Goal: Task Accomplishment & Management: Manage account settings

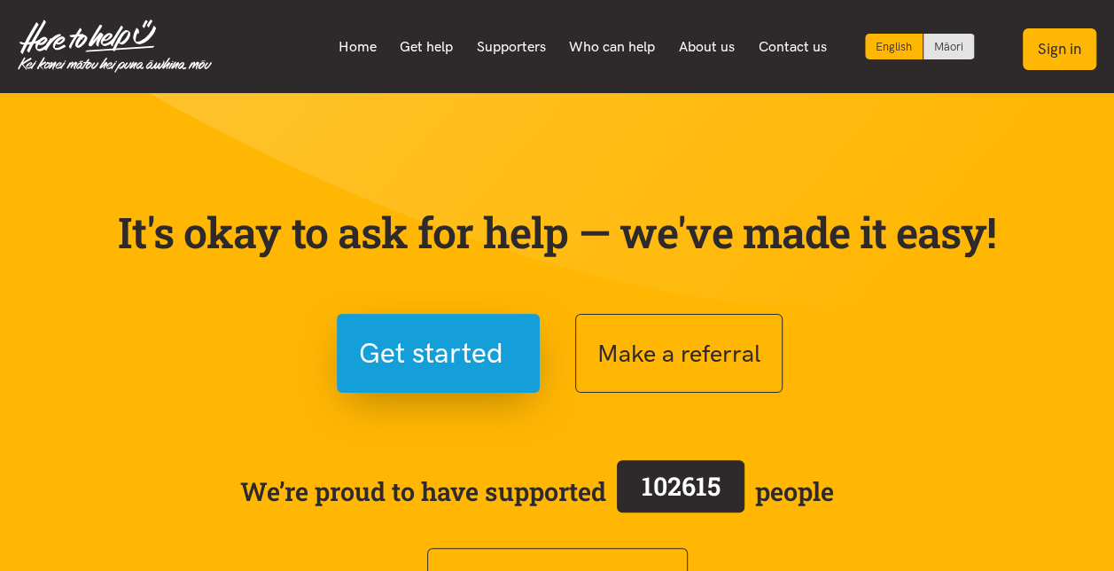
click at [1059, 47] on button "Sign in" at bounding box center [1060, 49] width 74 height 42
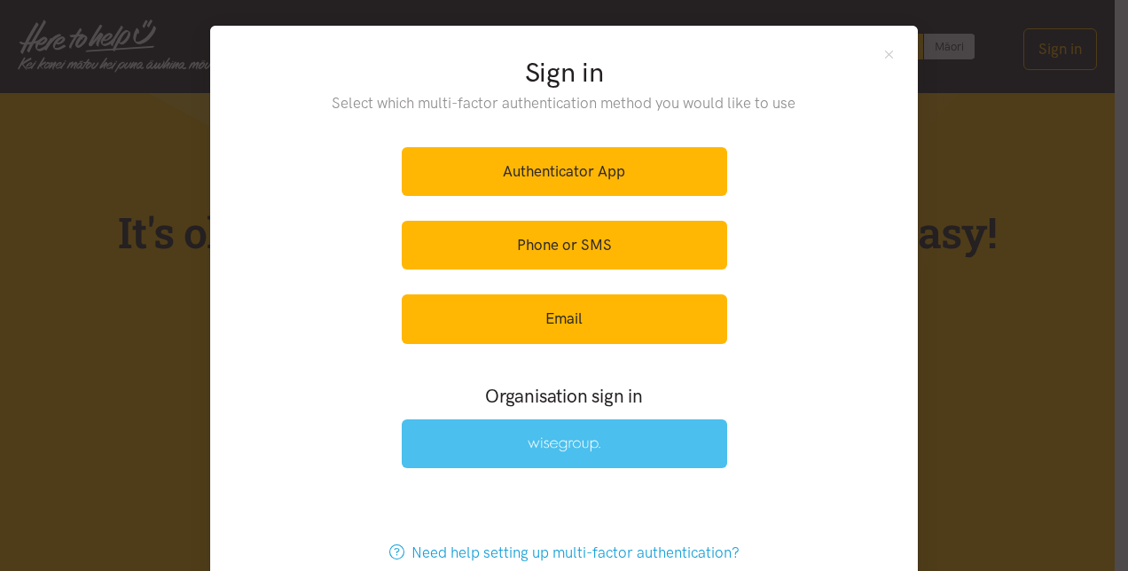
click at [573, 445] on img at bounding box center [563, 444] width 73 height 15
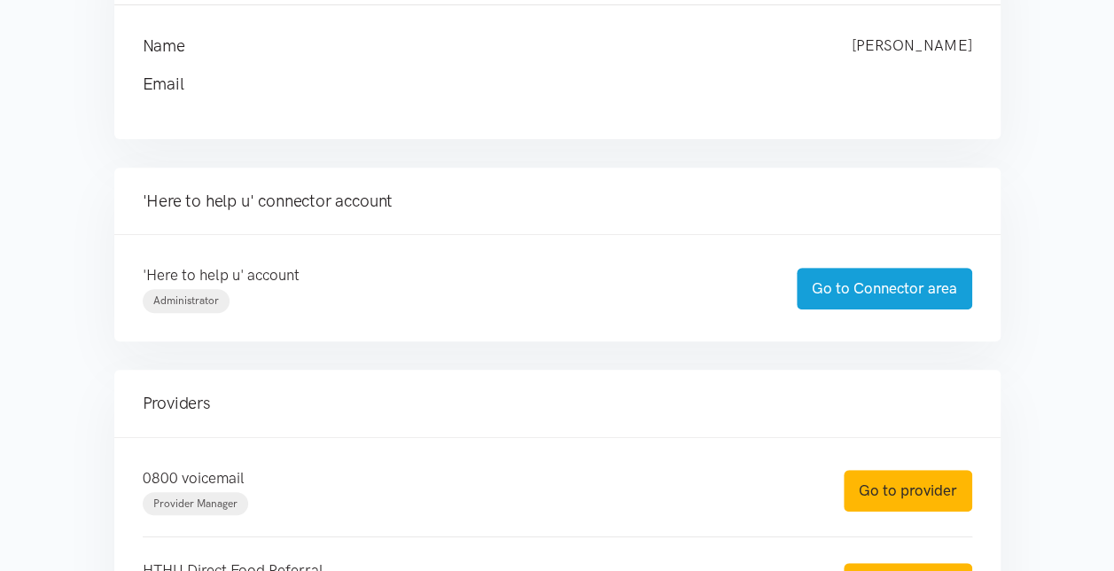
scroll to position [355, 0]
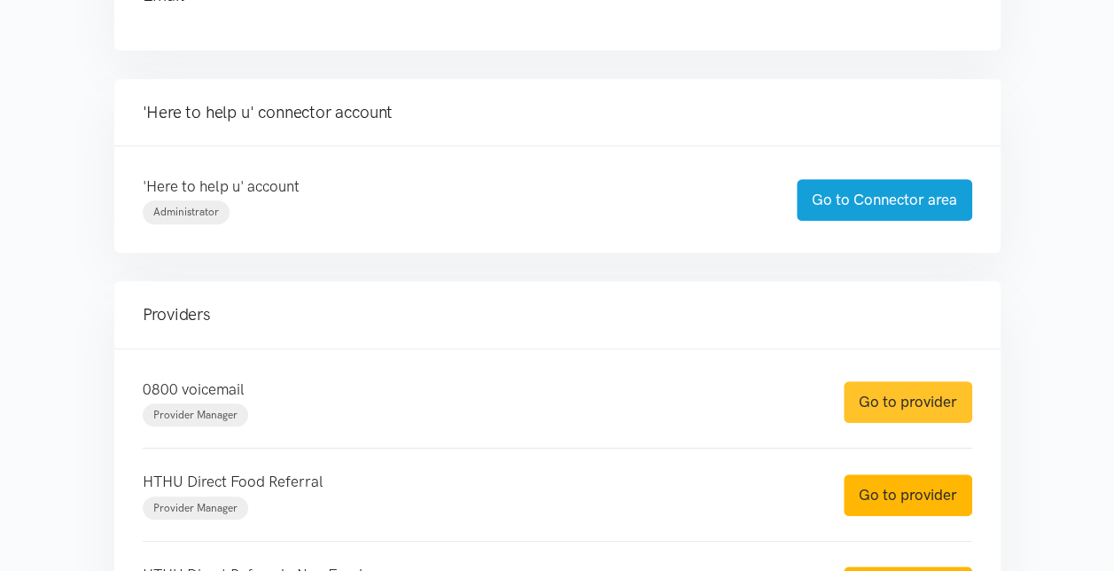
click at [898, 410] on link "Go to provider" at bounding box center [908, 402] width 129 height 42
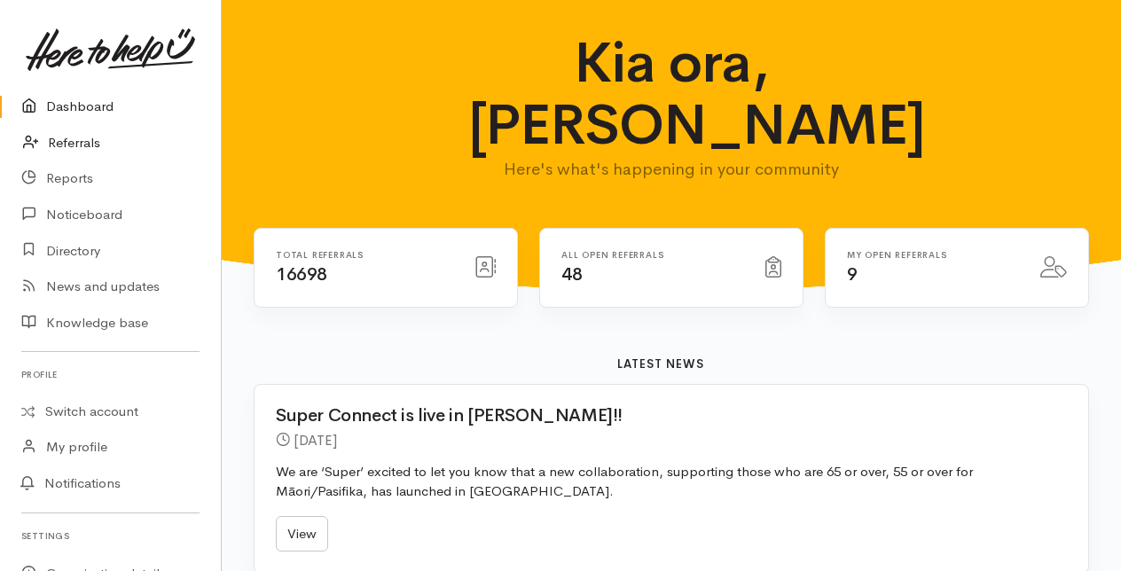
click at [82, 147] on link "Referrals" at bounding box center [110, 143] width 221 height 36
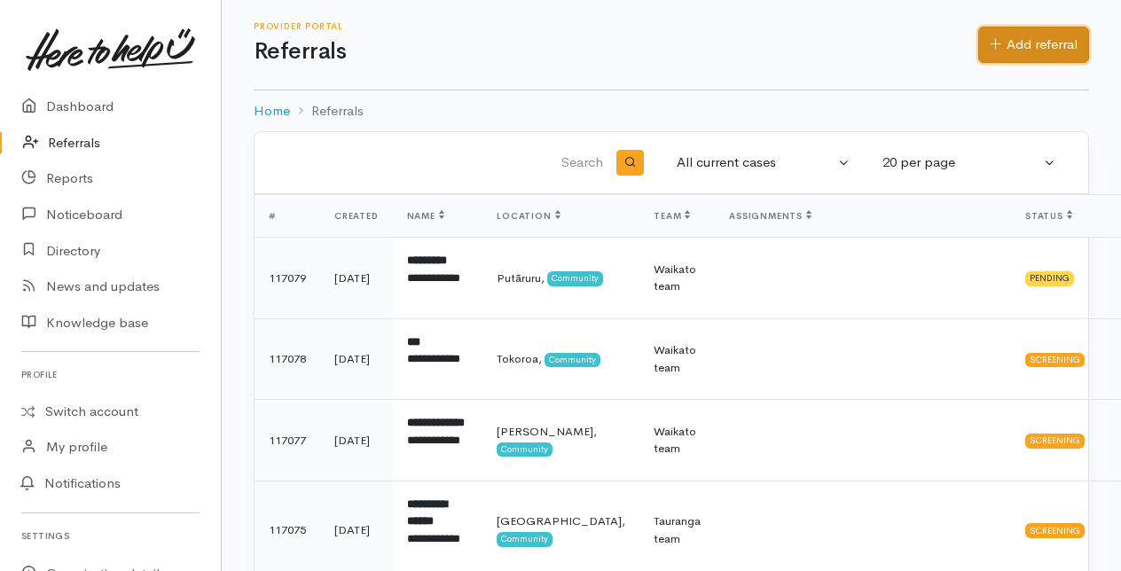
click at [1035, 46] on link "Add referral" at bounding box center [1033, 45] width 111 height 36
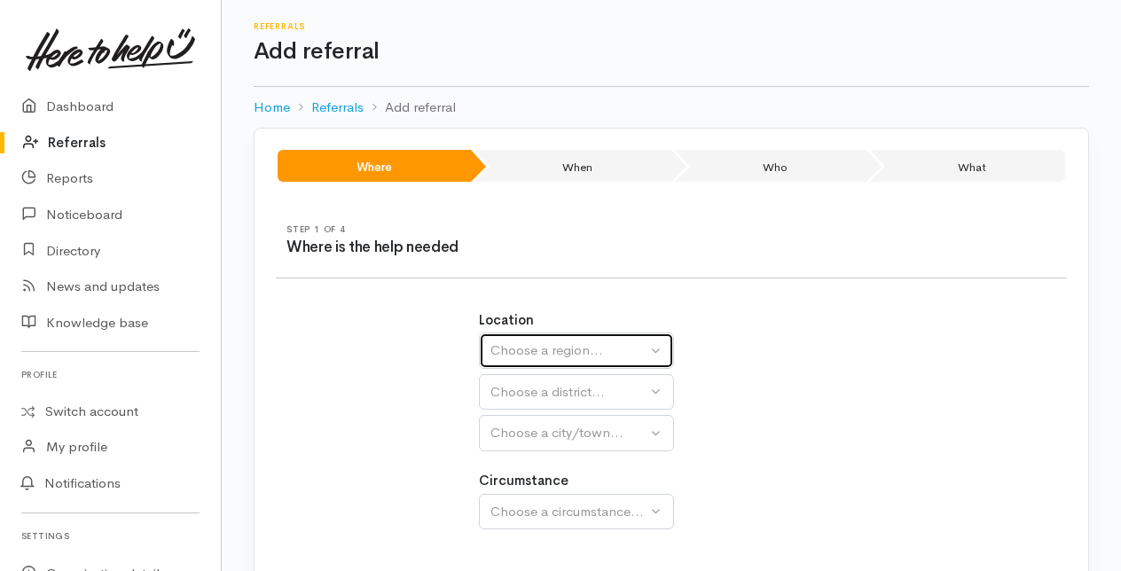
click at [564, 344] on div "Choose a region..." at bounding box center [568, 350] width 156 height 20
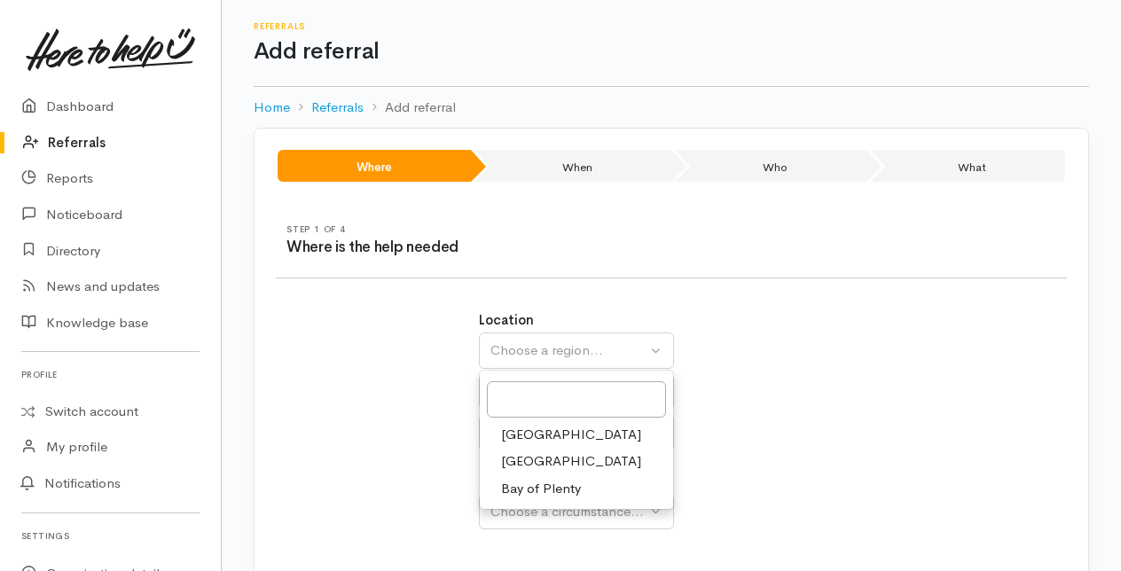
click at [525, 490] on span "Bay of Plenty" at bounding box center [541, 489] width 80 height 20
select select "4"
select select
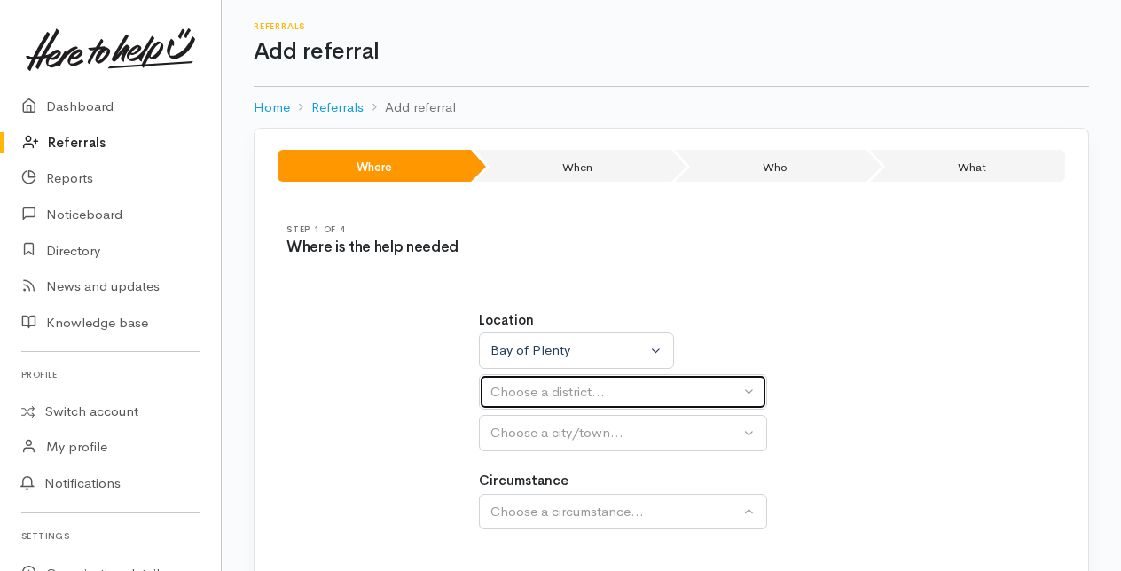
click at [512, 392] on div "Choose a district..." at bounding box center [614, 392] width 249 height 20
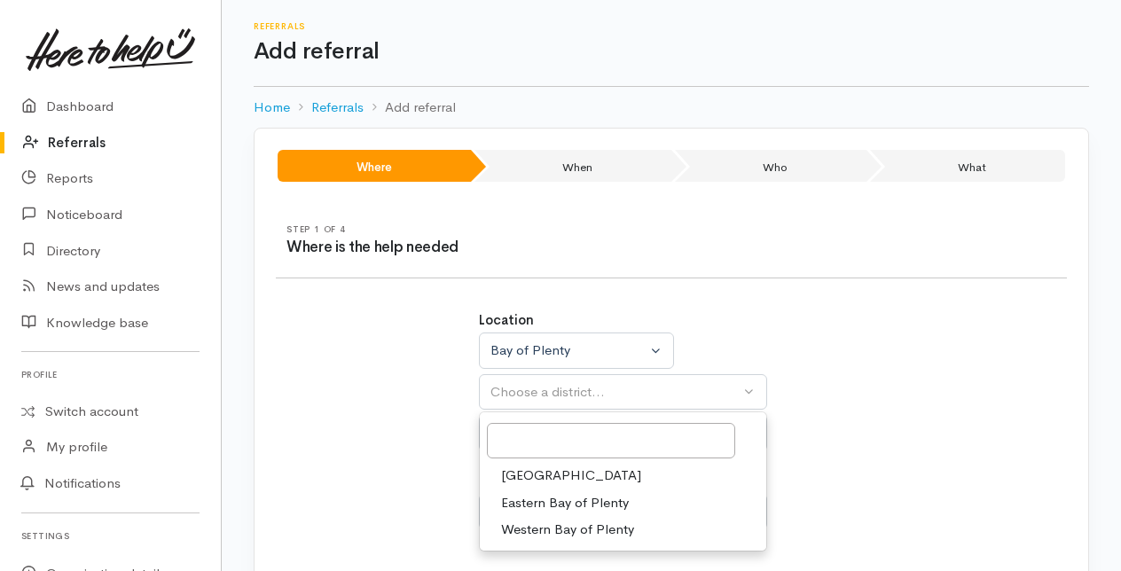
click at [526, 472] on span "Tauranga" at bounding box center [571, 475] width 140 height 20
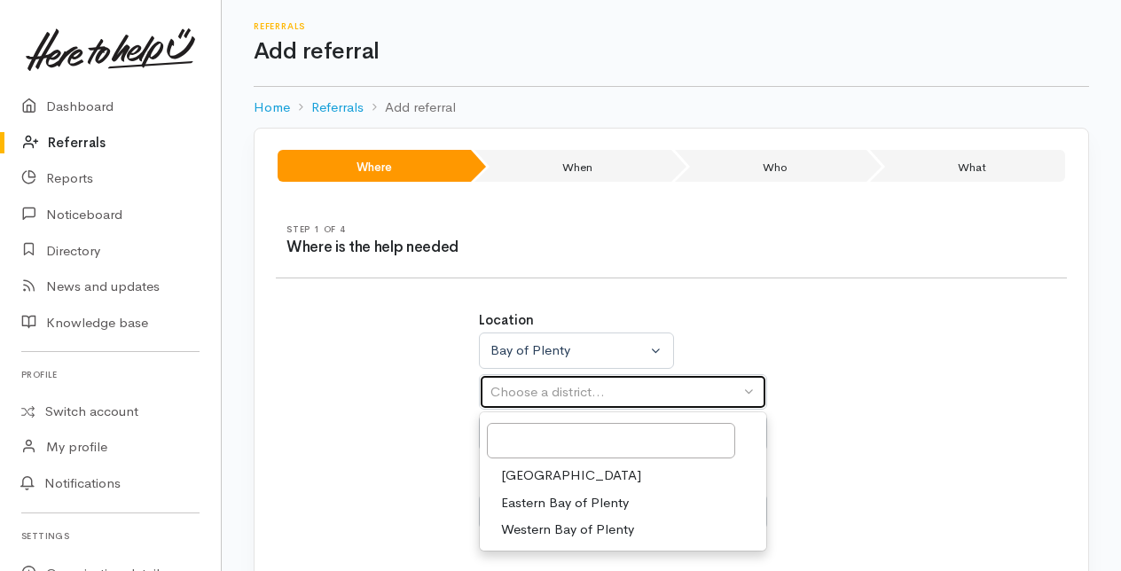
select select "6"
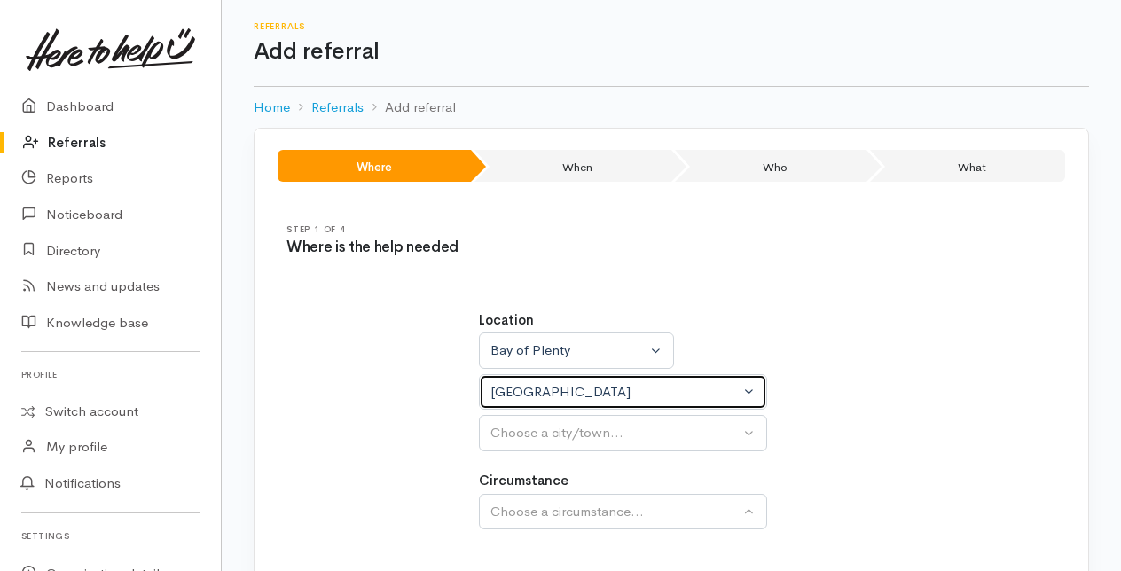
select select
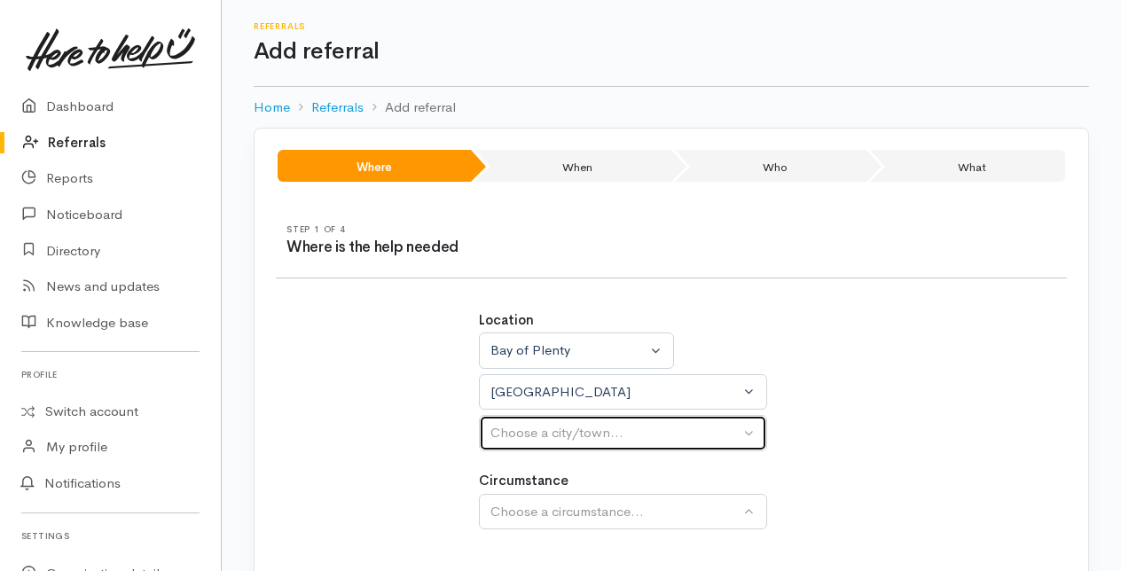
click at [521, 435] on div "Choose a city/town..." at bounding box center [614, 433] width 249 height 20
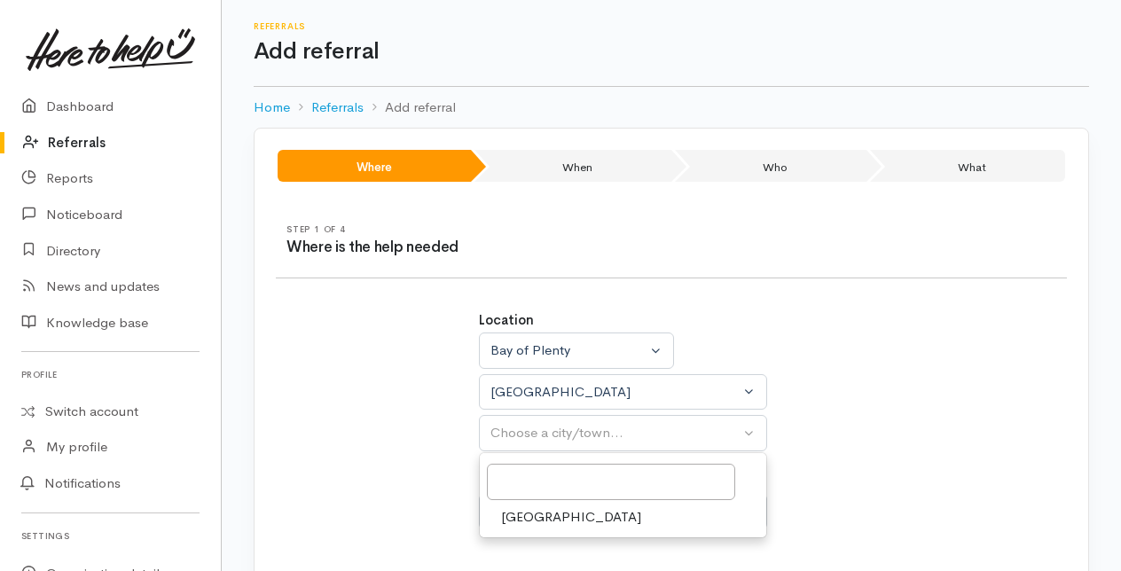
click at [525, 512] on span "[GEOGRAPHIC_DATA]" at bounding box center [571, 517] width 140 height 20
select select "4"
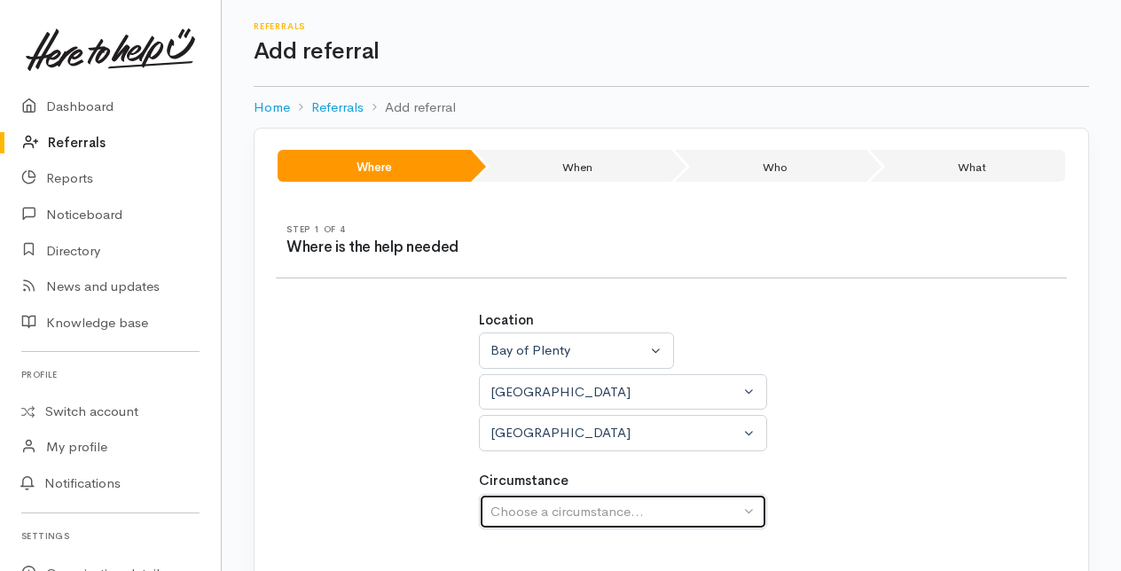
click at [525, 507] on div "Choose a circumstance..." at bounding box center [614, 512] width 249 height 20
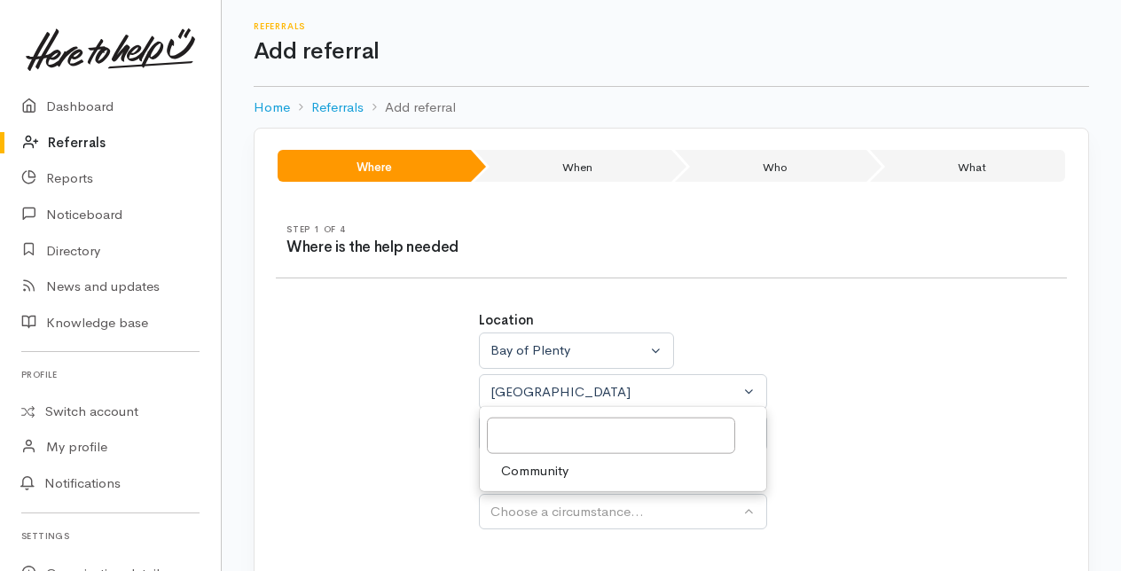
click at [528, 467] on span "Community" at bounding box center [534, 470] width 67 height 20
select select "2"
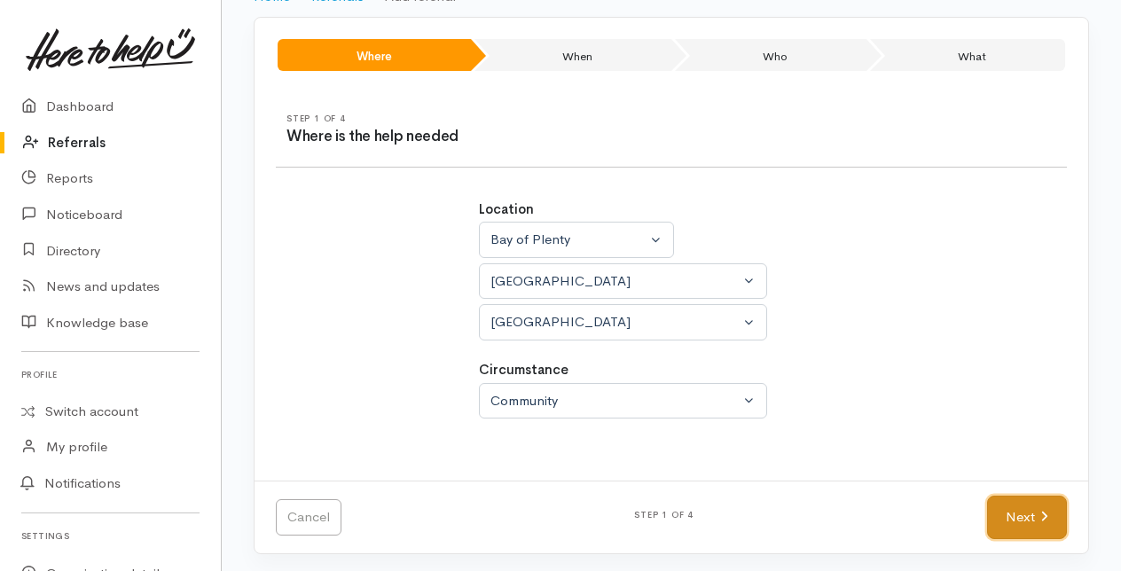
click at [1022, 507] on link "Next" at bounding box center [1027, 517] width 80 height 43
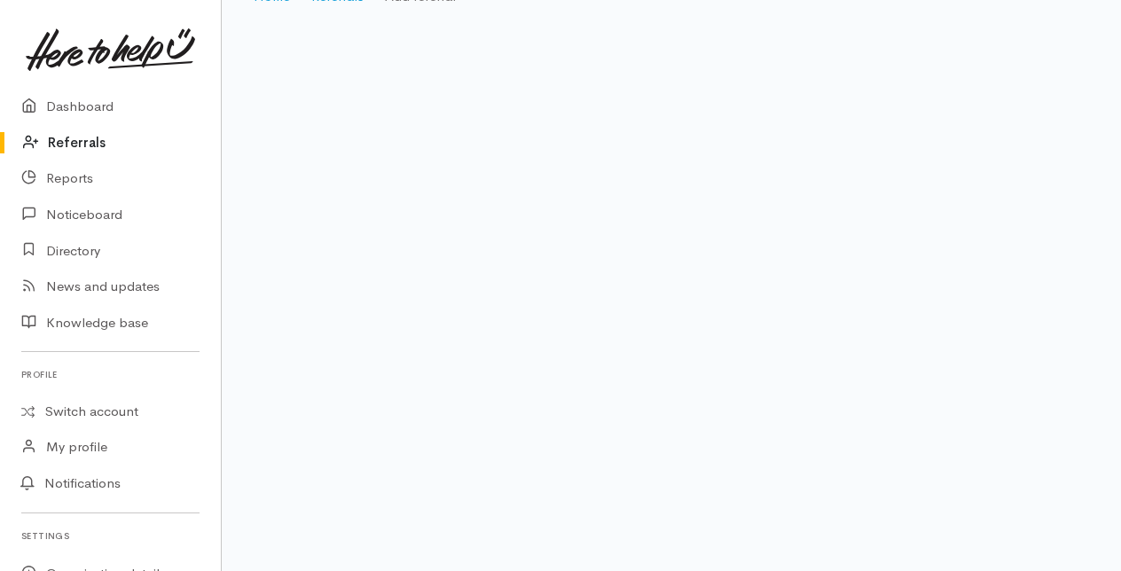
scroll to position [35, 0]
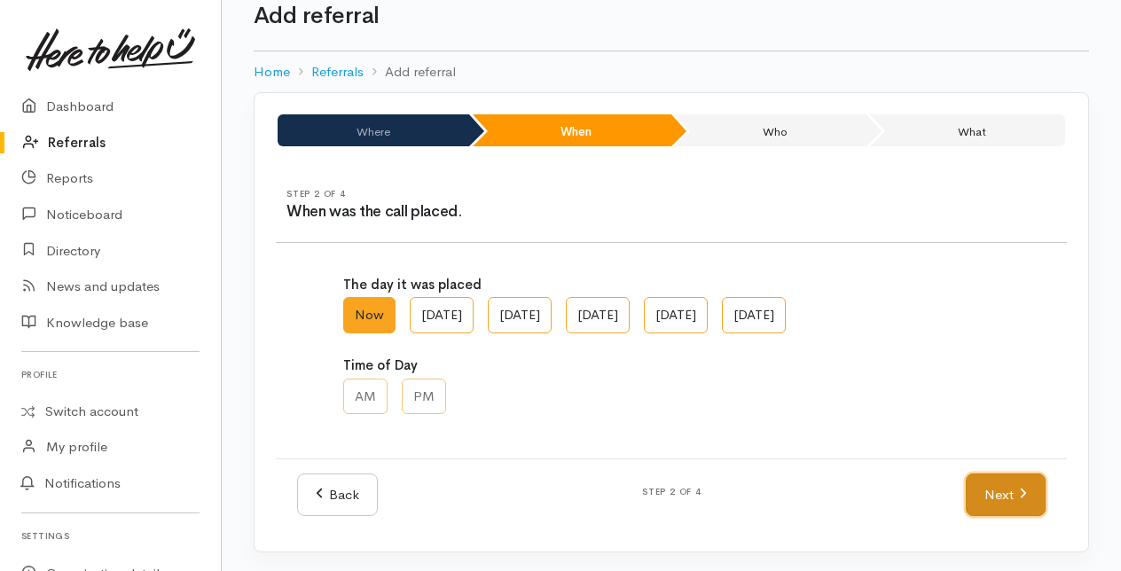
click at [1006, 498] on link "Next" at bounding box center [1005, 494] width 80 height 43
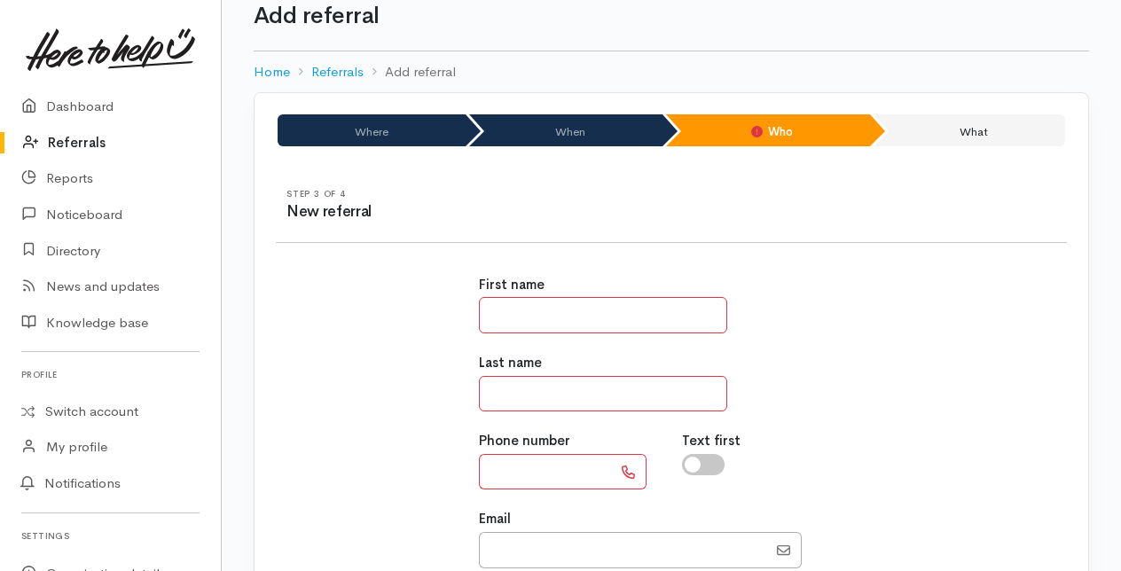
click at [537, 316] on input "text" at bounding box center [603, 315] width 248 height 36
type input "*****"
click at [493, 387] on input "text" at bounding box center [603, 394] width 248 height 36
type input "****"
click at [502, 480] on input "text" at bounding box center [545, 472] width 133 height 36
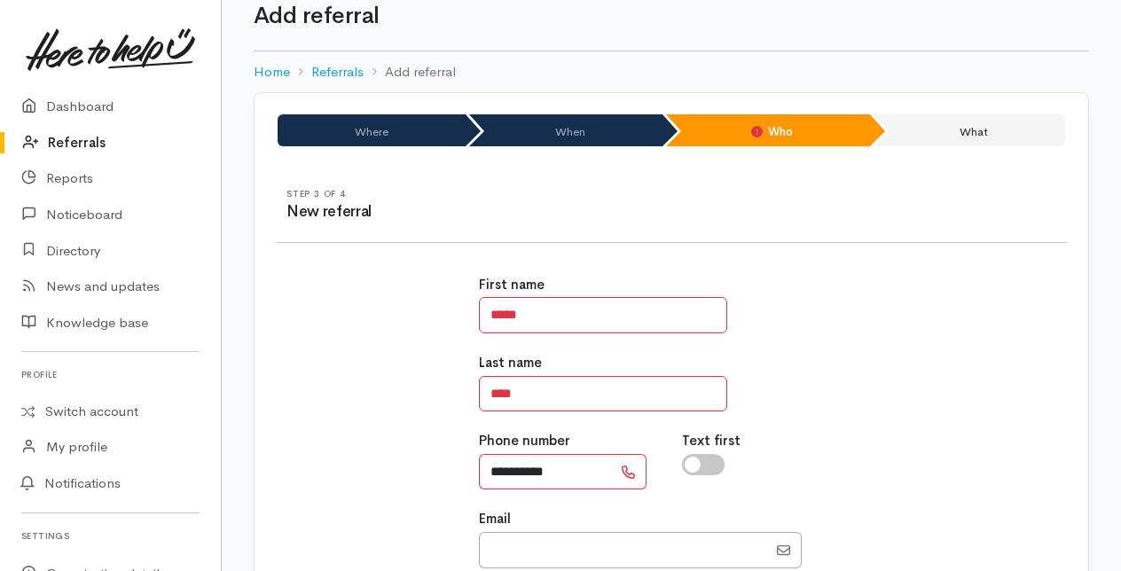
type input "**********"
click at [949, 430] on div "**********" at bounding box center [671, 532] width 812 height 557
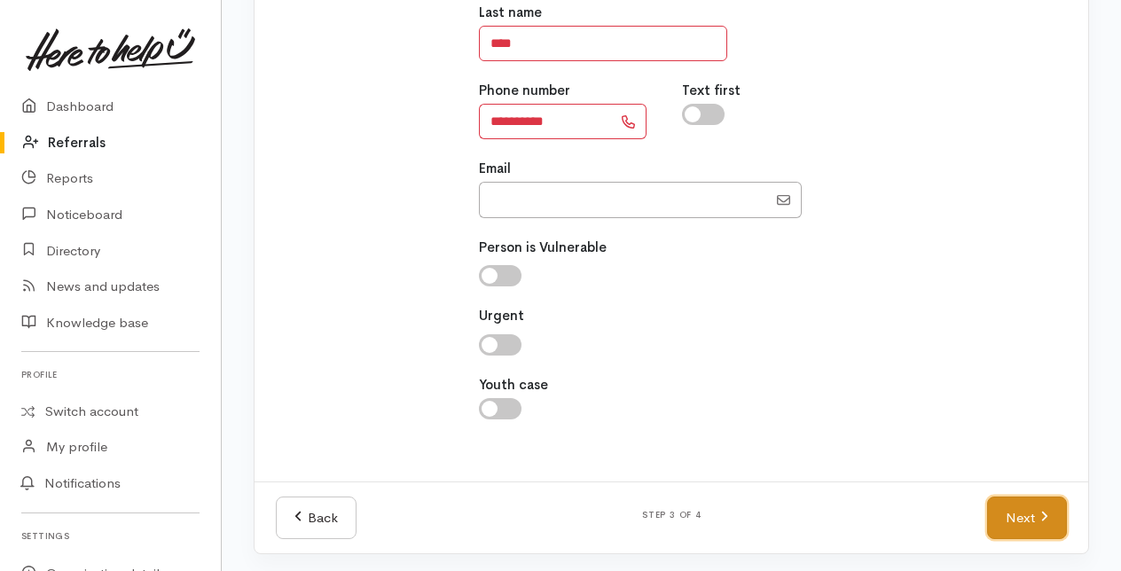
click at [1016, 514] on link "Next" at bounding box center [1027, 517] width 80 height 43
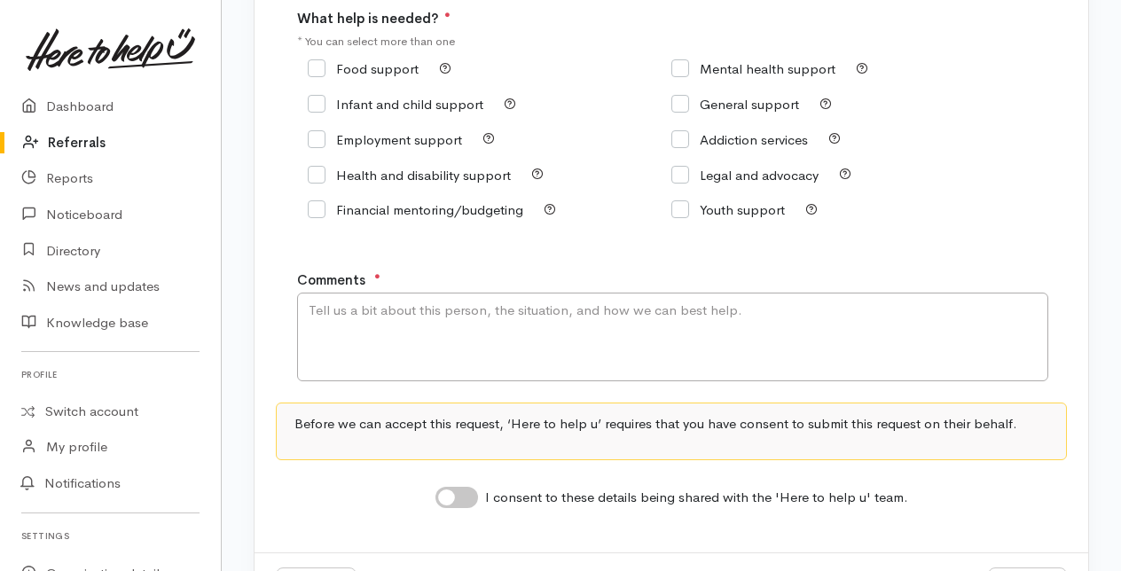
scroll to position [177, 0]
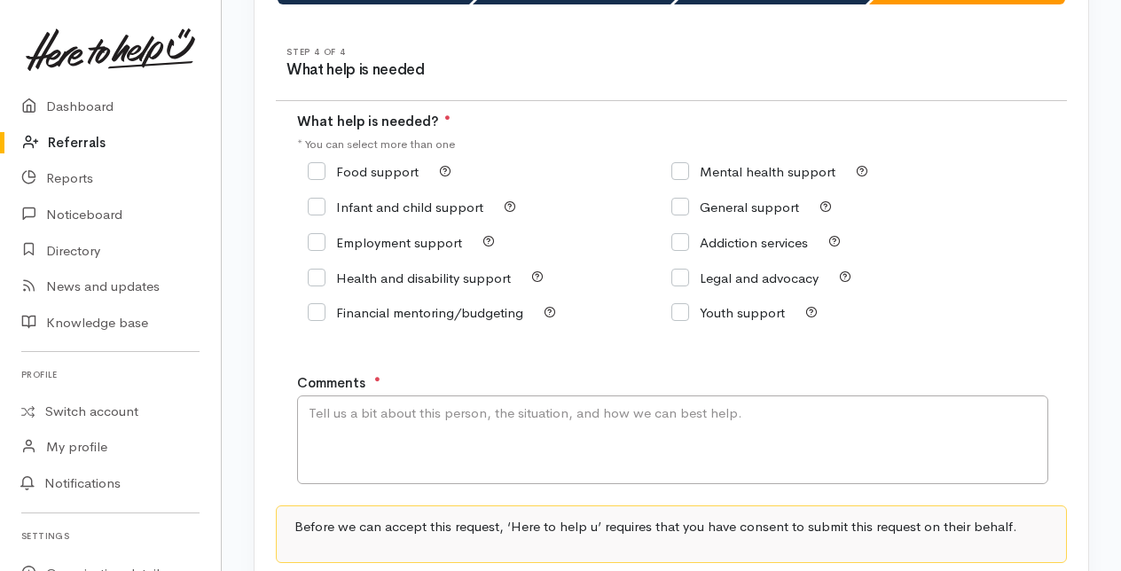
click at [316, 173] on input "Food support" at bounding box center [363, 171] width 111 height 13
checkbox input "true"
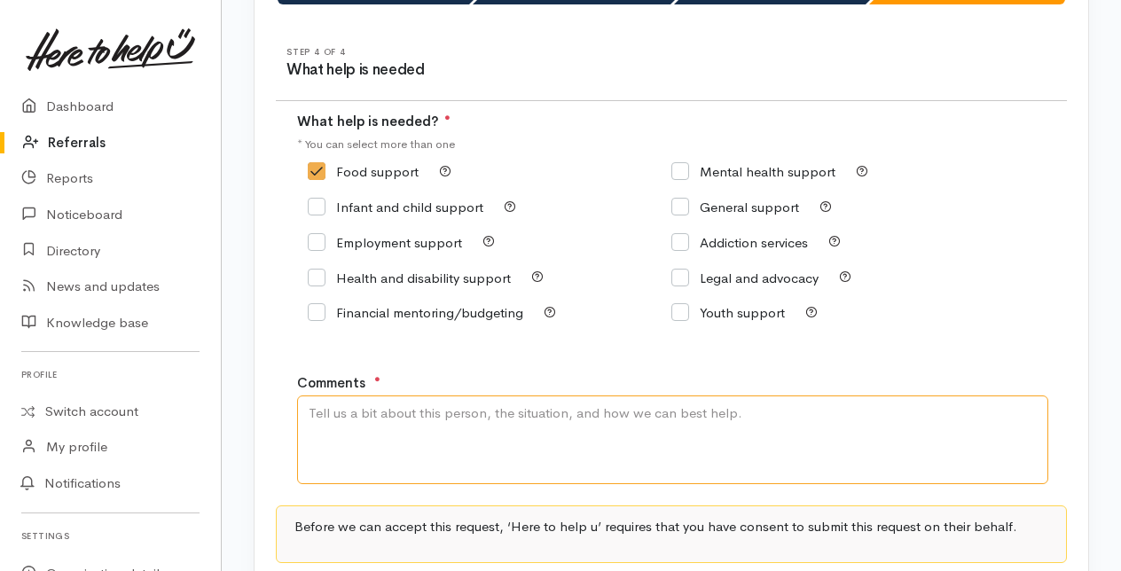
click at [328, 413] on textarea "Comments" at bounding box center [672, 439] width 751 height 89
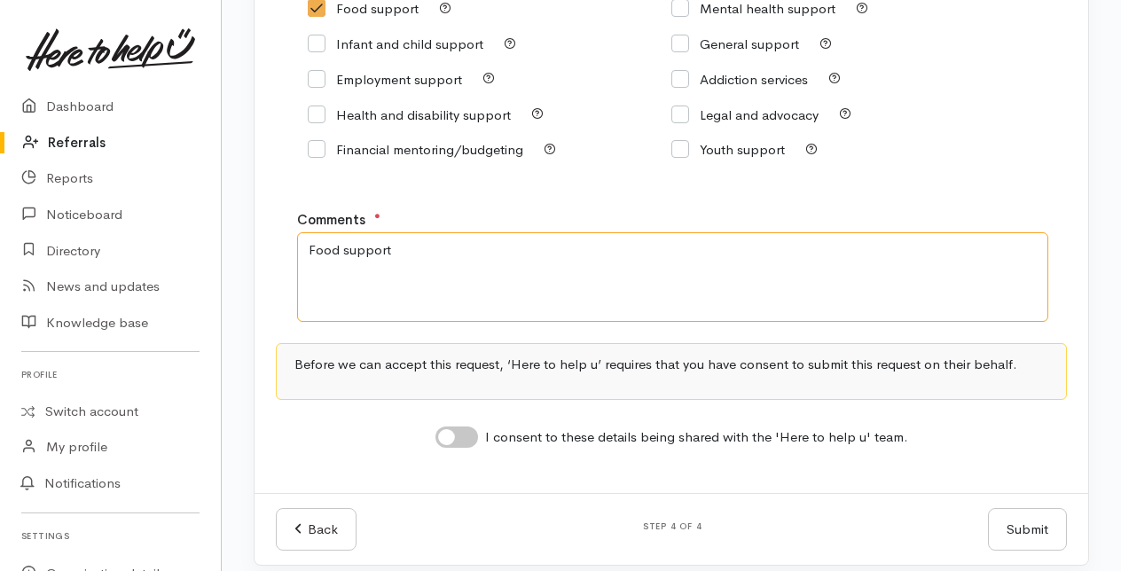
scroll to position [355, 0]
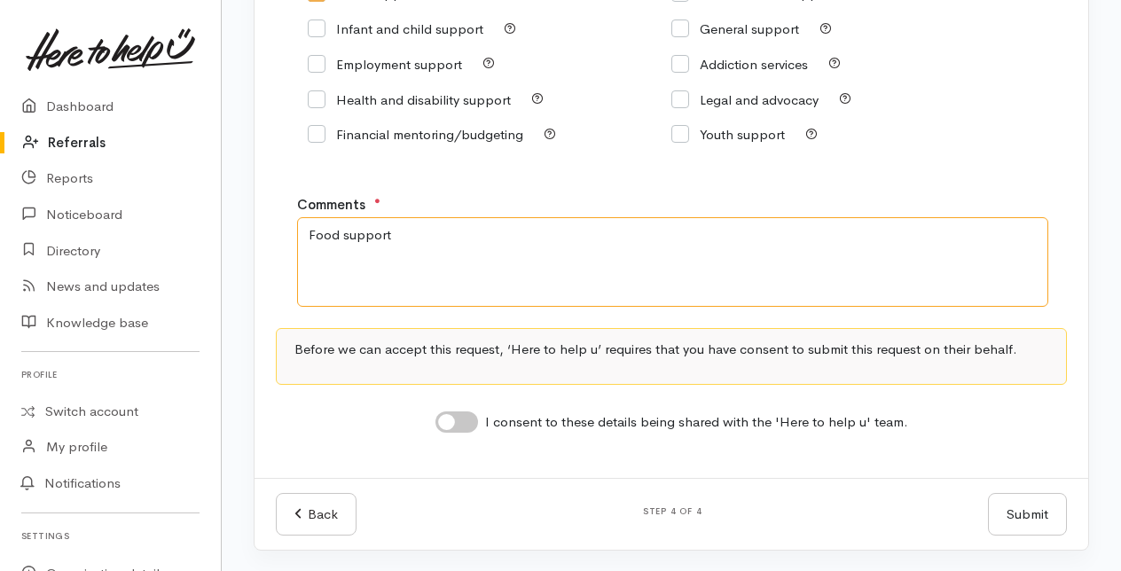
type textarea "Food support"
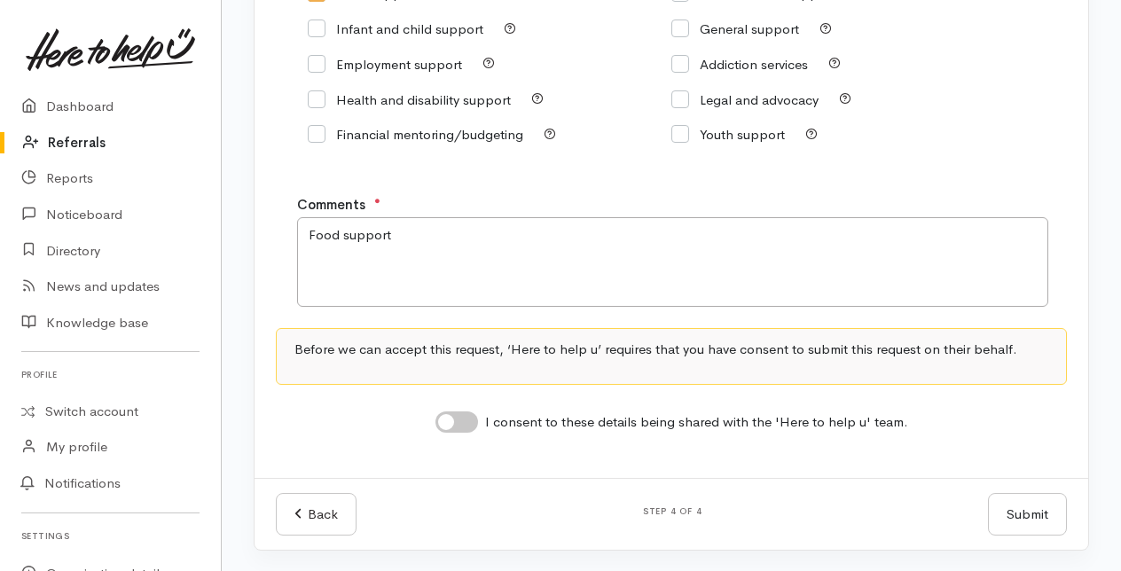
click at [453, 425] on input "I consent to these details being shared with the 'Here to help u' team." at bounding box center [456, 421] width 43 height 21
checkbox input "true"
click at [1046, 520] on button "Submit" at bounding box center [1027, 514] width 79 height 43
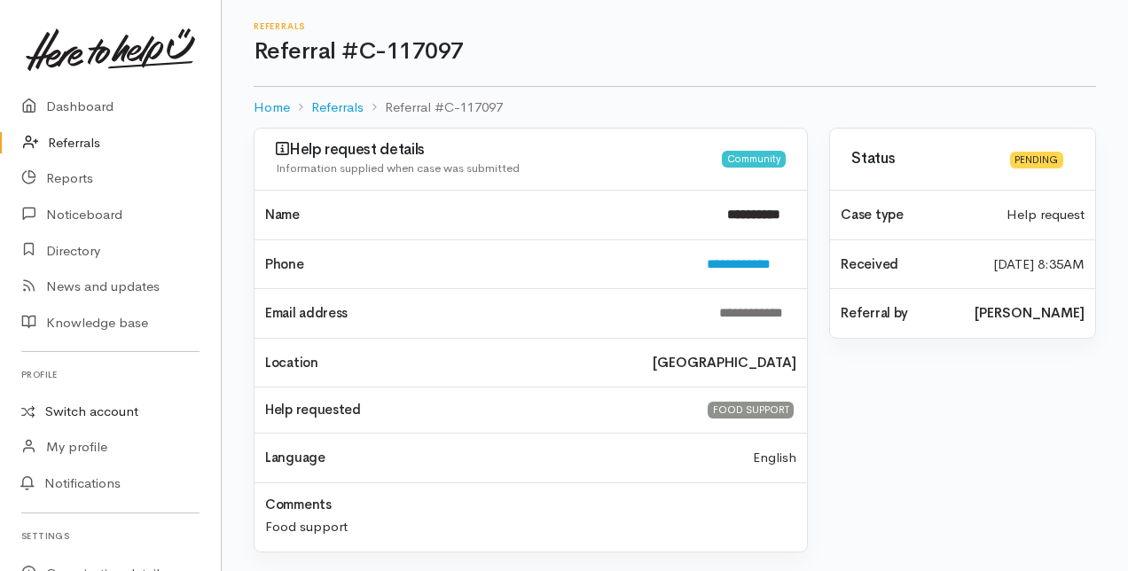
click at [83, 413] on link "Switch account" at bounding box center [110, 412] width 221 height 35
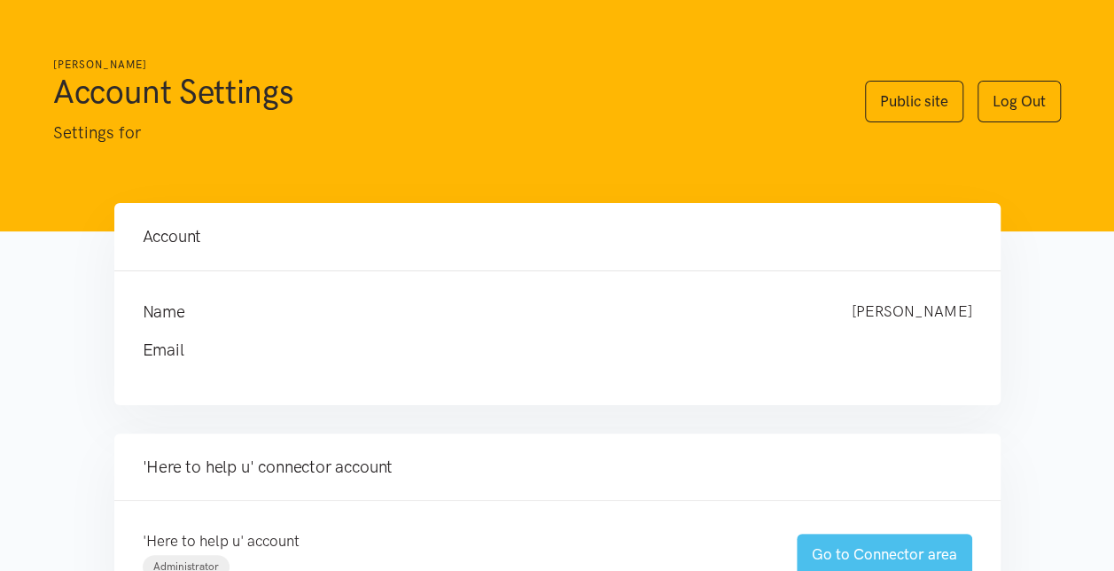
click at [852, 550] on link "Go to Connector area" at bounding box center [885, 555] width 176 height 42
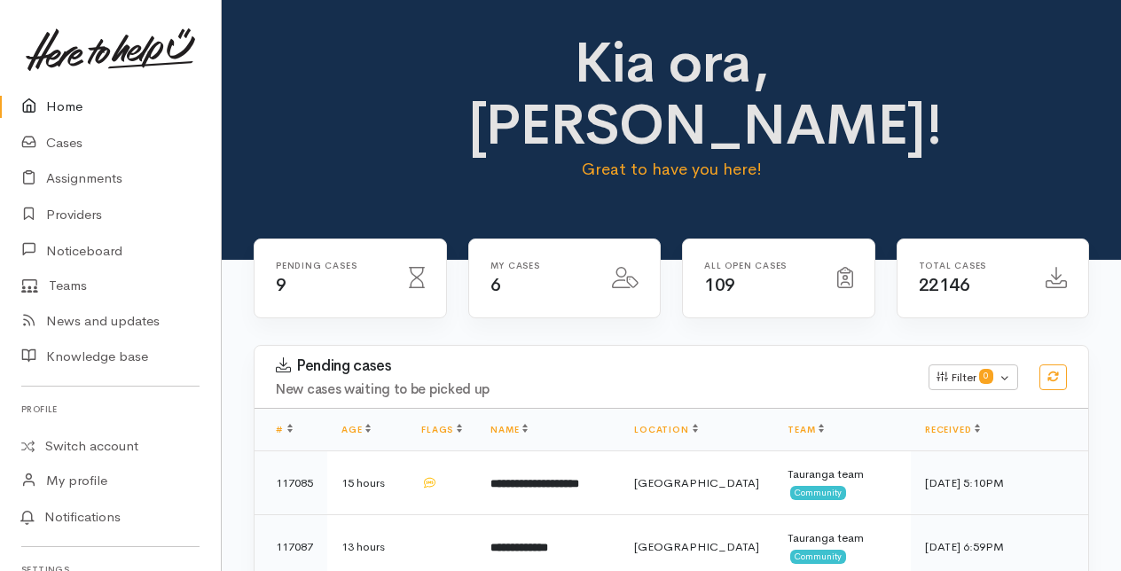
click at [61, 105] on link "Home" at bounding box center [110, 107] width 221 height 36
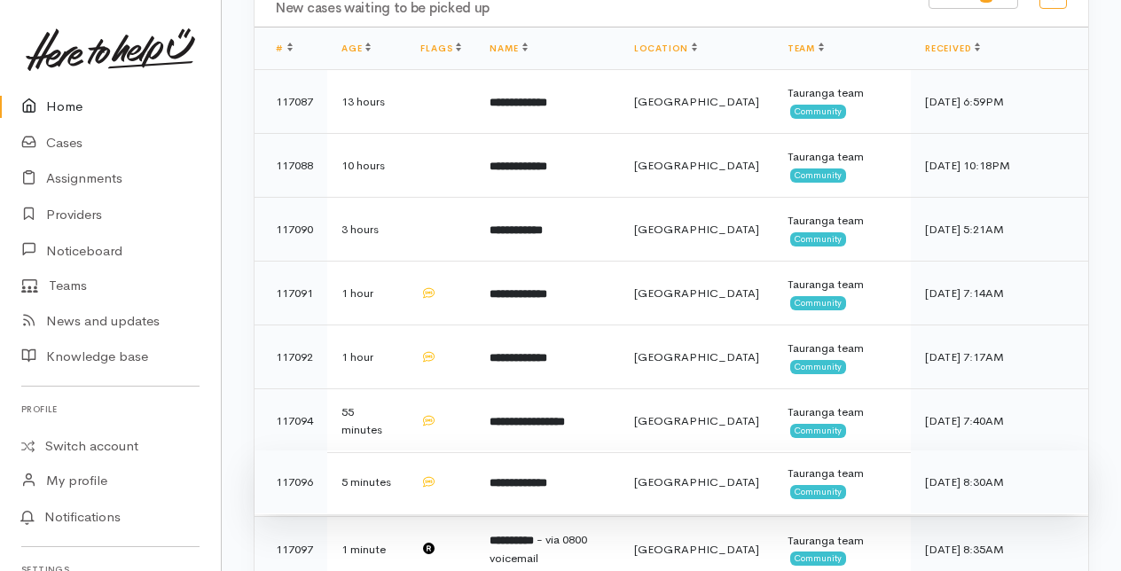
scroll to position [355, 0]
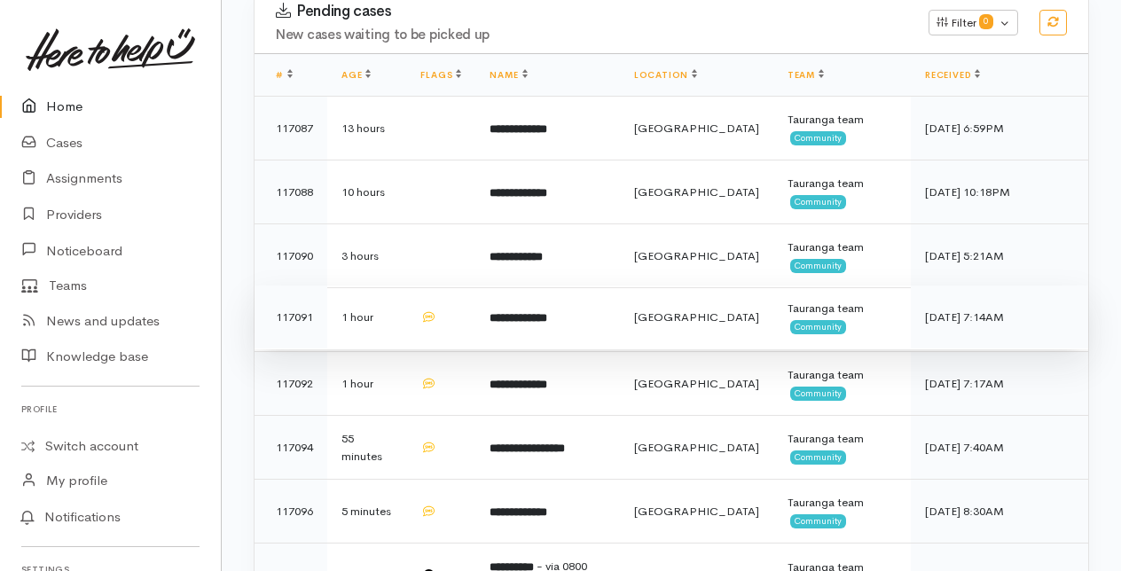
click at [527, 312] on b "**********" at bounding box center [518, 318] width 58 height 12
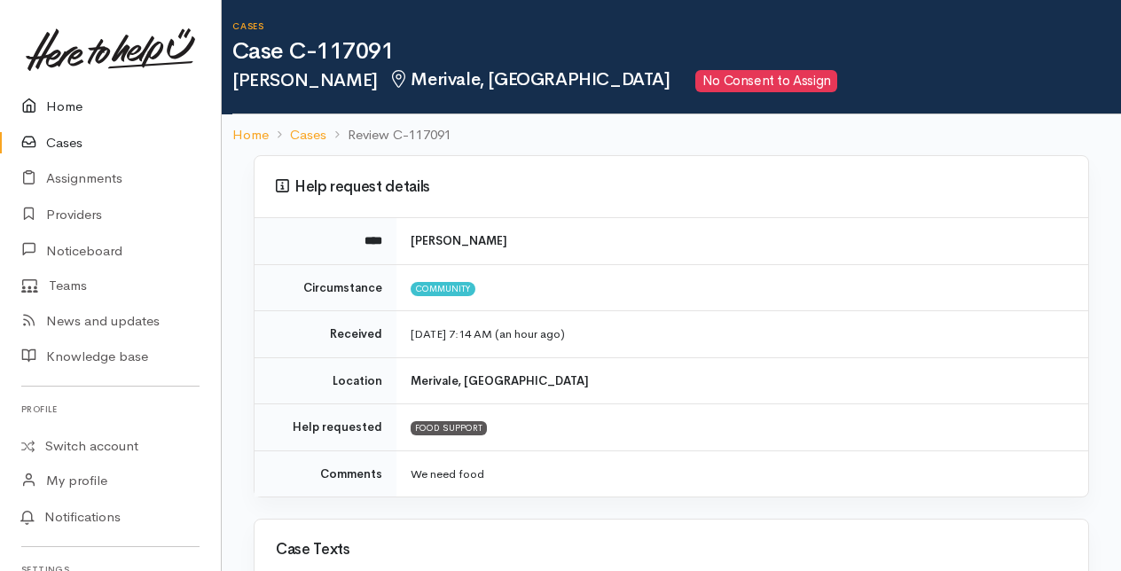
click at [78, 106] on link "Home" at bounding box center [110, 107] width 221 height 36
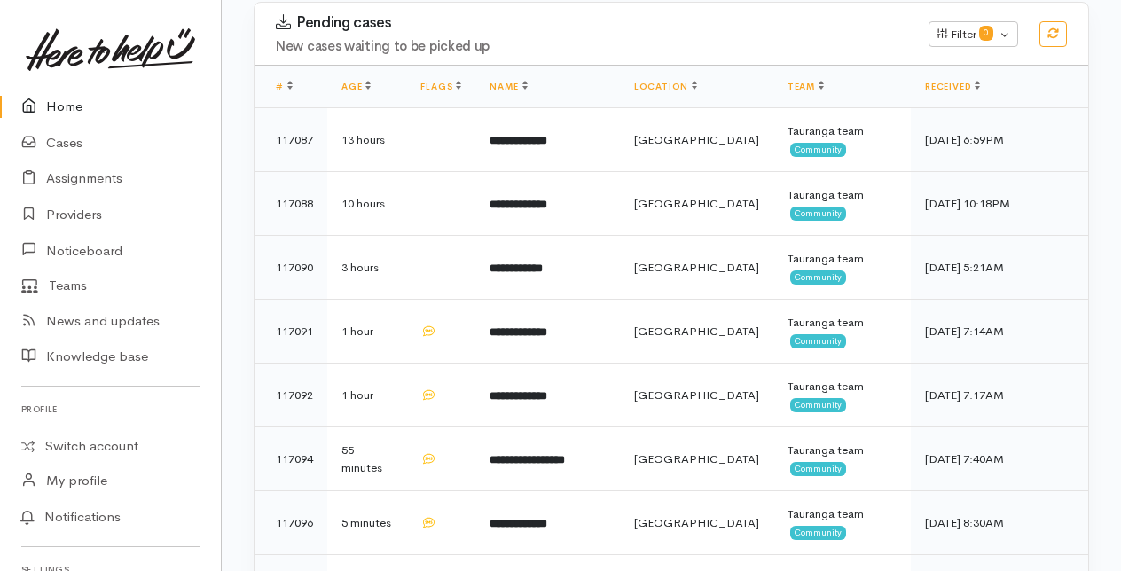
scroll to position [355, 0]
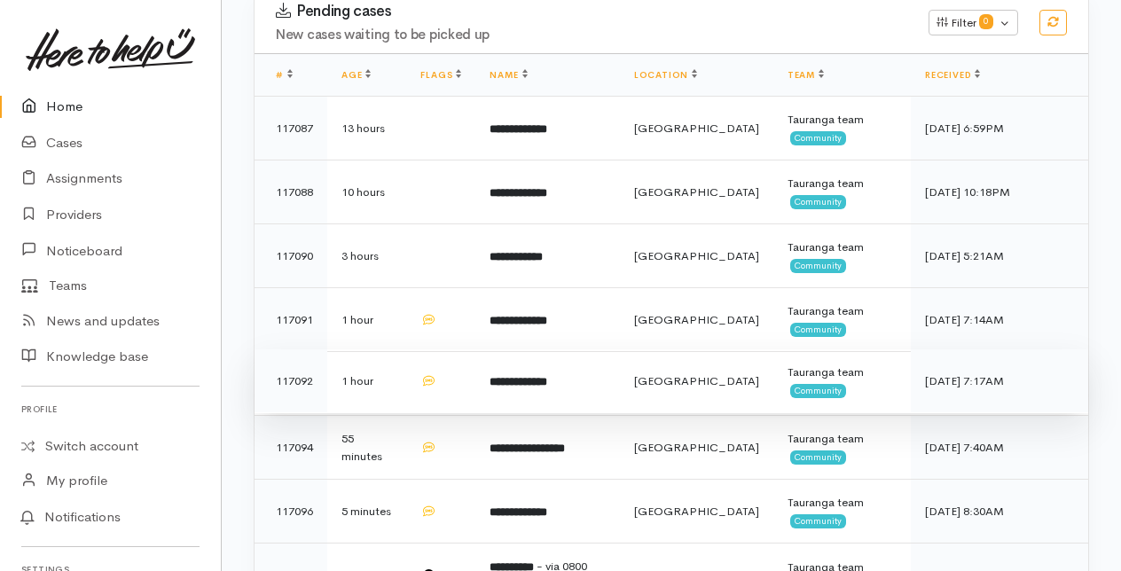
click at [518, 377] on b "**********" at bounding box center [518, 382] width 58 height 12
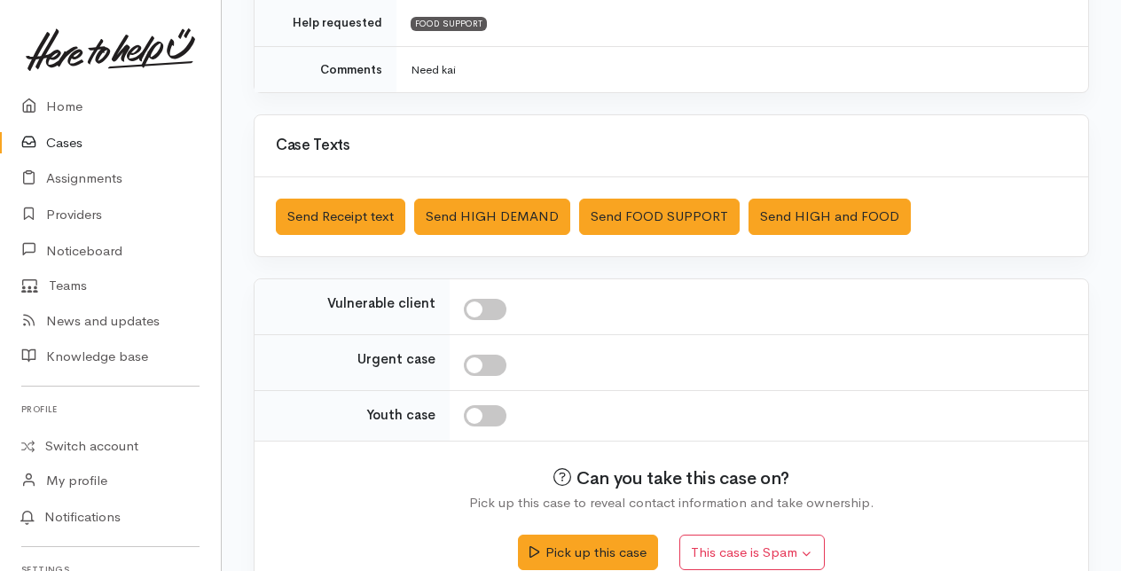
scroll to position [430, 0]
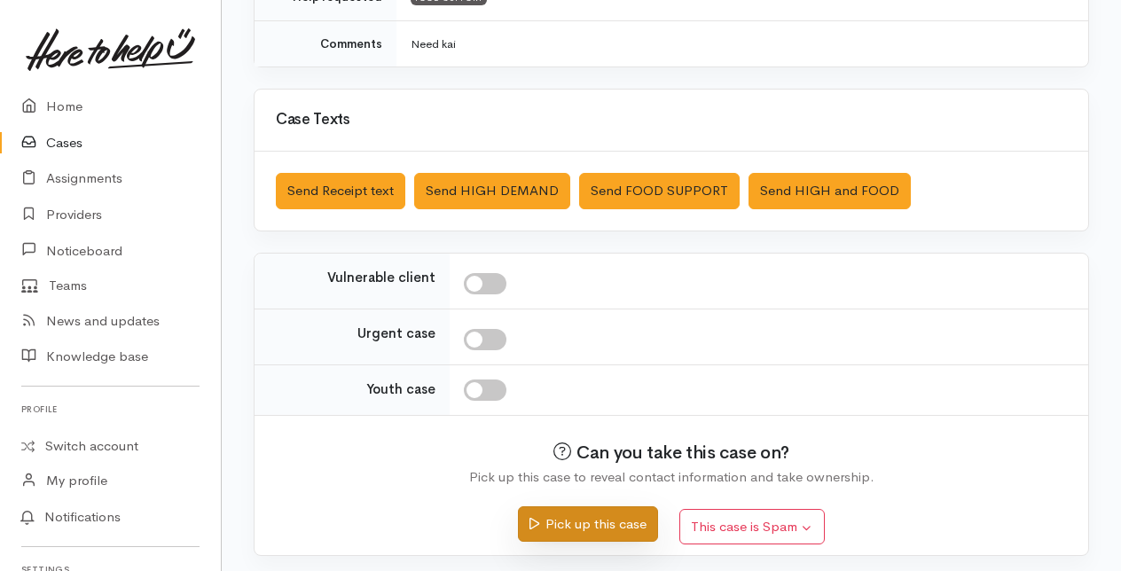
click at [615, 521] on button "Pick up this case" at bounding box center [587, 524] width 139 height 36
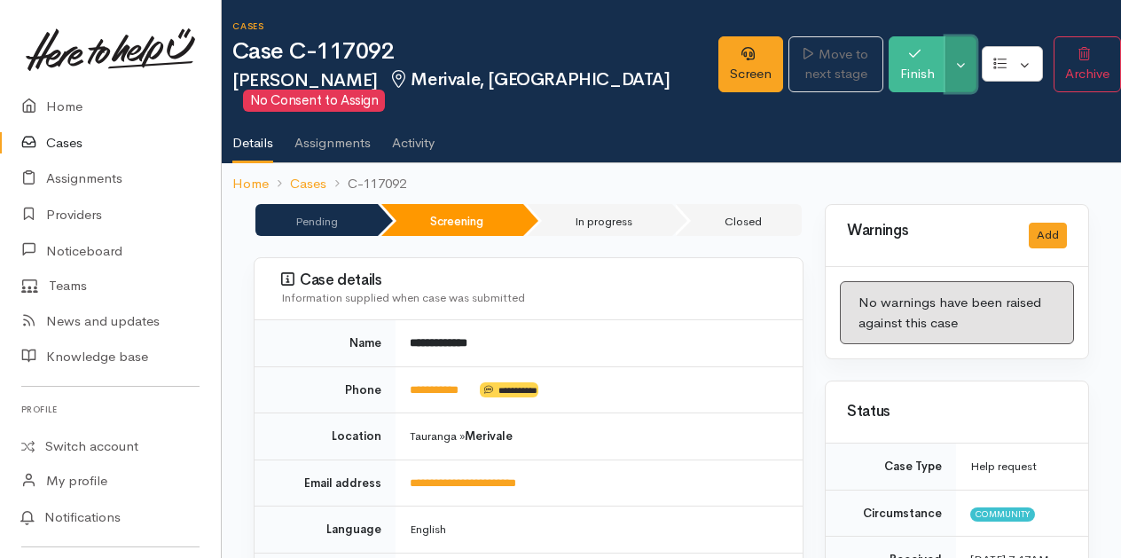
click at [952, 74] on button "Toggle Dropdown" at bounding box center [960, 64] width 31 height 56
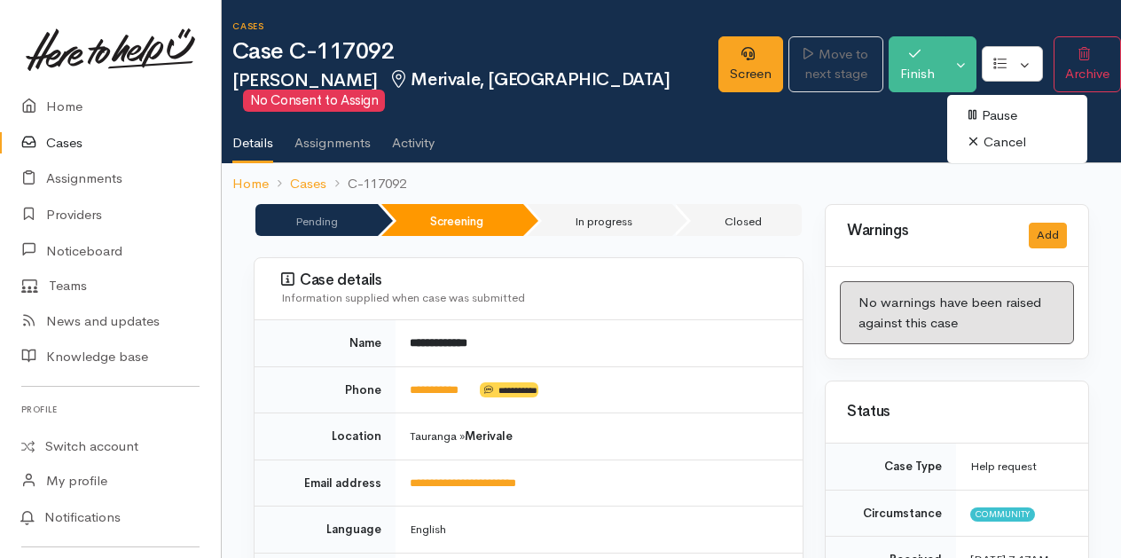
click at [994, 138] on link "Cancel" at bounding box center [1017, 142] width 140 height 27
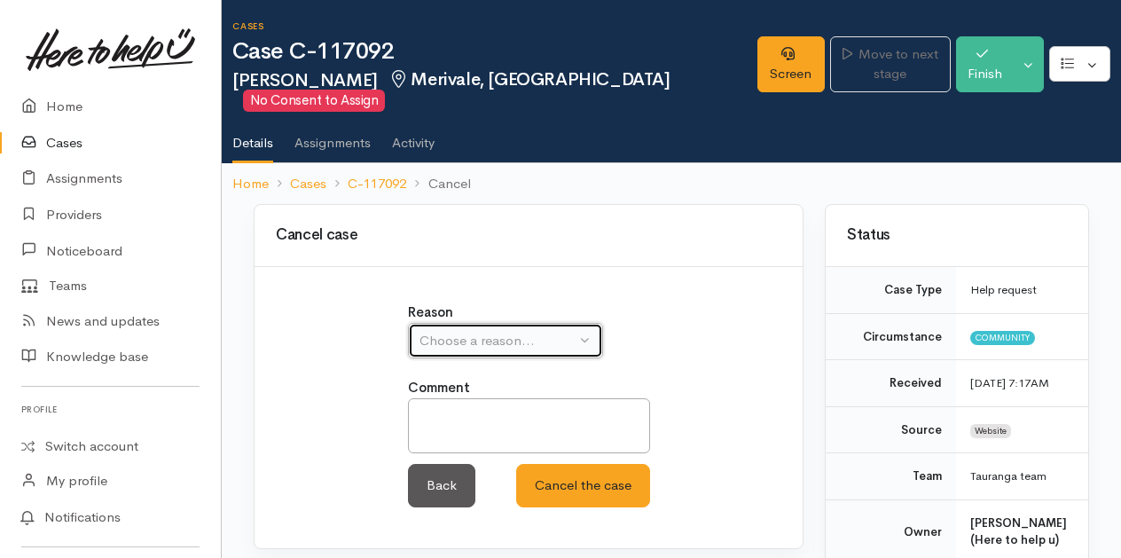
click at [586, 345] on button "Choose a reason..." at bounding box center [505, 341] width 195 height 36
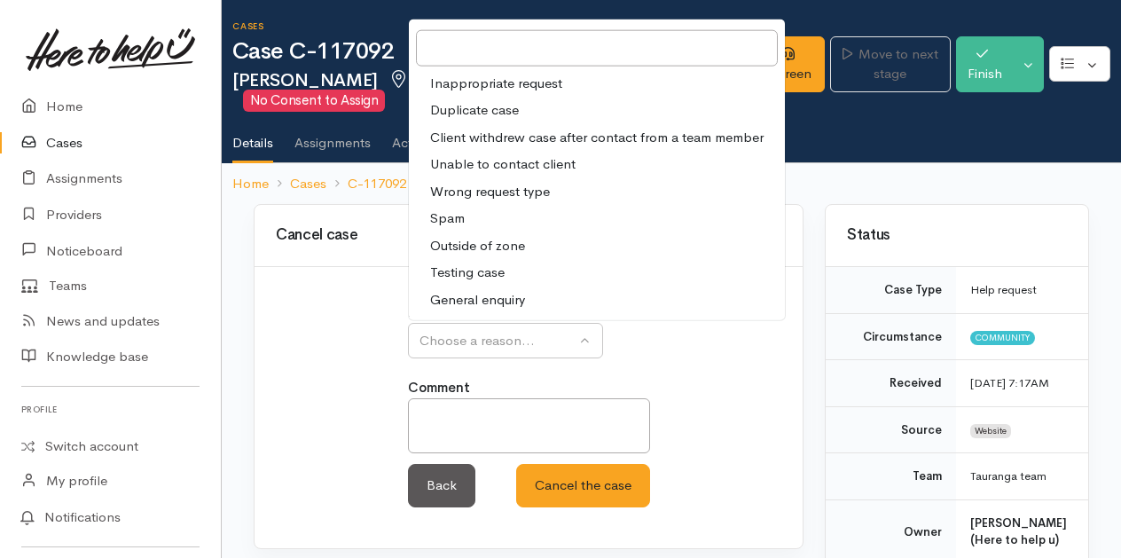
click at [479, 110] on span "Duplicate case" at bounding box center [474, 110] width 89 height 20
select select "2"
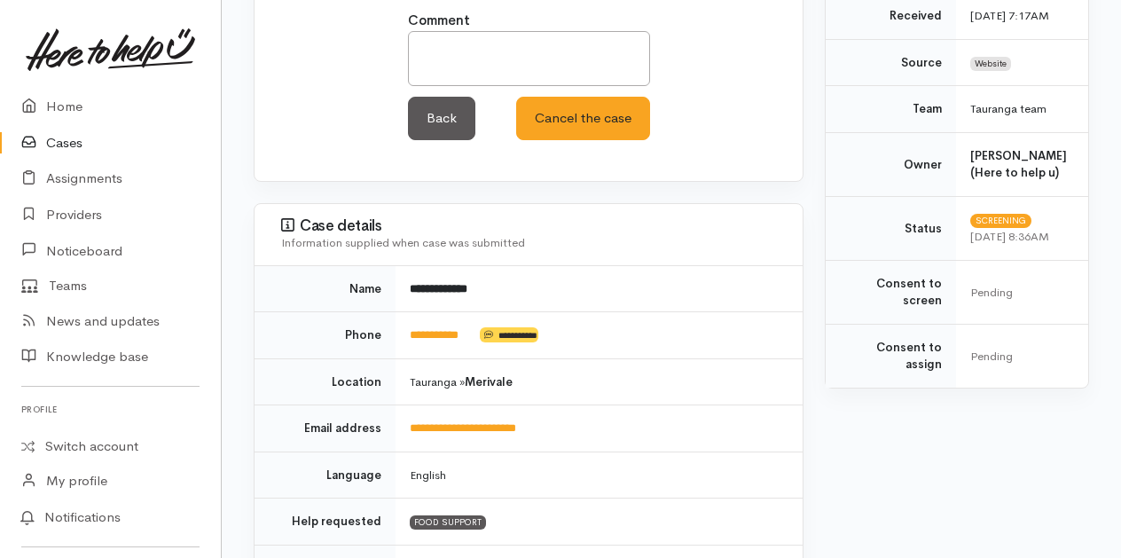
scroll to position [89, 0]
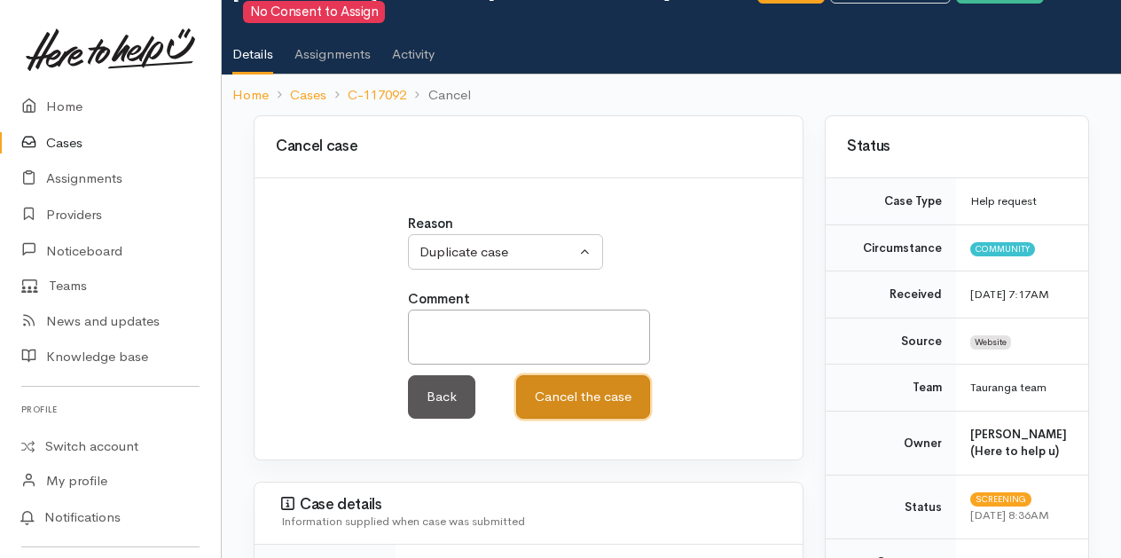
click at [564, 387] on button "Cancel the case" at bounding box center [583, 396] width 134 height 43
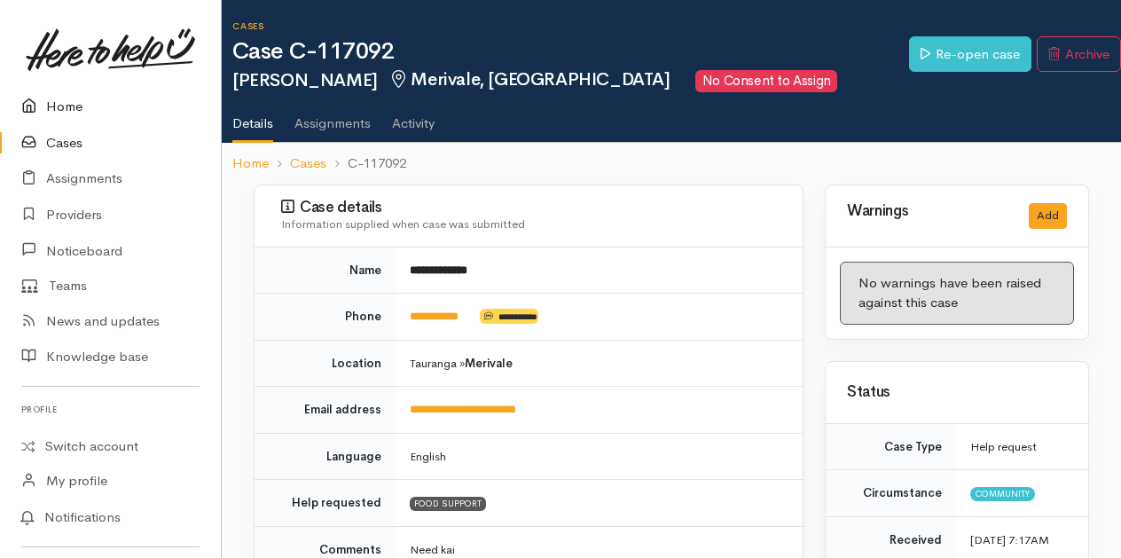
click at [51, 102] on link "Home" at bounding box center [110, 107] width 221 height 36
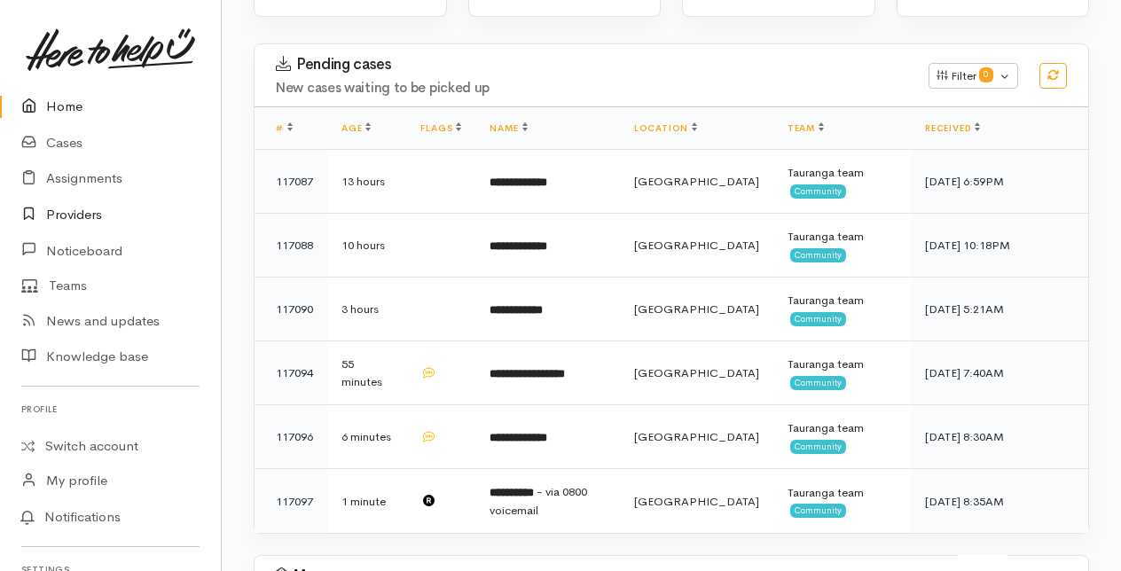
scroll to position [177, 0]
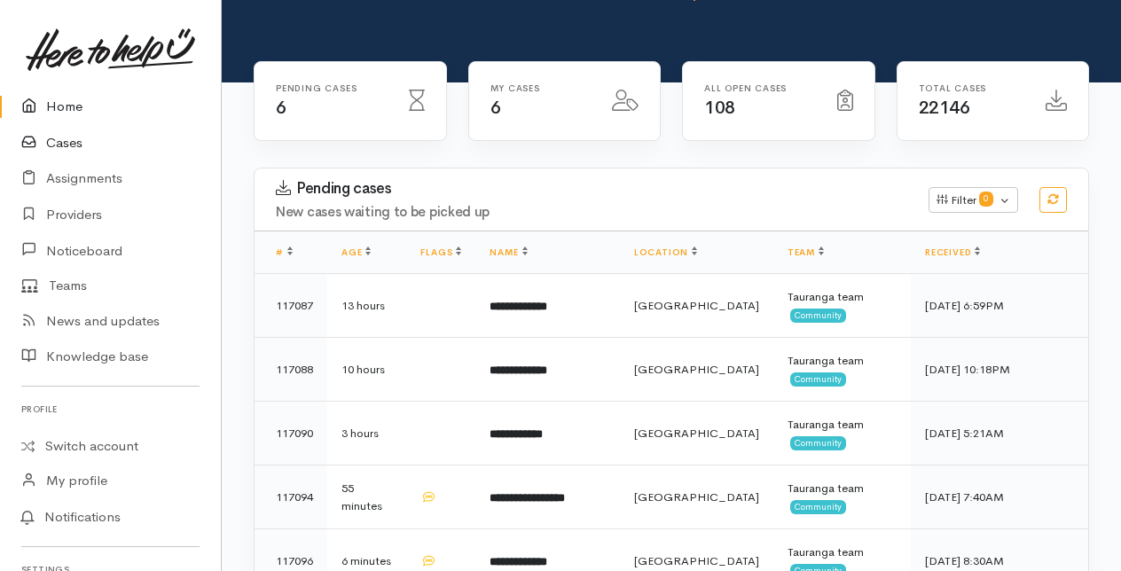
click at [62, 140] on link "Cases" at bounding box center [110, 143] width 221 height 36
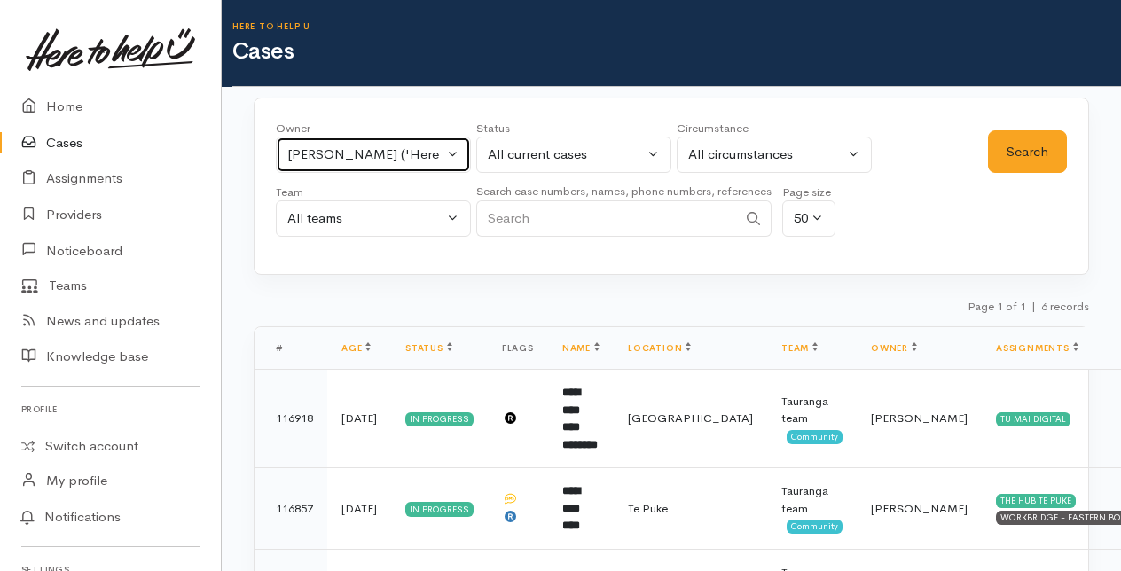
click at [459, 152] on button "[PERSON_NAME] ('Here to help u')" at bounding box center [373, 155] width 195 height 36
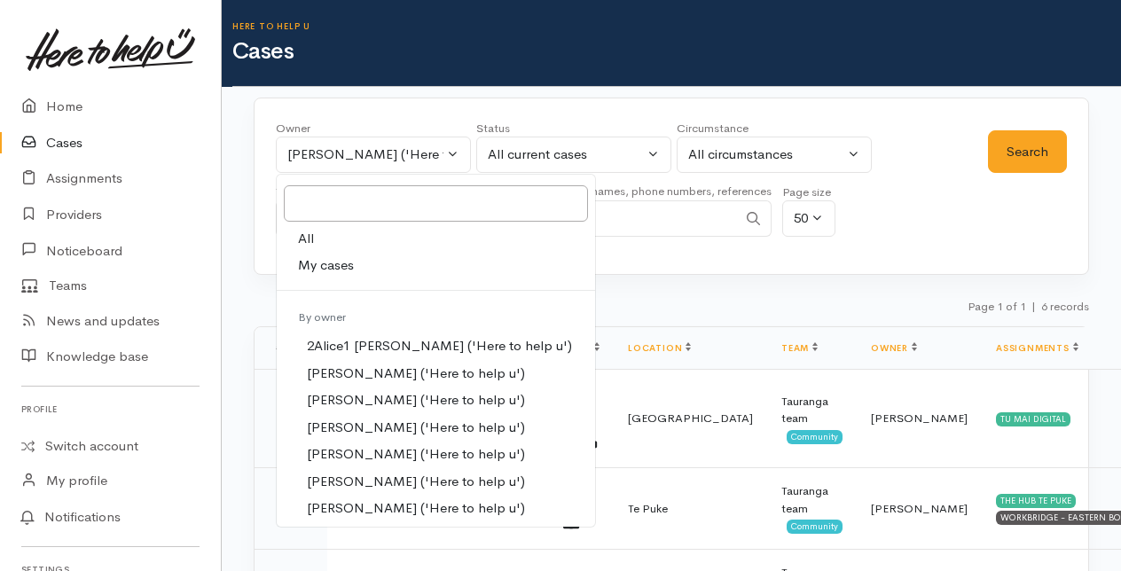
click at [311, 240] on span "All" at bounding box center [306, 239] width 16 height 20
select select "-1"
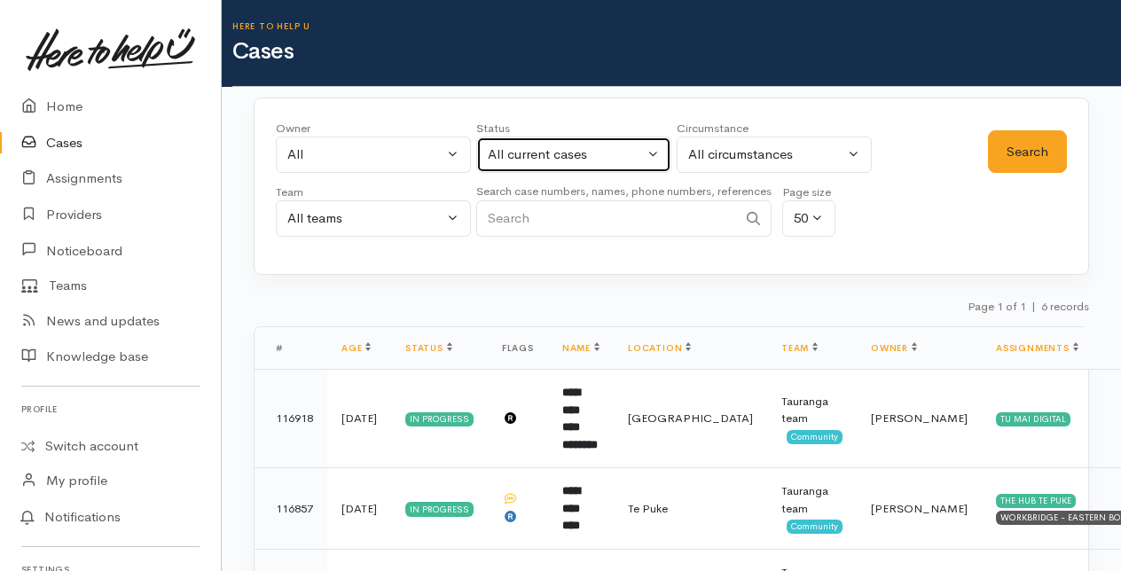
click at [654, 152] on button "All current cases" at bounding box center [573, 155] width 195 height 36
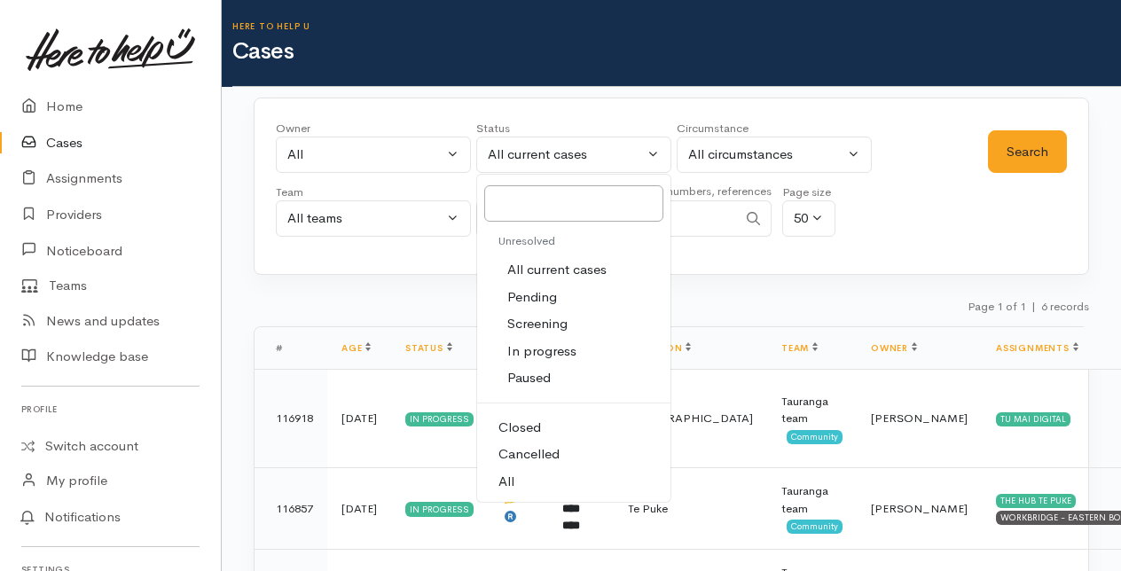
click at [518, 473] on link "All" at bounding box center [573, 481] width 193 height 27
select select "All"
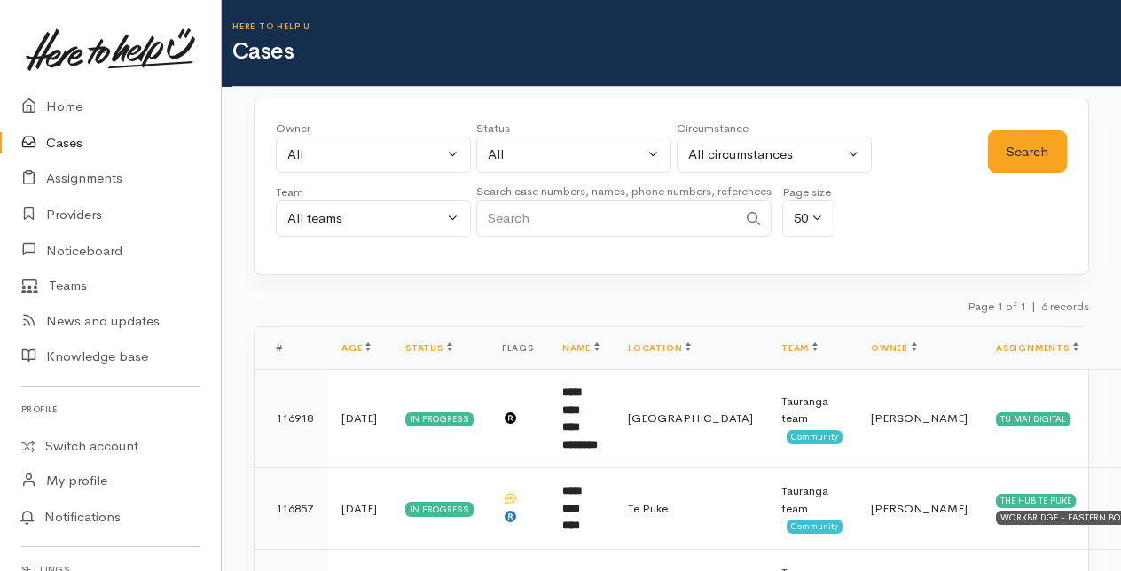
click at [562, 223] on input "Search" at bounding box center [606, 218] width 261 height 36
type input "raven"
click at [1051, 147] on button "Search" at bounding box center [1027, 151] width 79 height 43
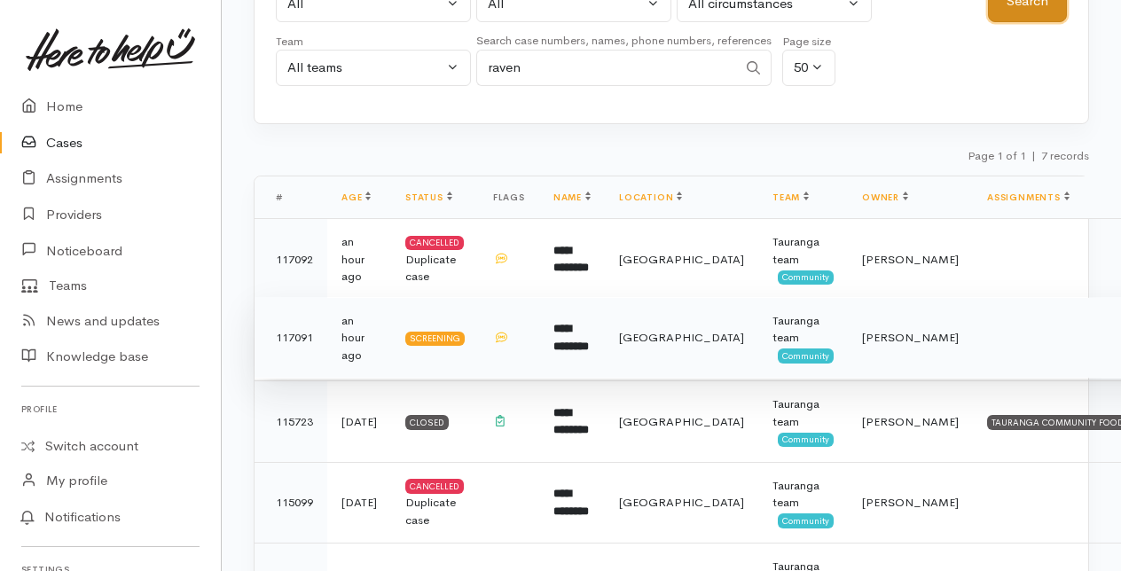
scroll to position [177, 0]
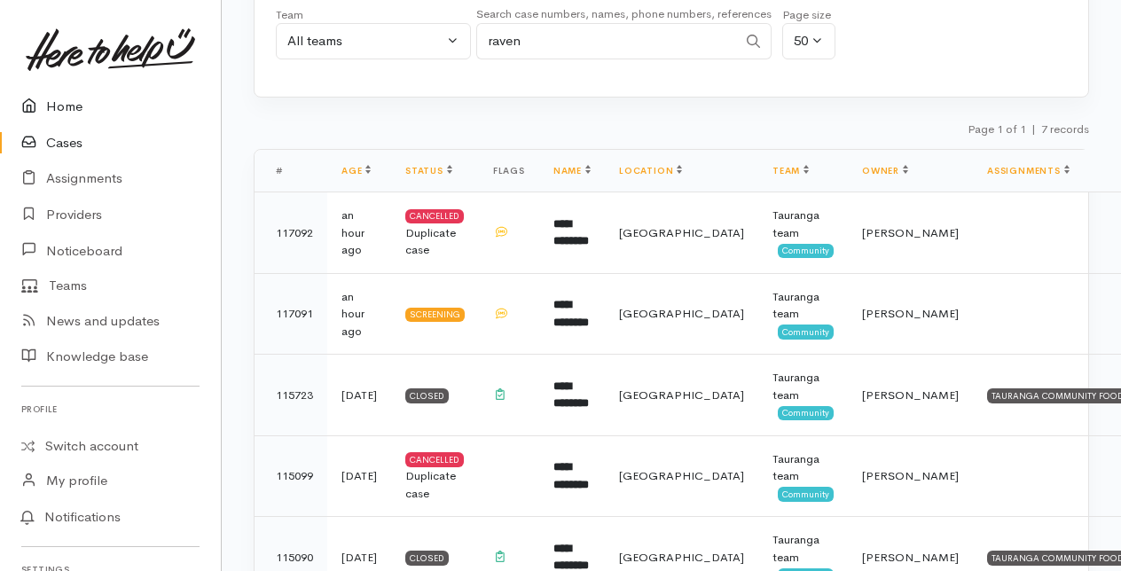
click at [59, 108] on link "Home" at bounding box center [110, 107] width 221 height 36
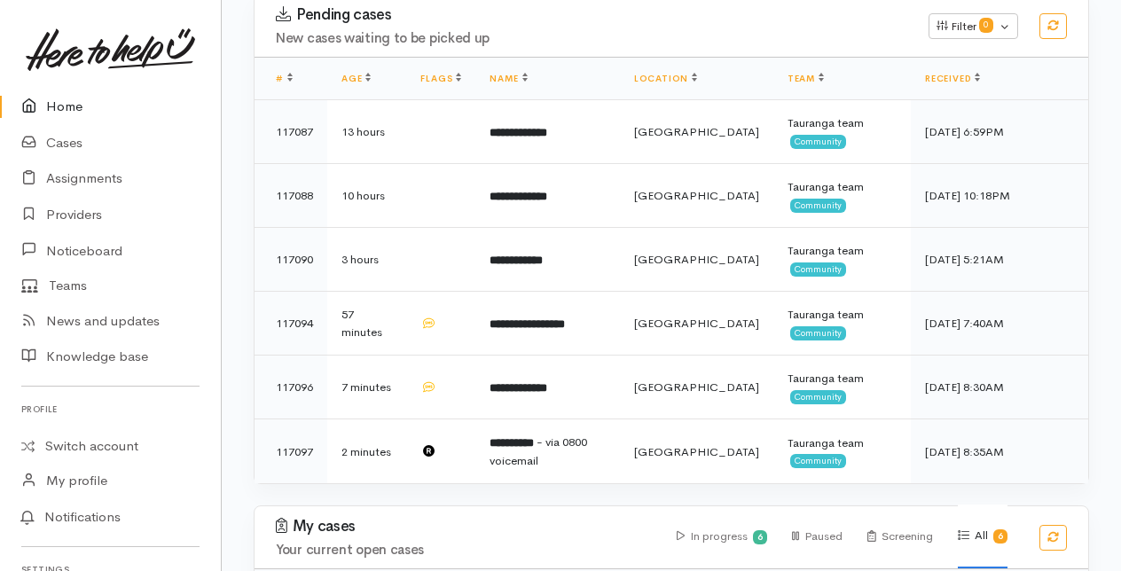
scroll to position [355, 0]
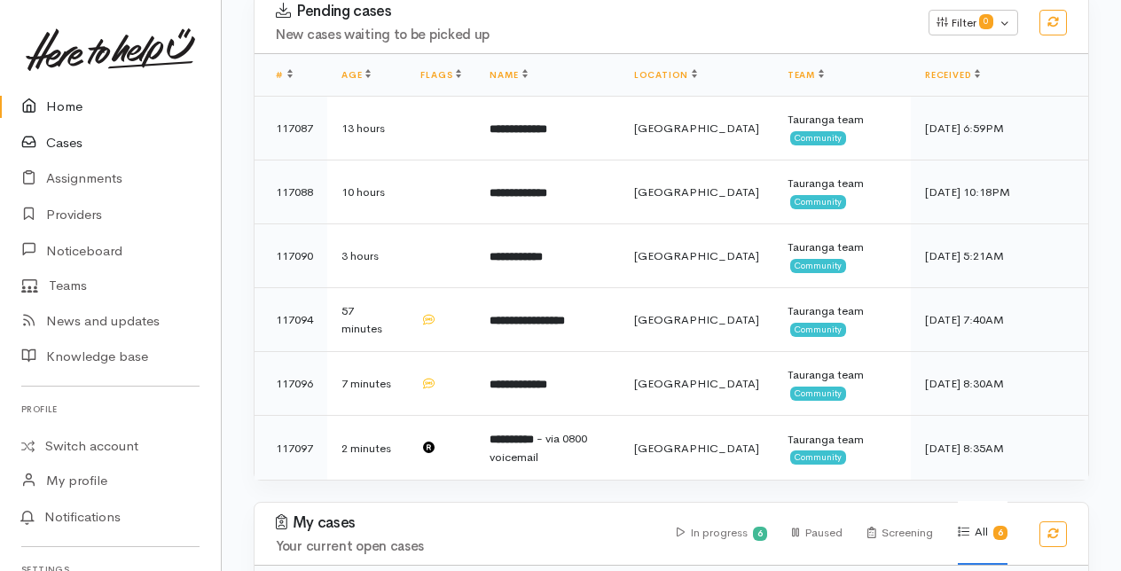
click at [61, 141] on link "Cases" at bounding box center [110, 143] width 221 height 36
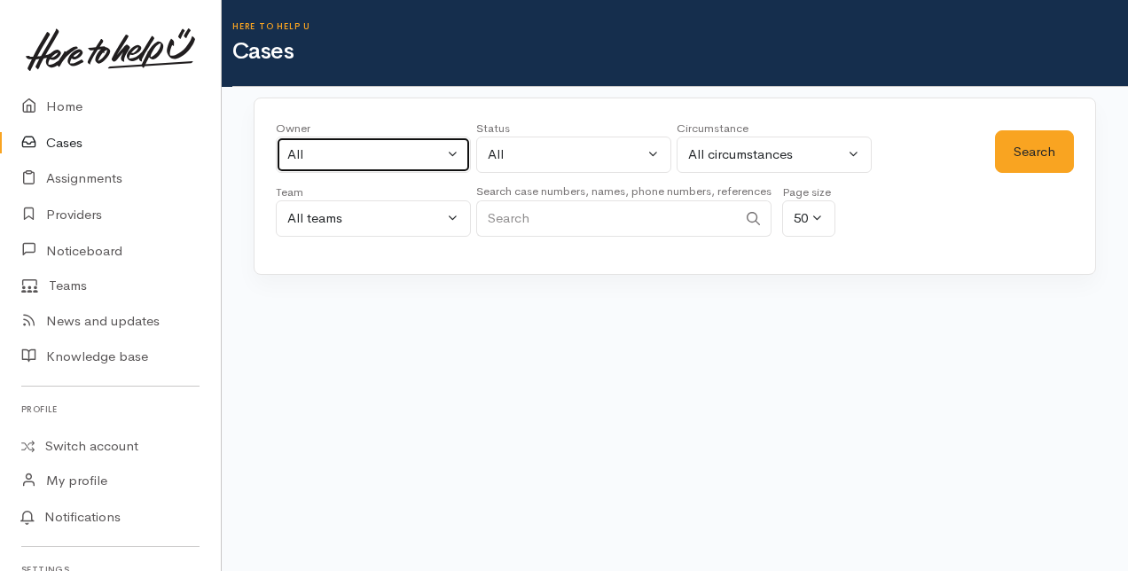
click at [455, 152] on button "All" at bounding box center [373, 155] width 195 height 36
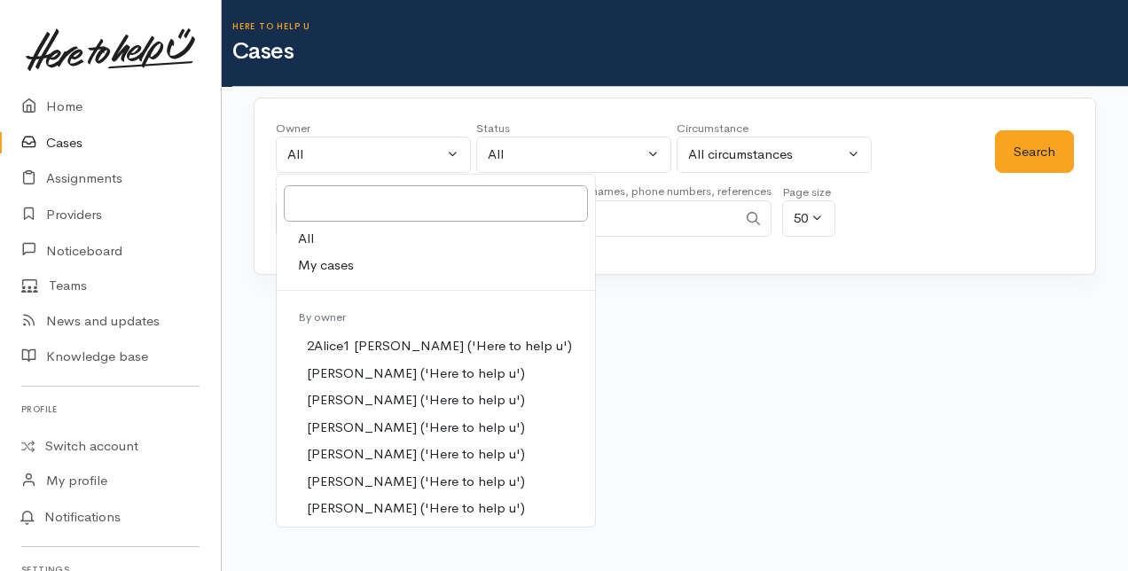
click at [323, 262] on span "My cases" at bounding box center [326, 265] width 56 height 20
select select "205"
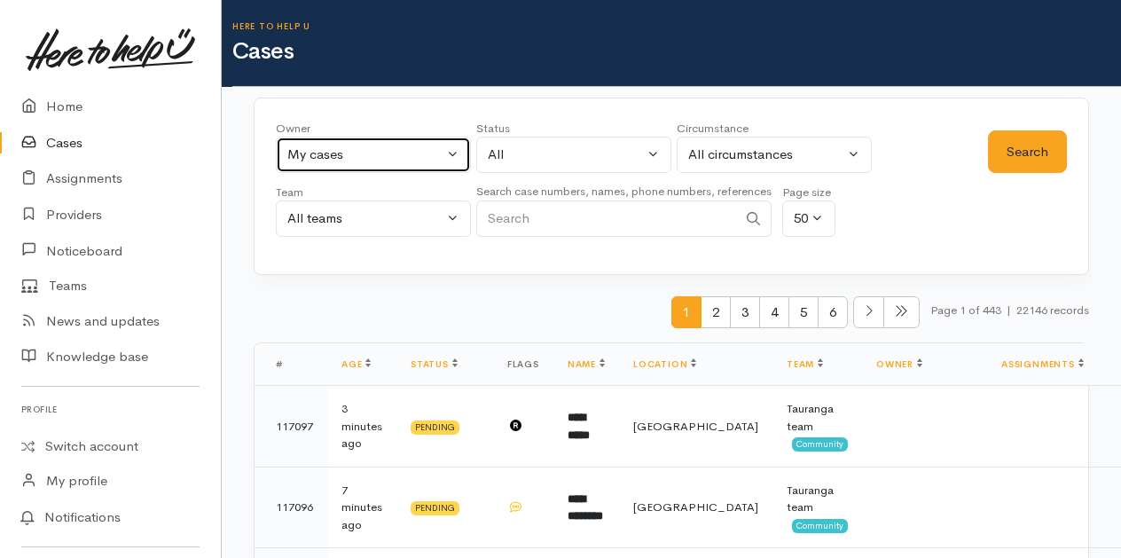
click at [455, 149] on button "My cases" at bounding box center [373, 155] width 195 height 36
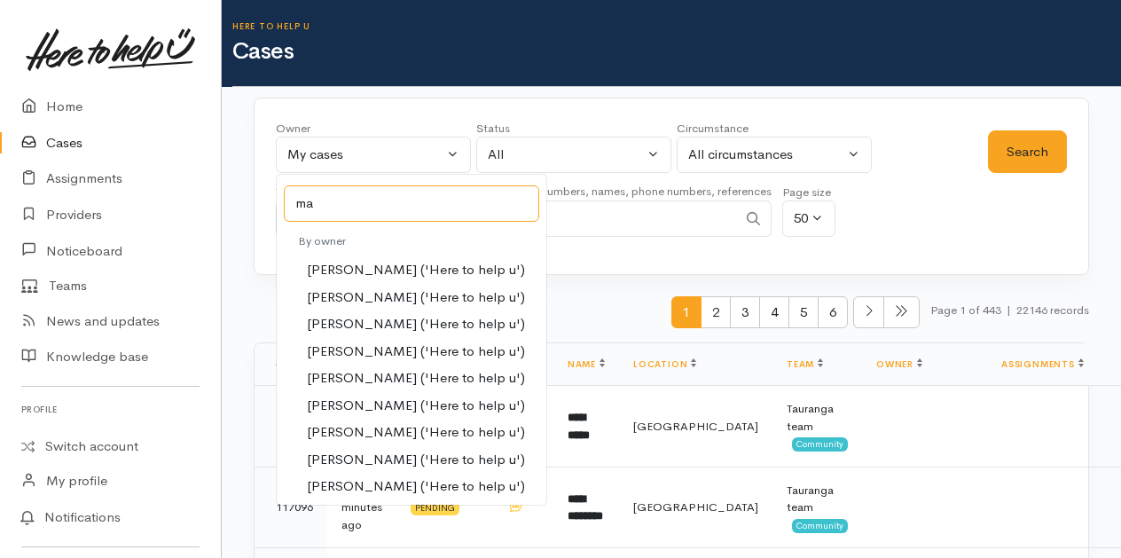
type input "ma"
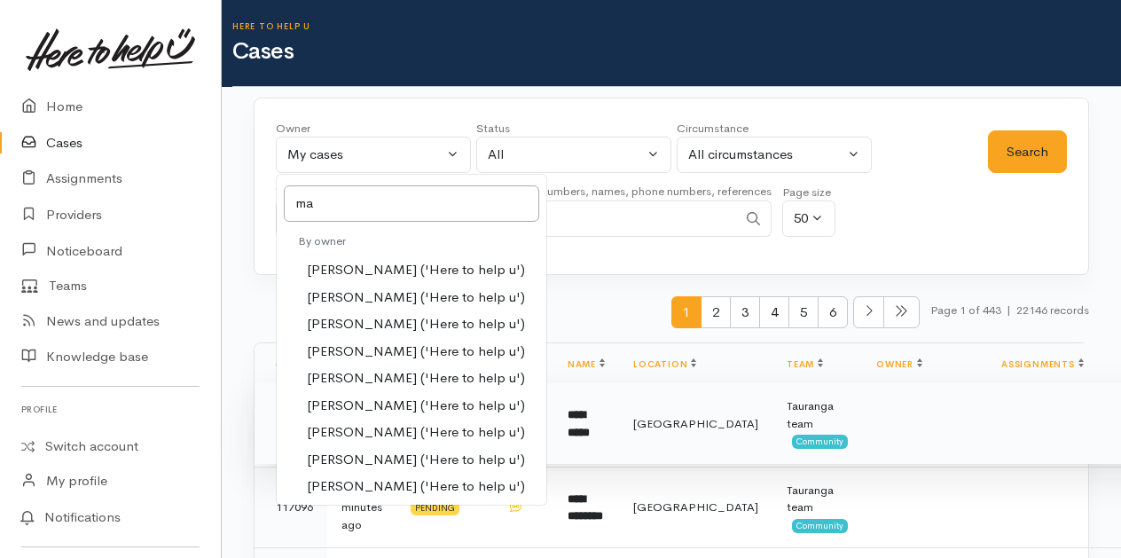
drag, startPoint x: 358, startPoint y: 426, endPoint x: 383, endPoint y: 398, distance: 37.0
click at [358, 426] on span "Malia Stowers ('Here to help u')" at bounding box center [416, 432] width 218 height 20
select select "1613"
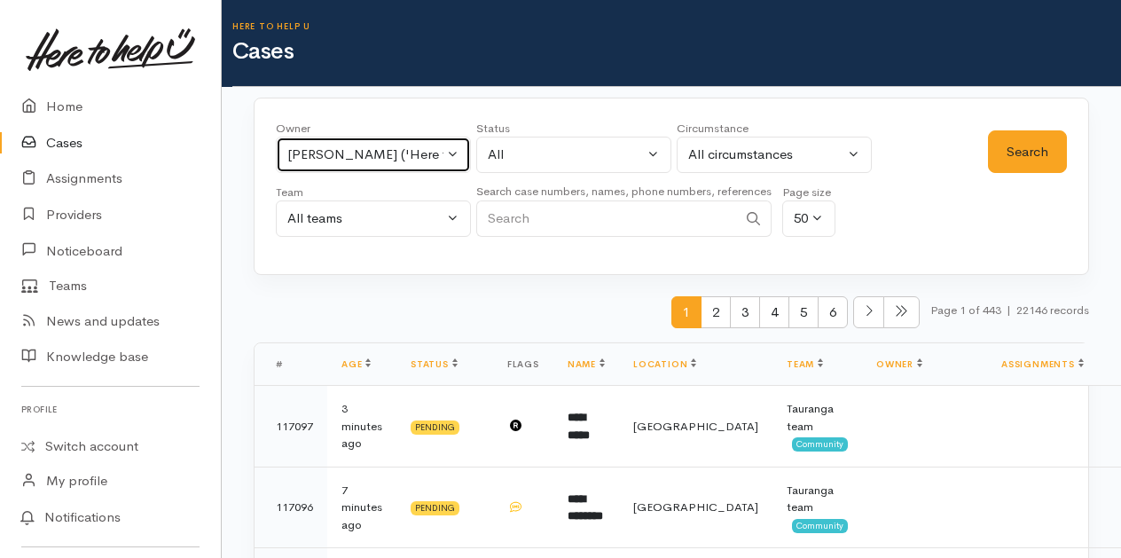
click at [454, 145] on button "Malia Stowers ('Here to help u')" at bounding box center [373, 155] width 195 height 36
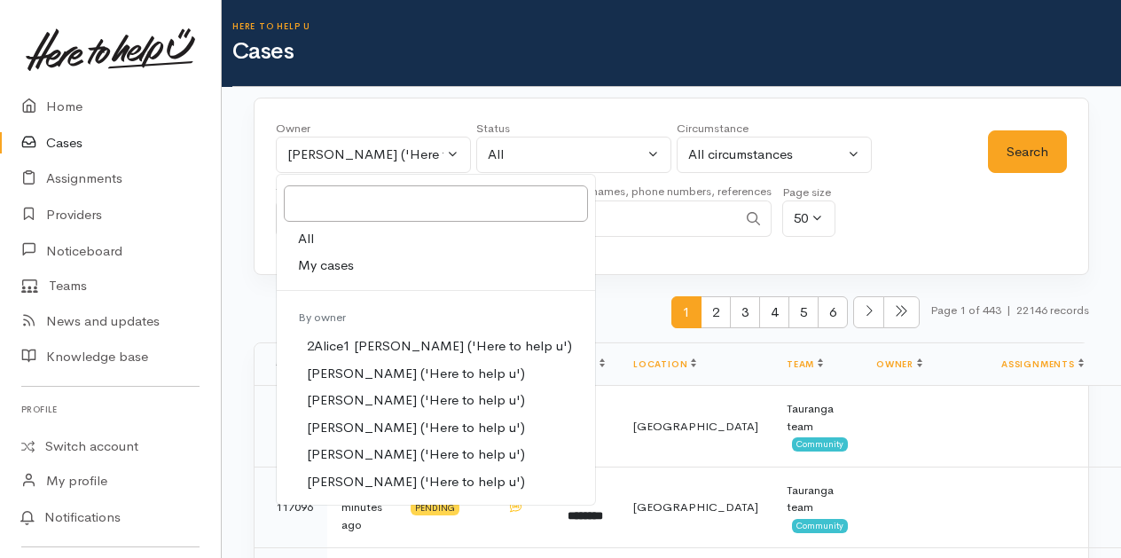
click at [316, 265] on span "My cases" at bounding box center [326, 265] width 56 height 20
select select "205"
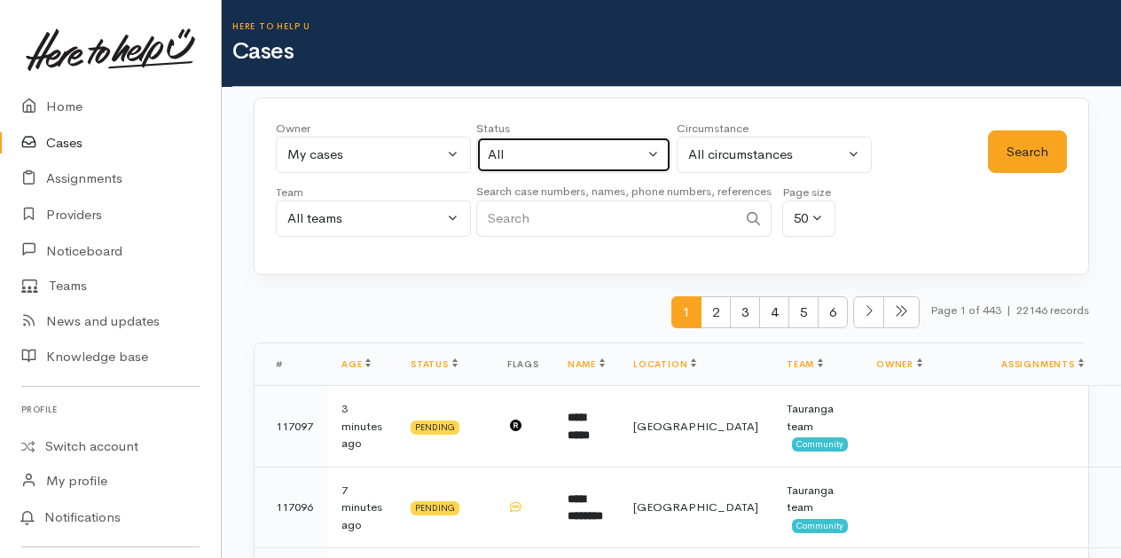
click at [652, 153] on button "All" at bounding box center [573, 155] width 195 height 36
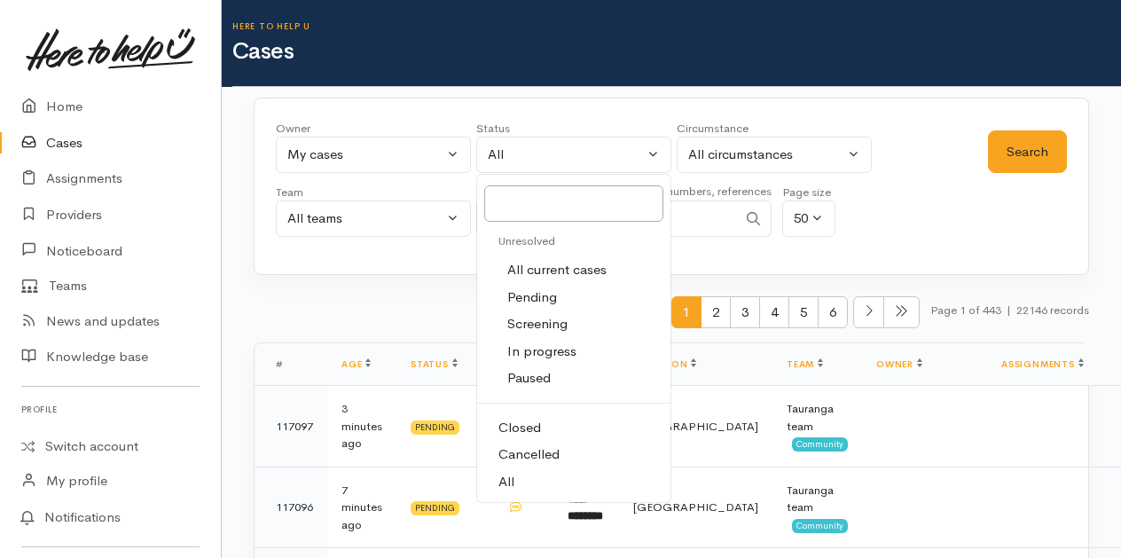
click at [520, 271] on span "All current cases" at bounding box center [556, 270] width 99 height 20
select select "Unresolved"
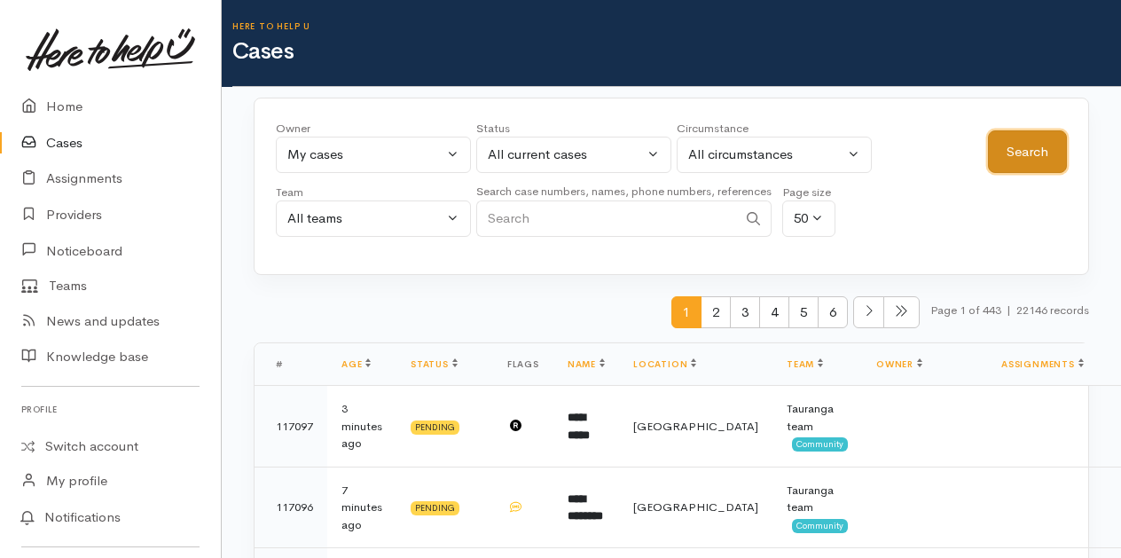
click at [1011, 145] on button "Search" at bounding box center [1027, 151] width 79 height 43
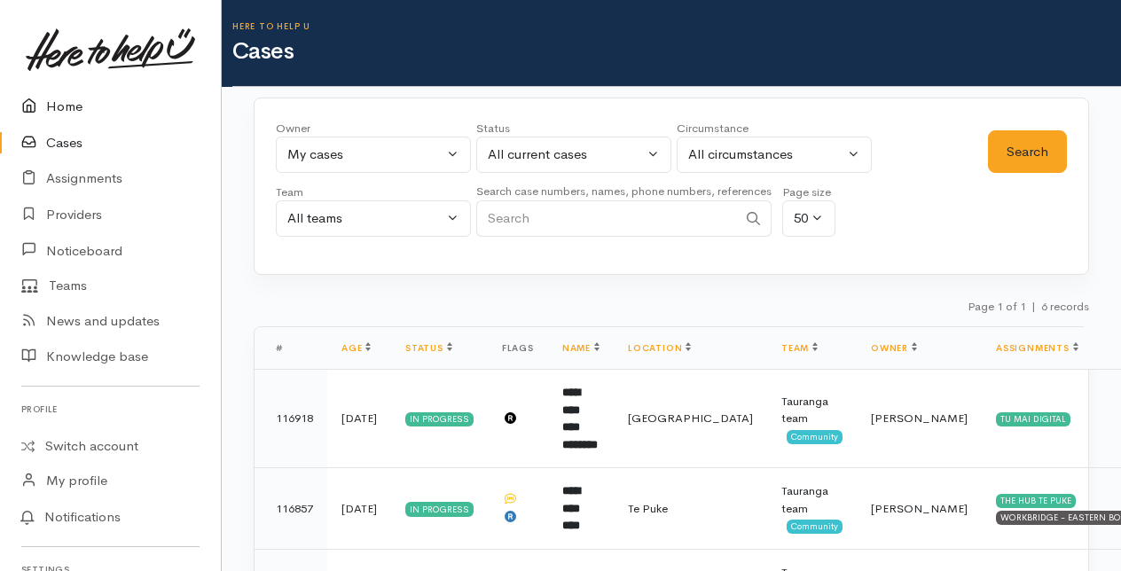
click at [68, 105] on link "Home" at bounding box center [110, 107] width 221 height 36
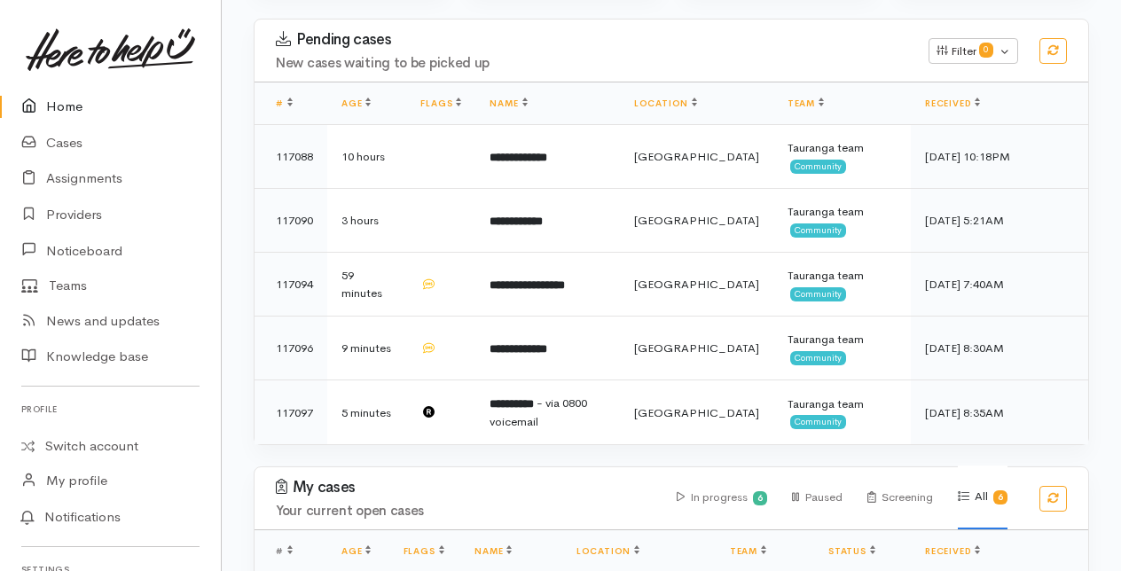
scroll to position [355, 0]
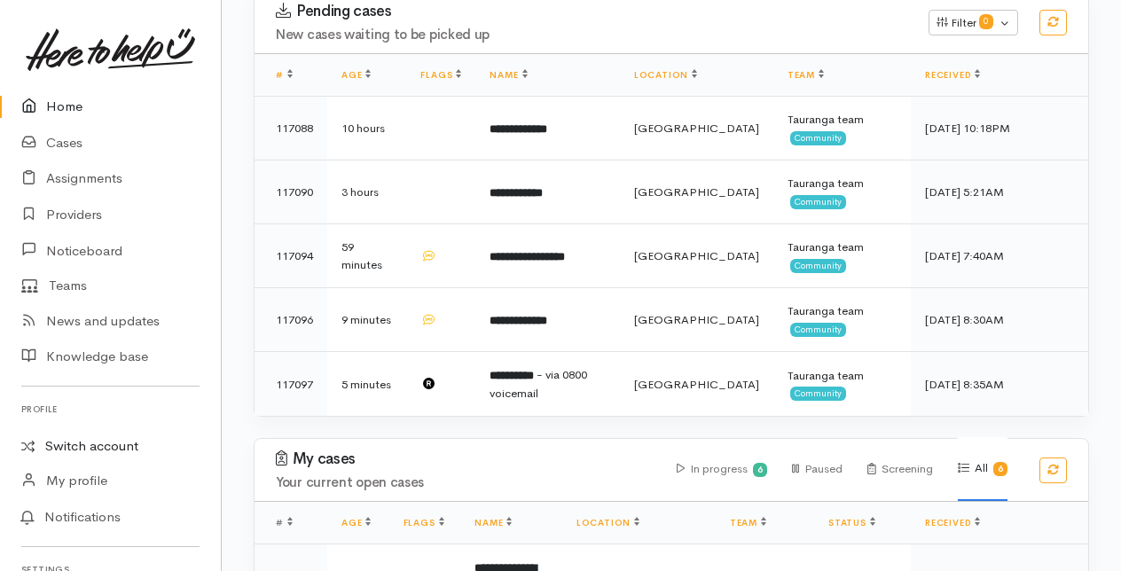
drag, startPoint x: 102, startPoint y: 445, endPoint x: 122, endPoint y: 440, distance: 21.1
click at [102, 445] on link "Switch account" at bounding box center [110, 446] width 221 height 35
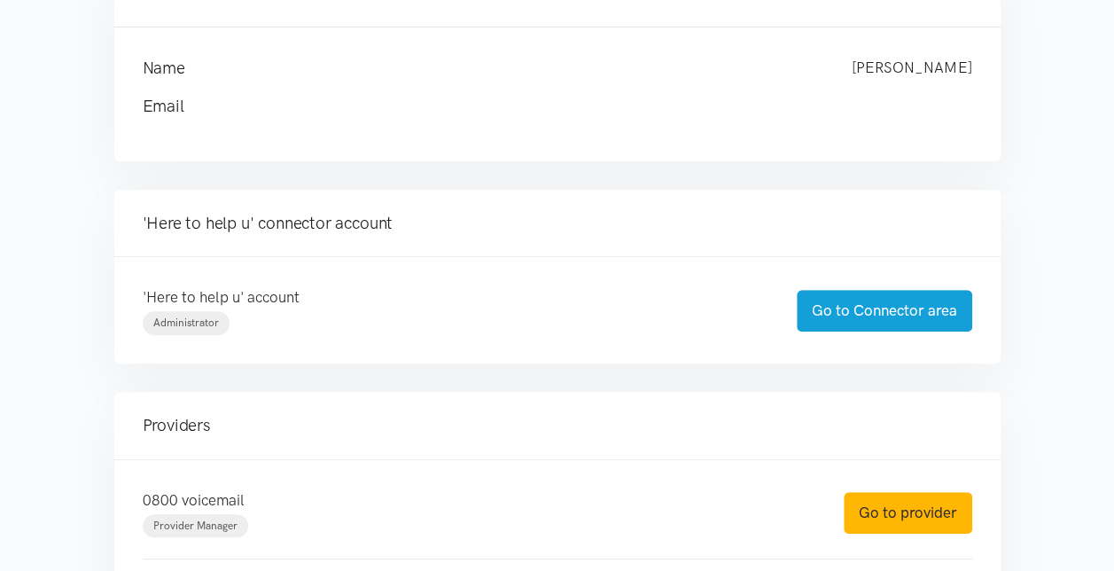
scroll to position [266, 0]
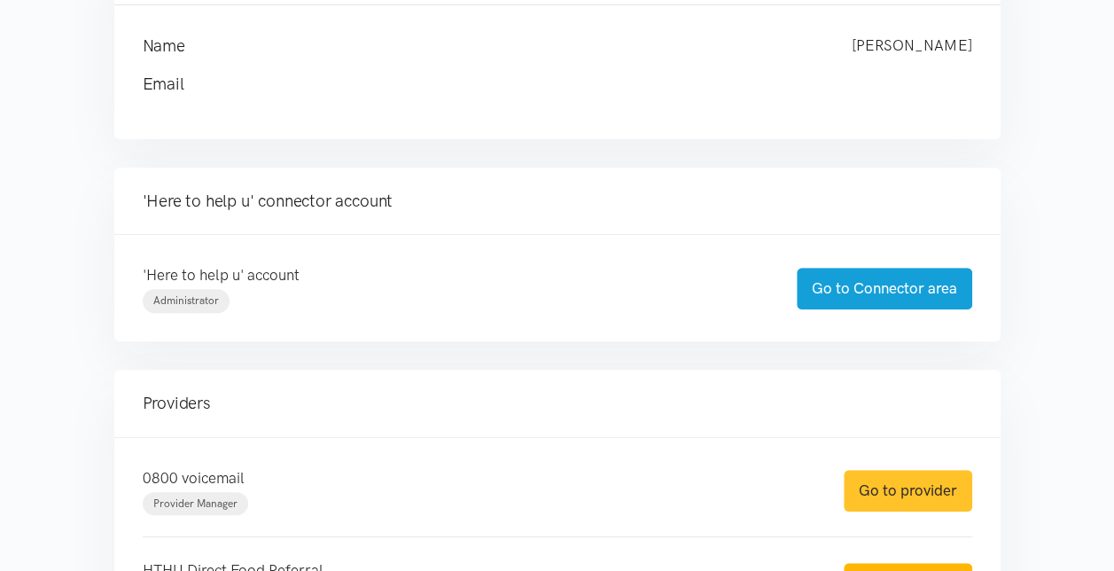
click at [918, 492] on link "Go to provider" at bounding box center [908, 491] width 129 height 42
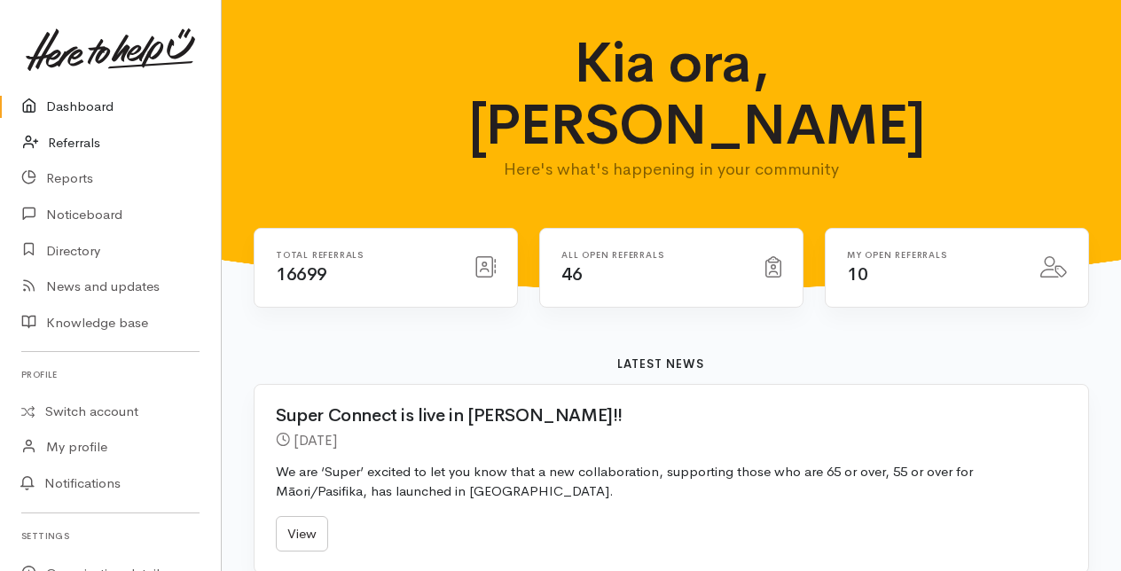
click at [69, 144] on link "Referrals" at bounding box center [110, 143] width 221 height 36
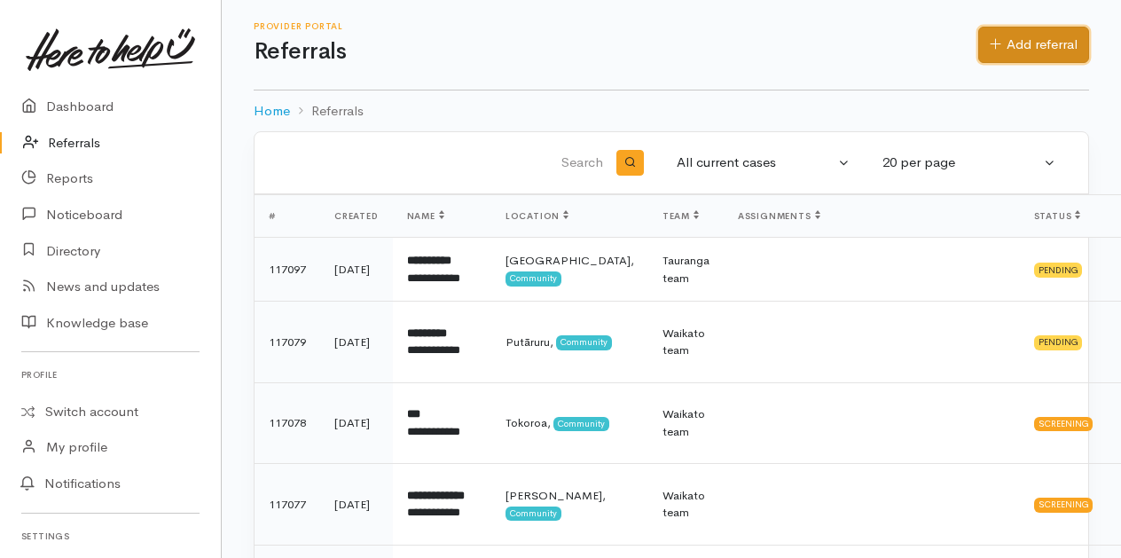
click at [1065, 40] on link "Add referral" at bounding box center [1033, 45] width 111 height 36
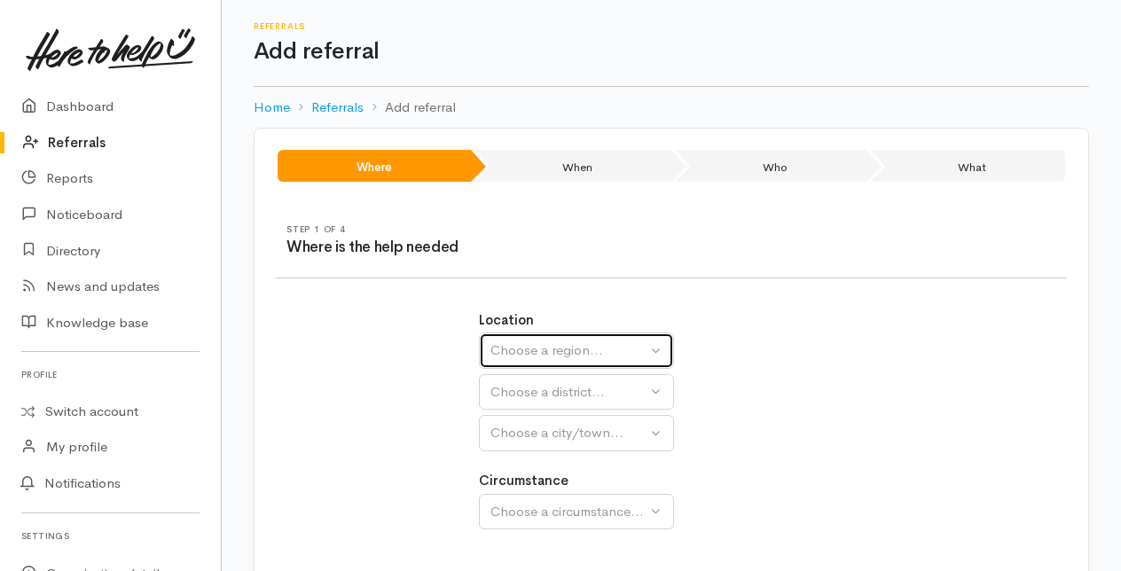
click at [584, 348] on div "Choose a region..." at bounding box center [568, 350] width 156 height 20
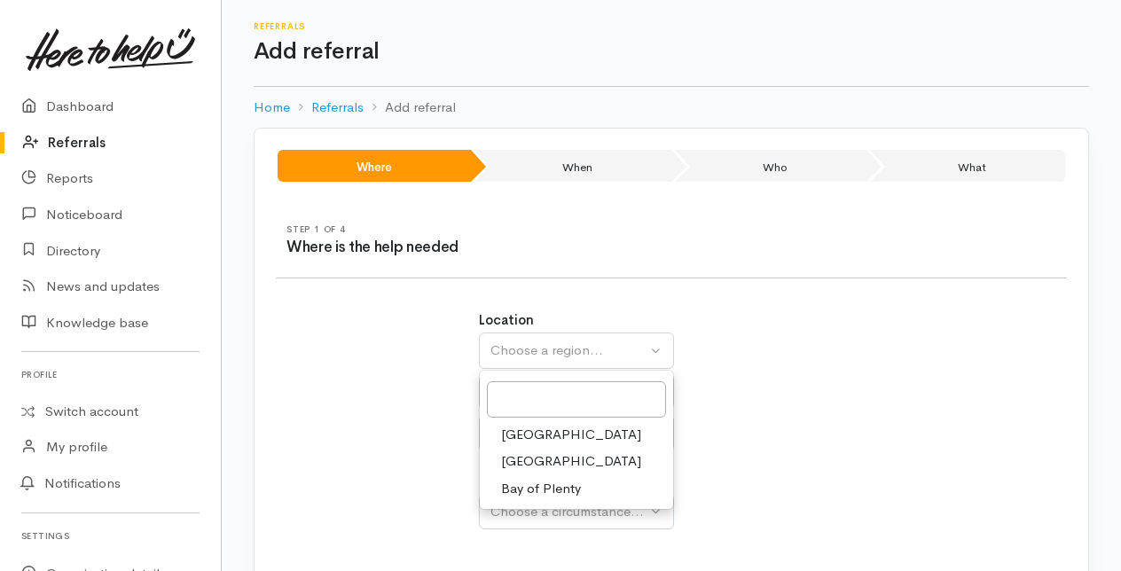
click at [541, 489] on span "Bay of Plenty" at bounding box center [541, 489] width 80 height 20
select select "4"
select select
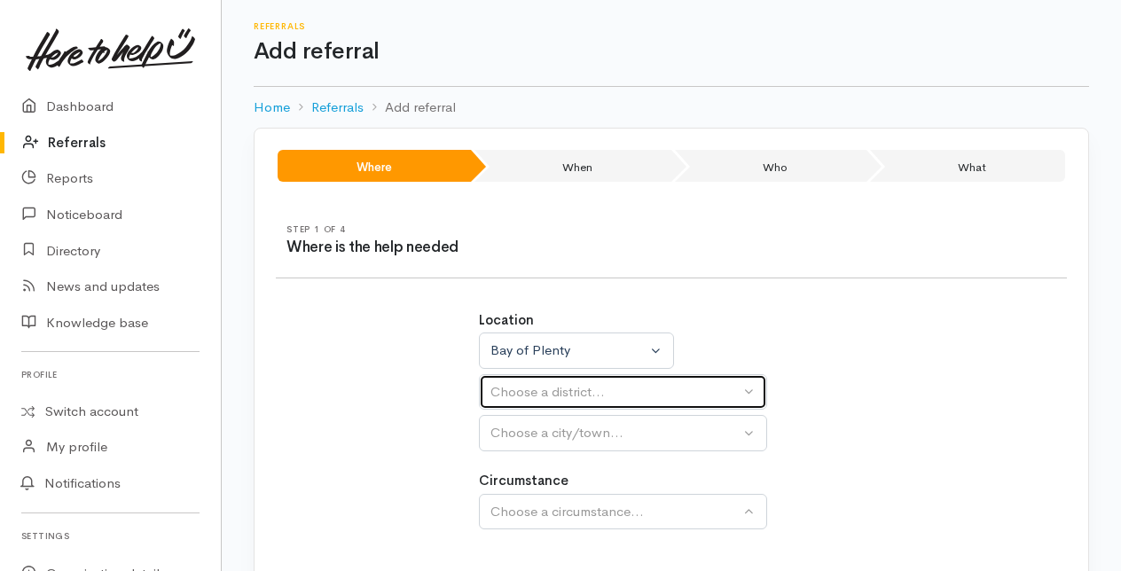
click at [524, 395] on div "Choose a district..." at bounding box center [614, 392] width 249 height 20
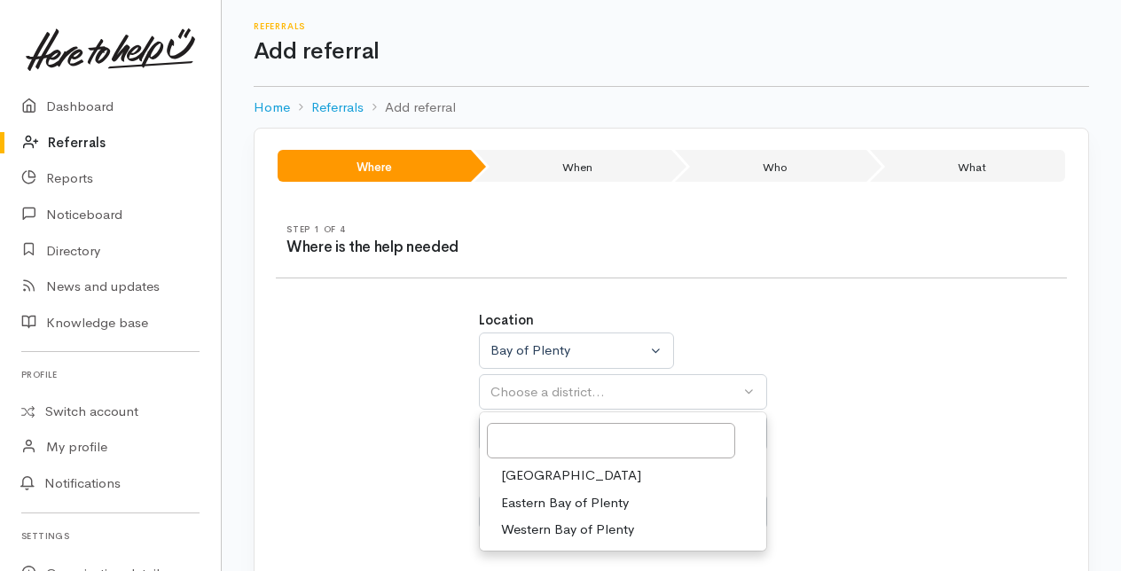
click at [523, 475] on span "[GEOGRAPHIC_DATA]" at bounding box center [571, 475] width 140 height 20
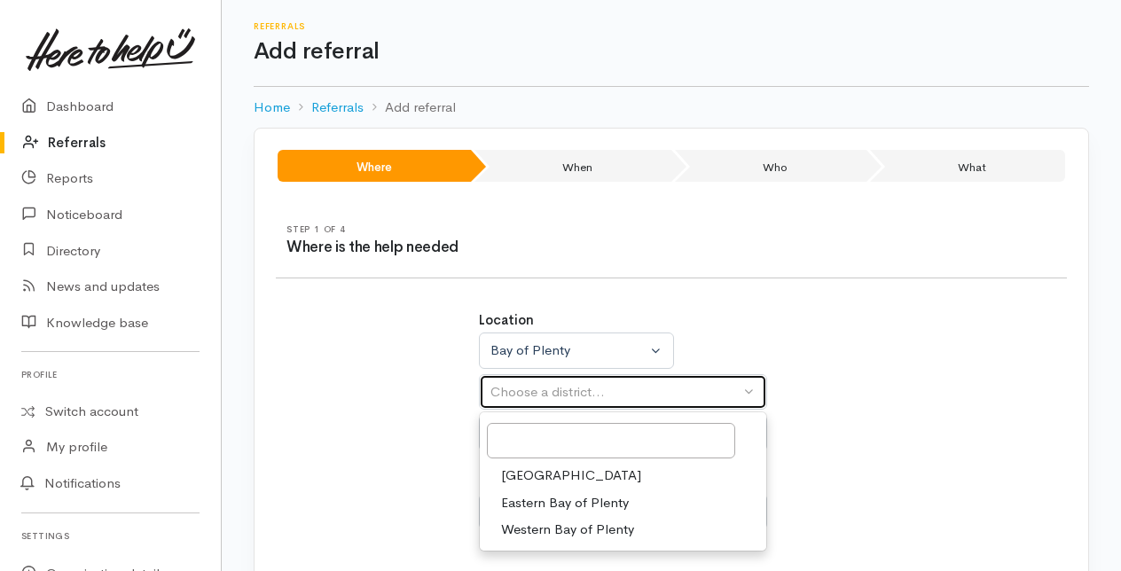
select select "6"
select select
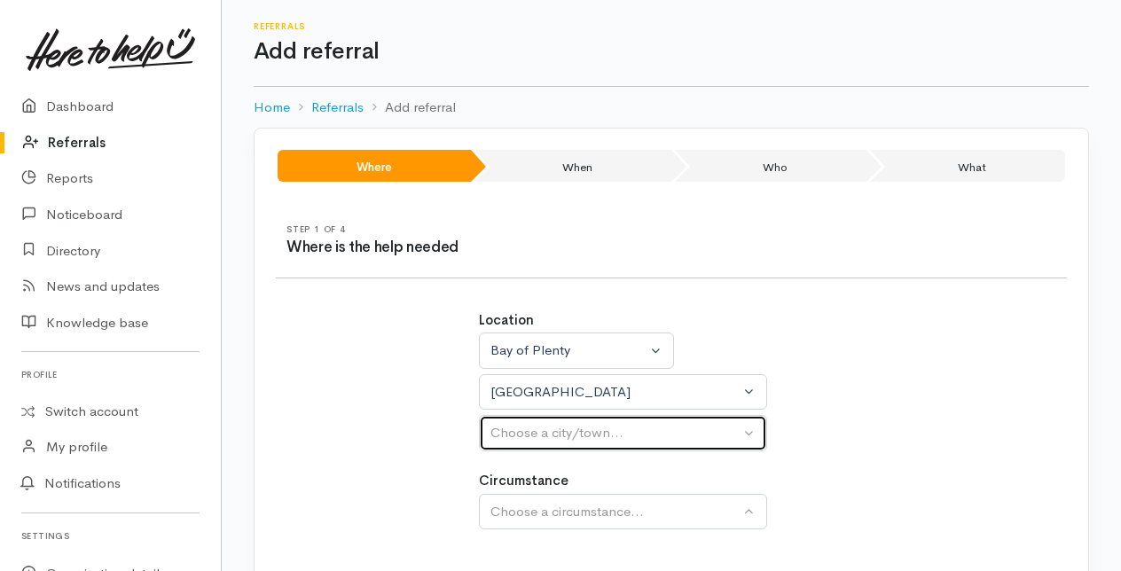
click at [535, 424] on div "Choose a city/town..." at bounding box center [614, 433] width 249 height 20
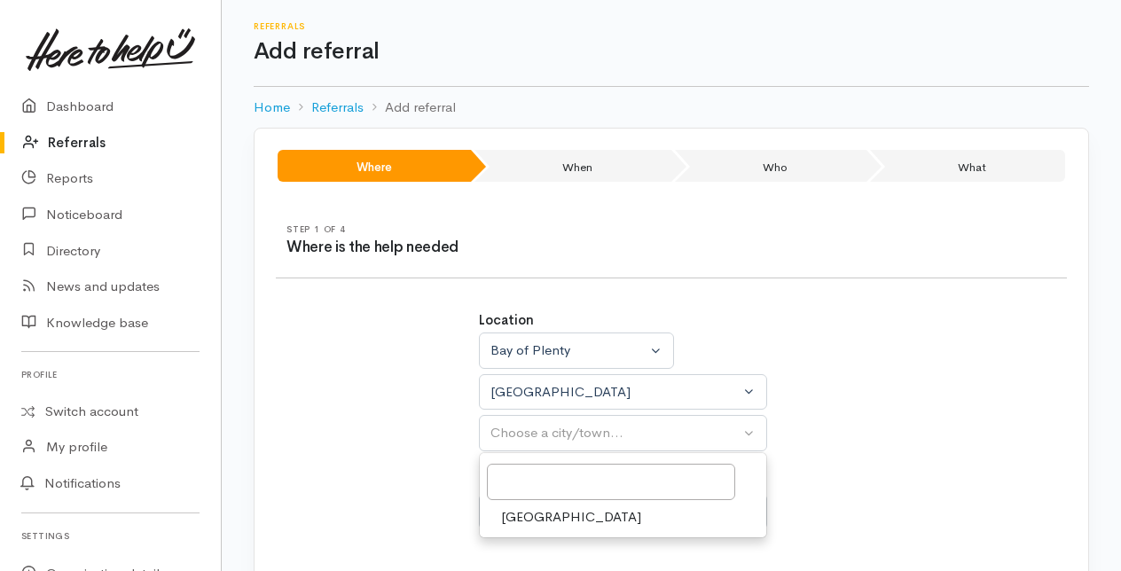
click at [544, 514] on span "[GEOGRAPHIC_DATA]" at bounding box center [571, 517] width 140 height 20
select select "4"
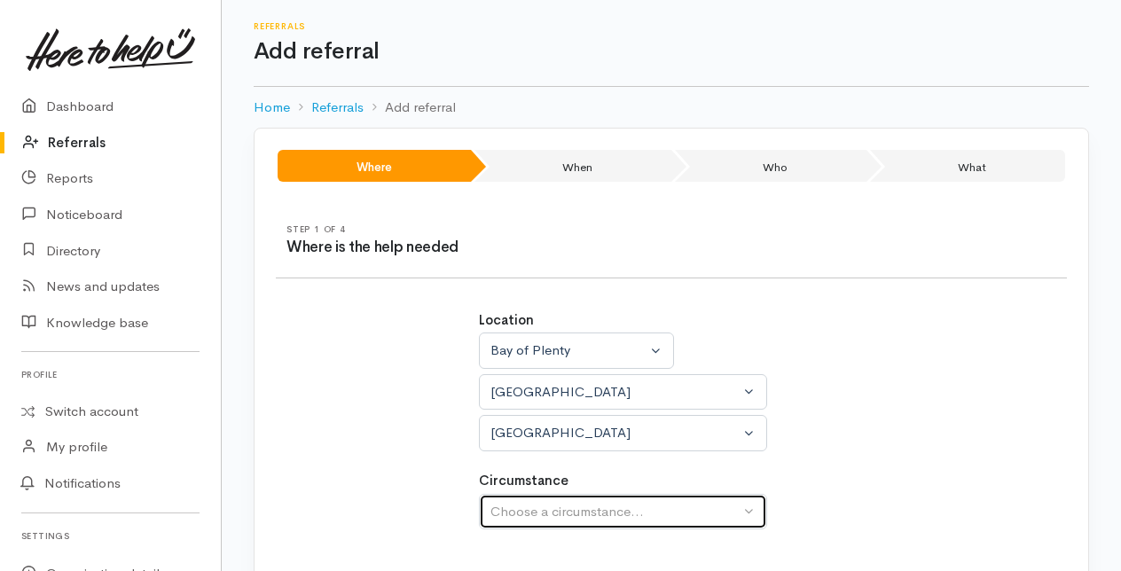
click at [544, 507] on div "Choose a circumstance..." at bounding box center [614, 512] width 249 height 20
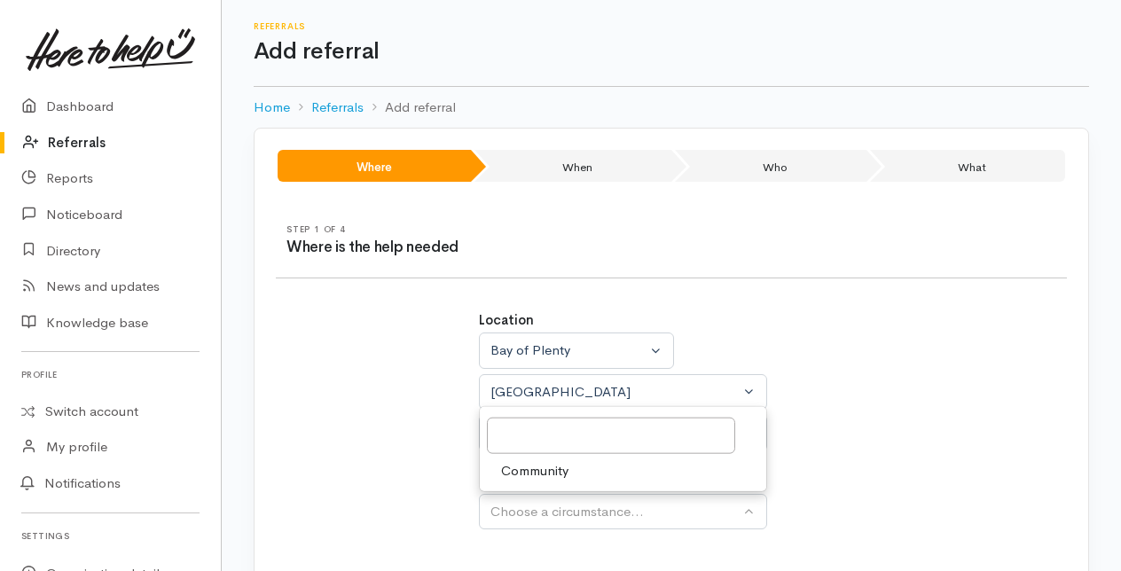
drag, startPoint x: 541, startPoint y: 465, endPoint x: 789, endPoint y: 425, distance: 251.4
click at [543, 464] on span "Community" at bounding box center [534, 470] width 67 height 20
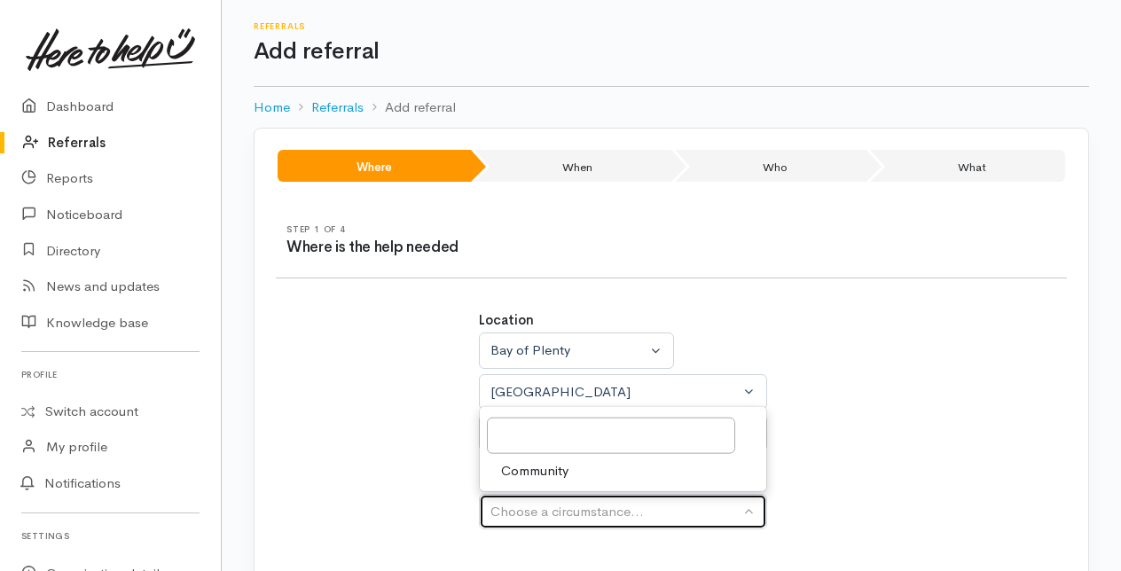
select select "2"
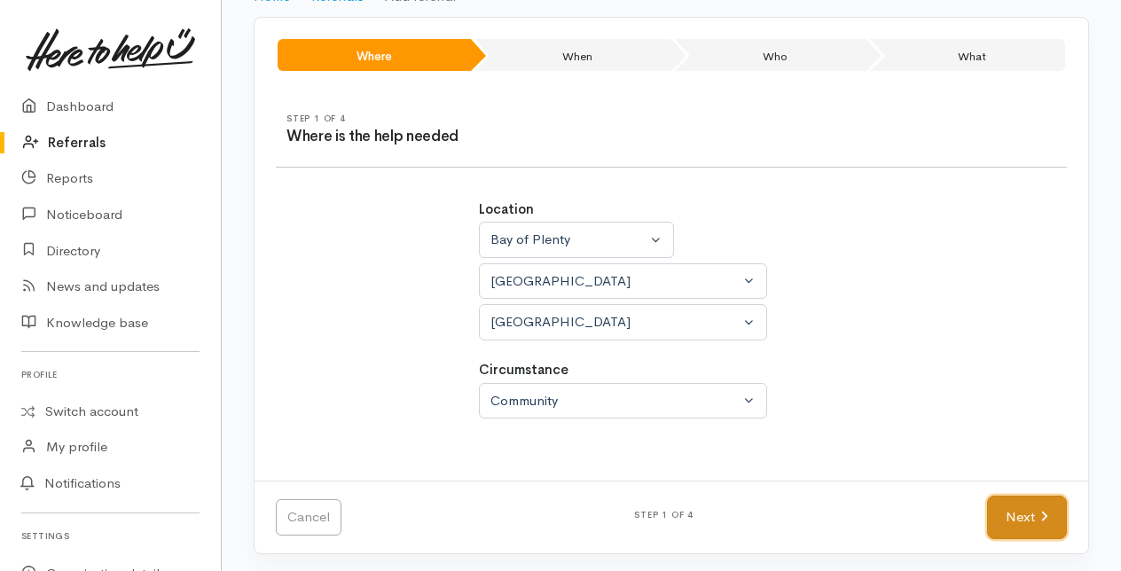
click at [1039, 525] on link "Next" at bounding box center [1027, 517] width 80 height 43
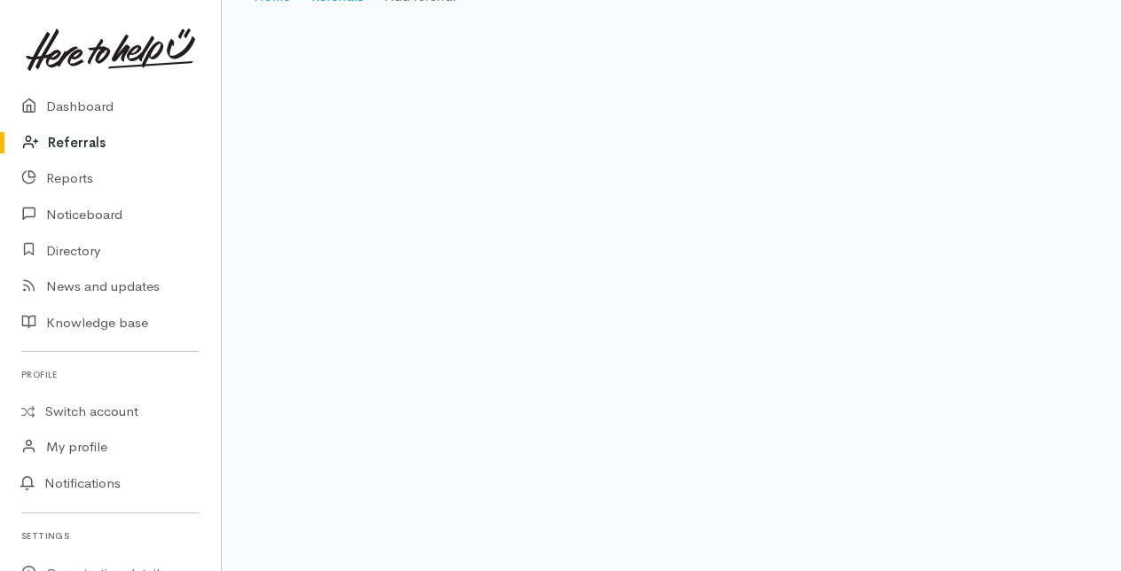
scroll to position [35, 0]
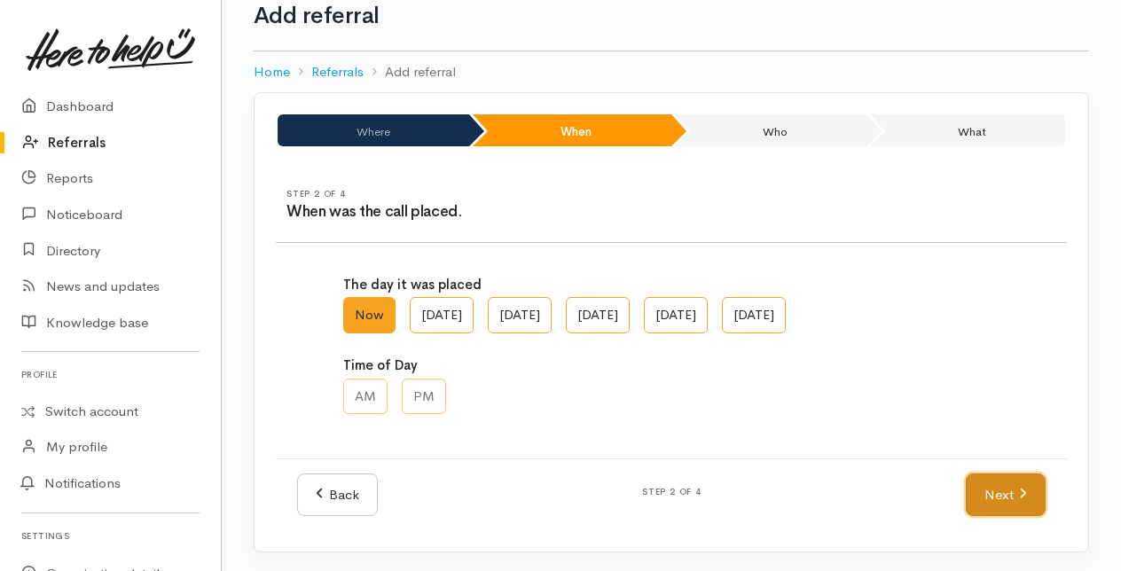
click at [995, 489] on link "Next" at bounding box center [1005, 494] width 80 height 43
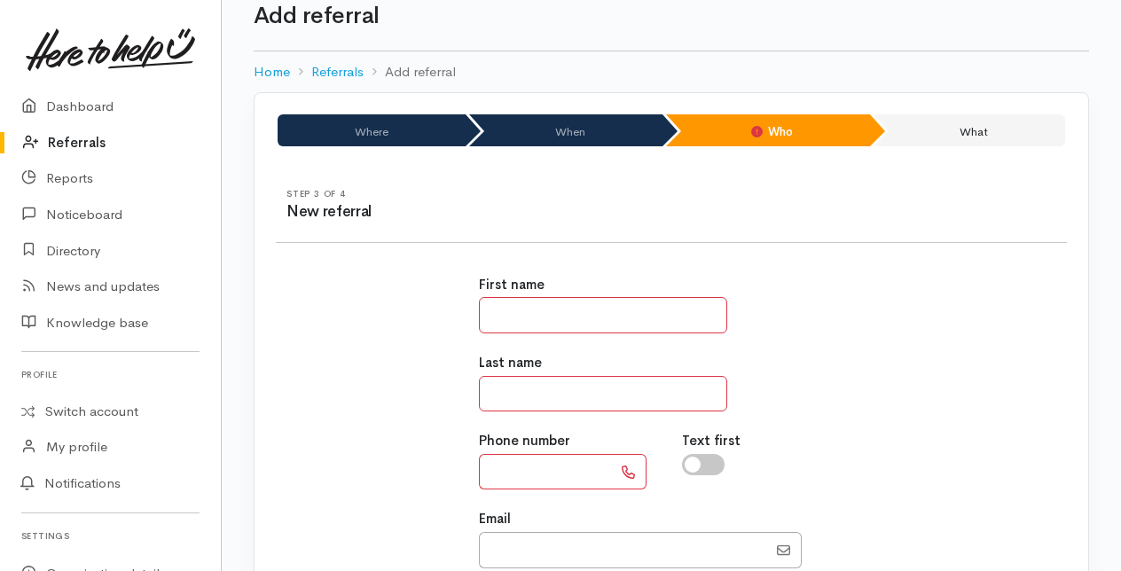
click at [495, 311] on input "text" at bounding box center [603, 315] width 248 height 36
type input "**"
click at [504, 395] on input "text" at bounding box center [603, 394] width 248 height 36
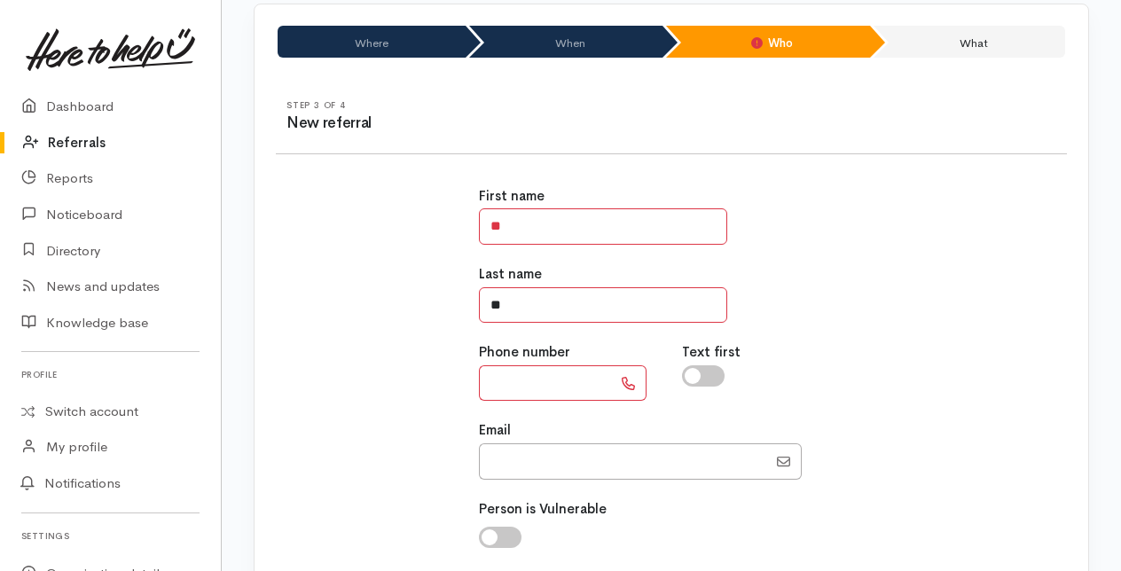
type input "**"
click at [502, 389] on input "text" at bounding box center [545, 383] width 133 height 36
click at [535, 379] on input "text" at bounding box center [545, 383] width 133 height 36
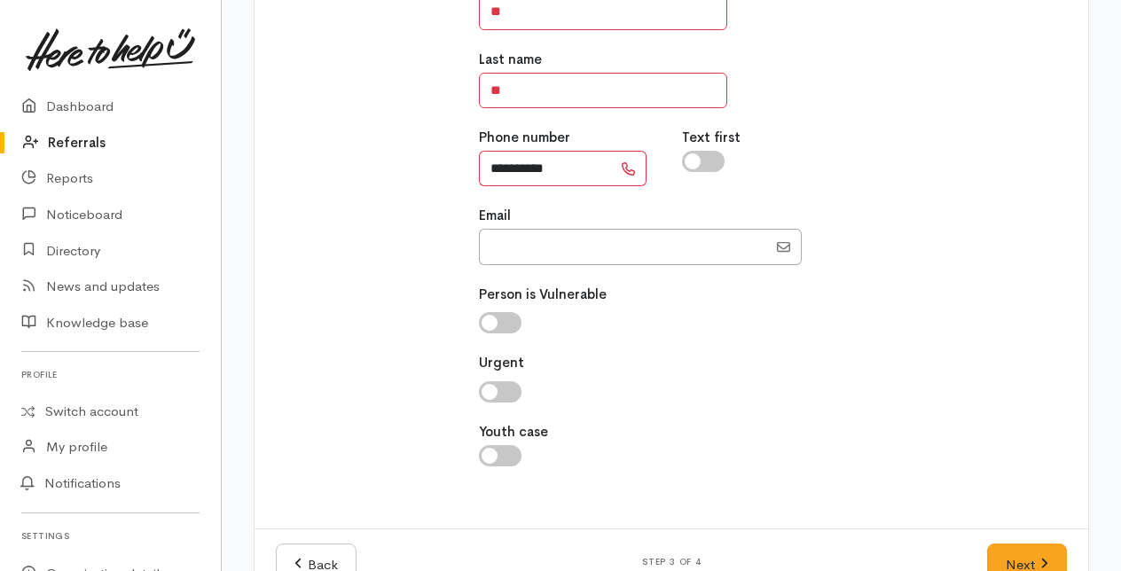
scroll to position [386, 0]
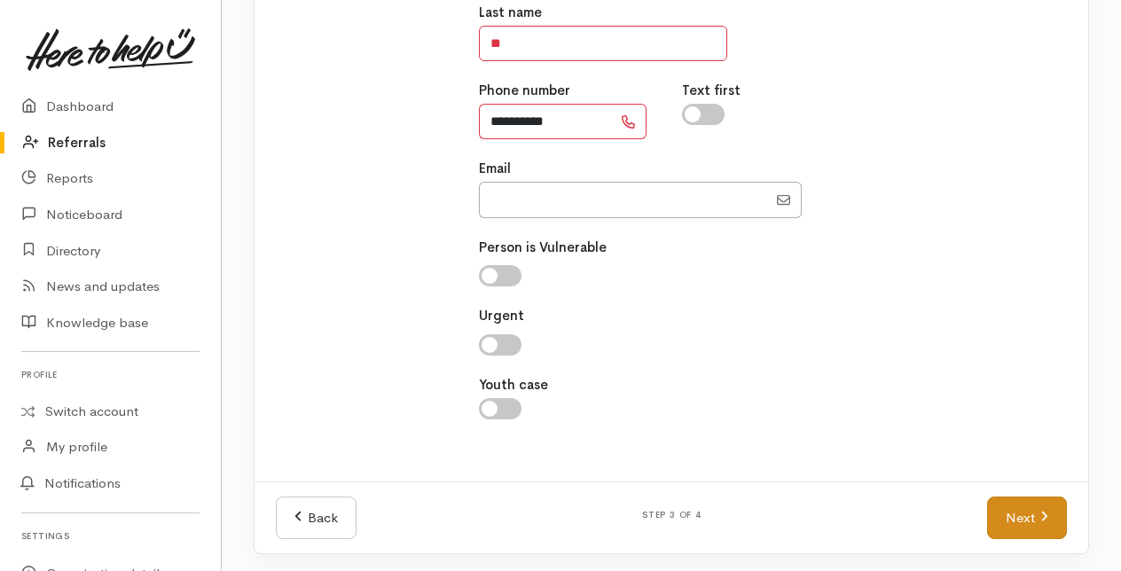
type input "**********"
click at [1019, 520] on link "Next" at bounding box center [1027, 517] width 80 height 43
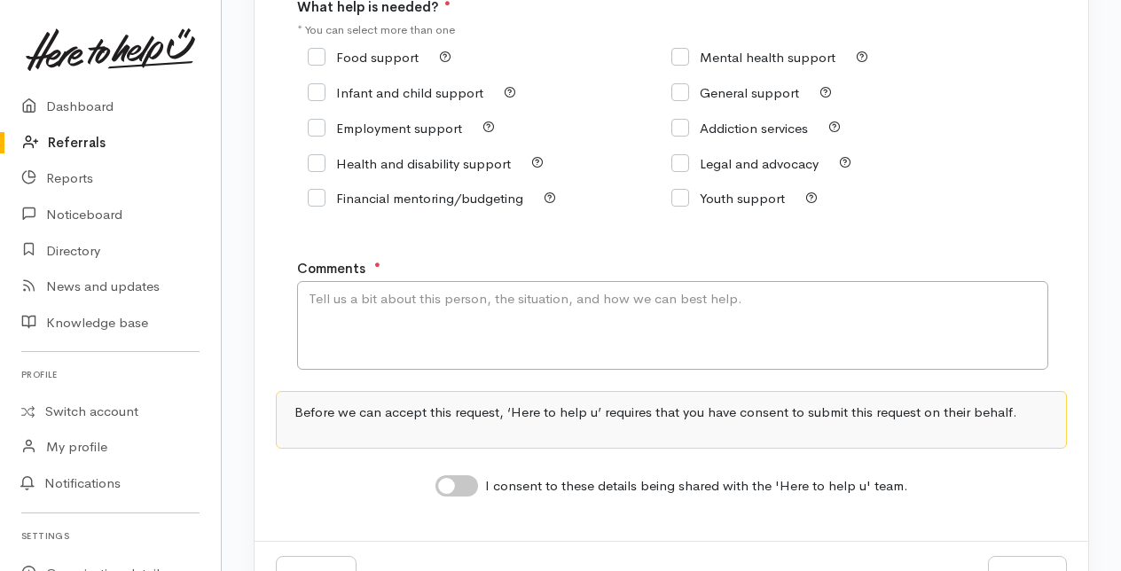
scroll to position [266, 0]
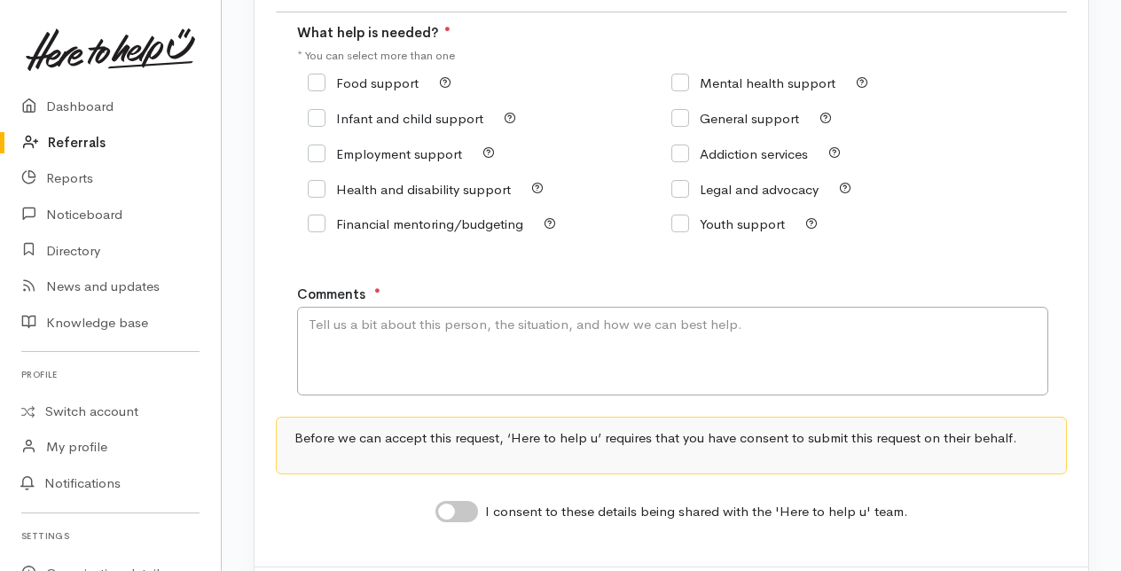
click at [684, 80] on input "Mental health support" at bounding box center [753, 82] width 164 height 13
checkbox input "true"
click at [351, 344] on textarea "Comments" at bounding box center [672, 351] width 751 height 89
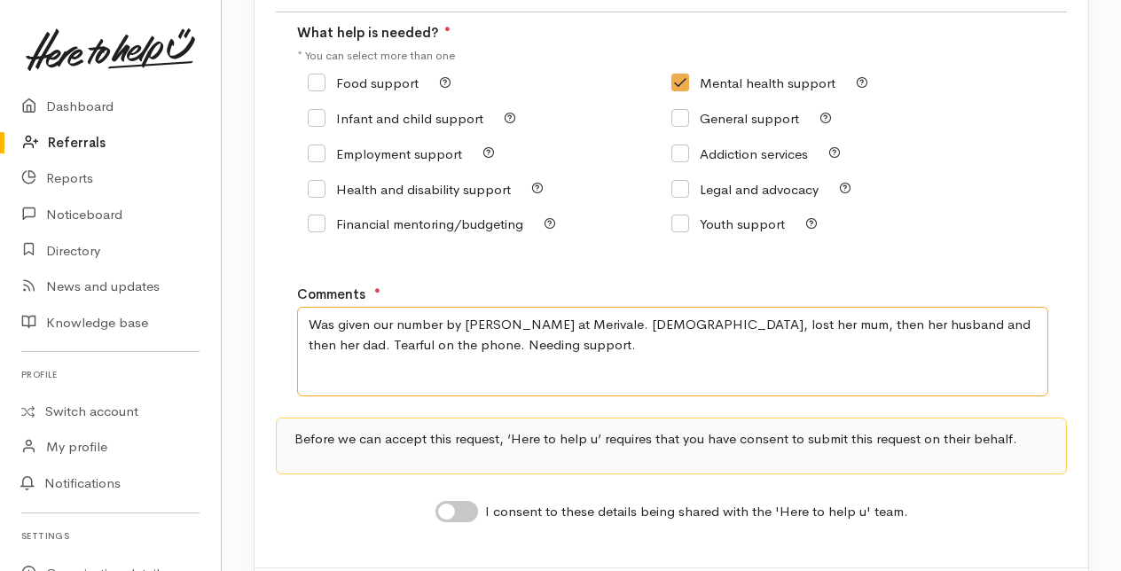
type textarea "Was given our number by Dave at Merivale. 62 yrs old, lost her mum, then her hu…"
click at [468, 515] on input "I consent to these details being shared with the 'Here to help u' team." at bounding box center [456, 511] width 43 height 21
checkbox input "true"
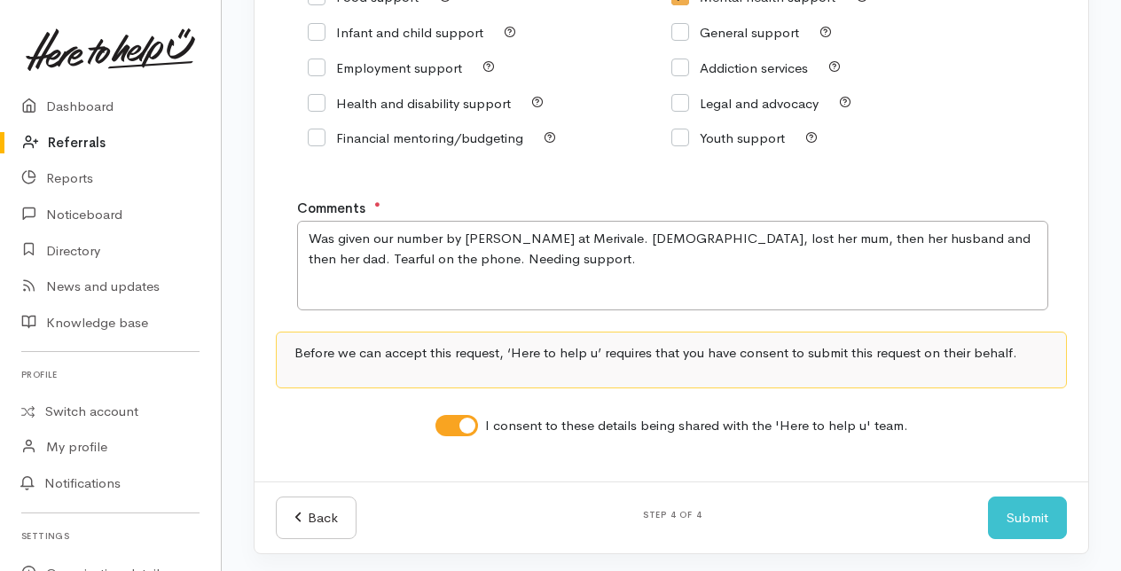
scroll to position [355, 0]
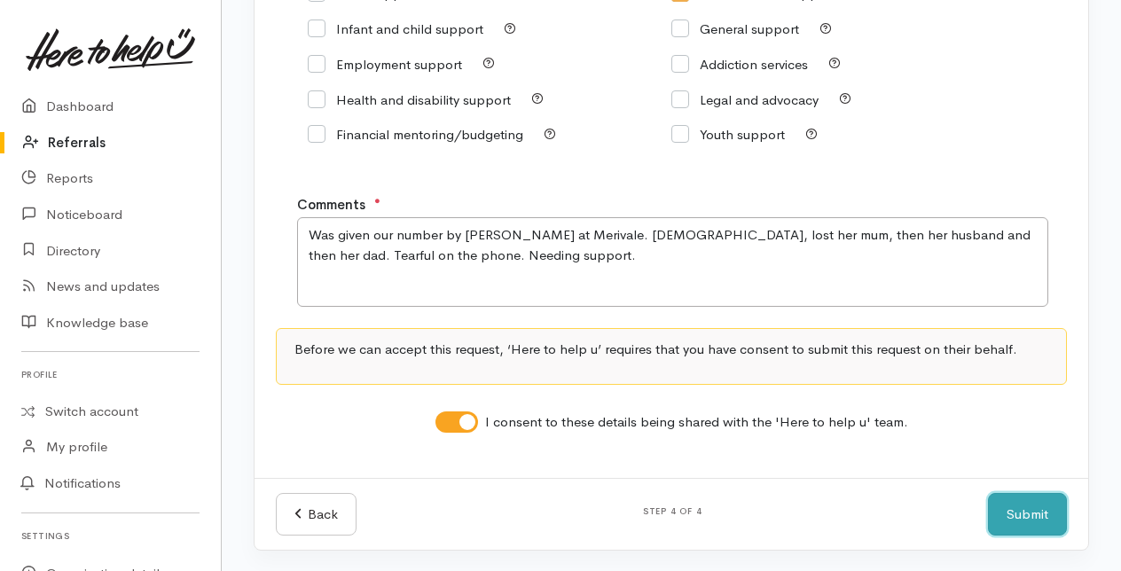
click at [1053, 522] on button "Submit" at bounding box center [1027, 514] width 79 height 43
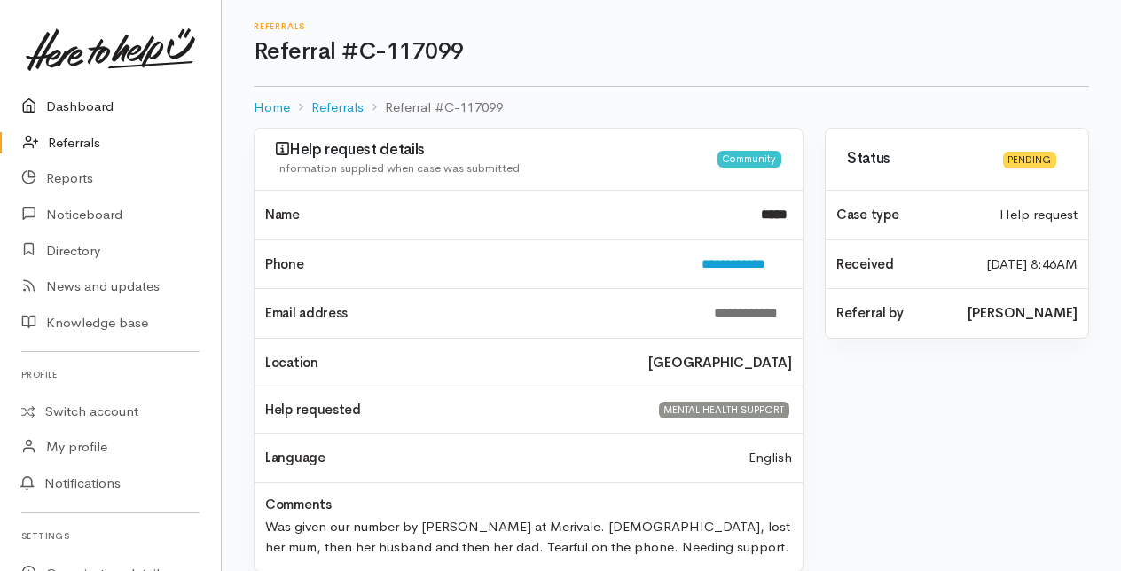
click at [61, 106] on link "Dashboard" at bounding box center [110, 107] width 221 height 36
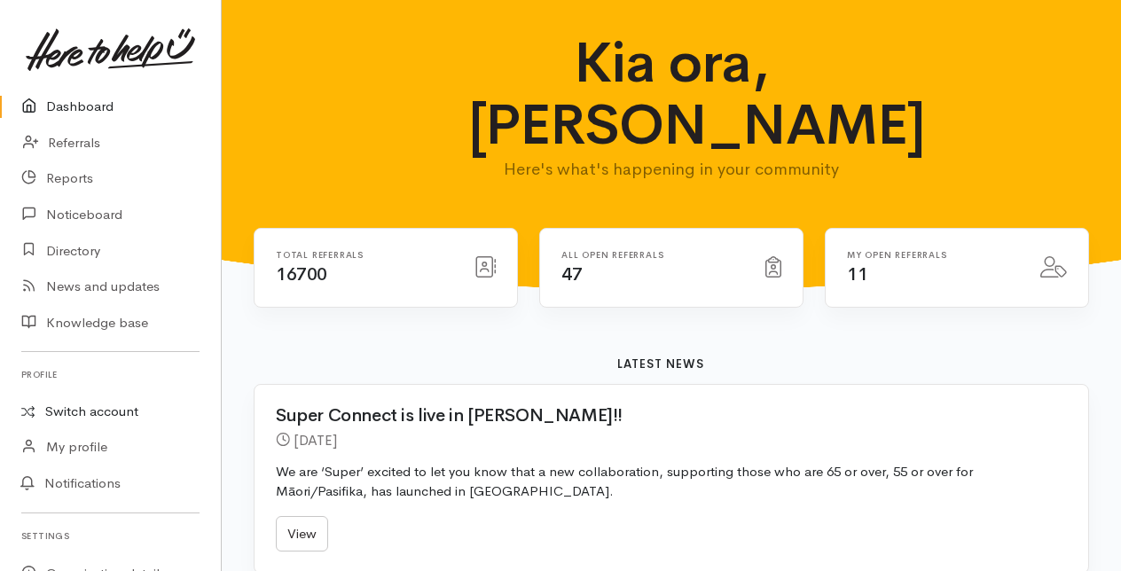
click at [96, 410] on link "Switch account" at bounding box center [110, 412] width 221 height 35
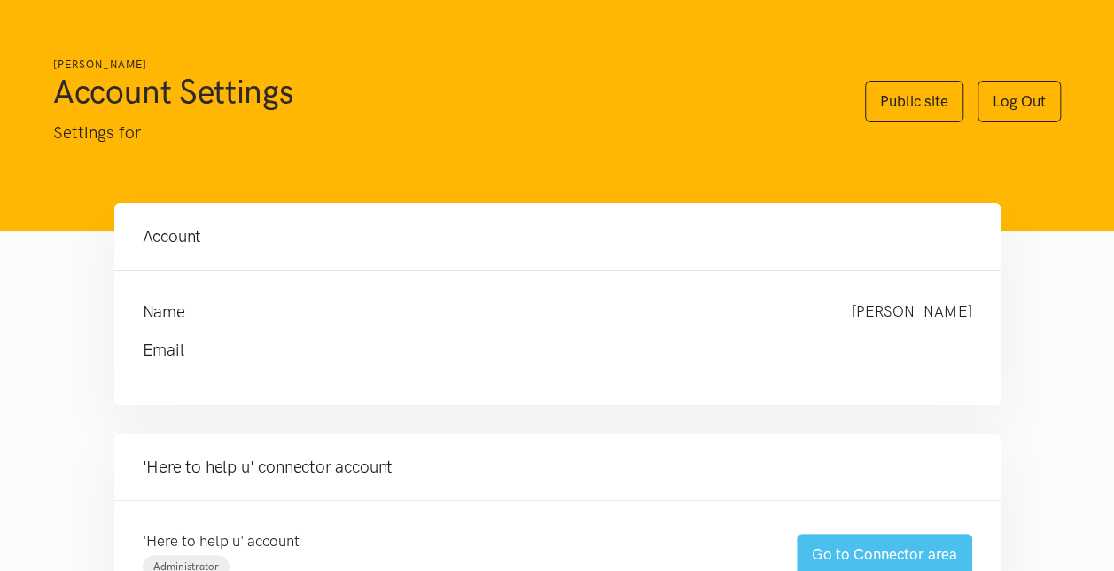
click at [835, 559] on link "Go to Connector area" at bounding box center [885, 555] width 176 height 42
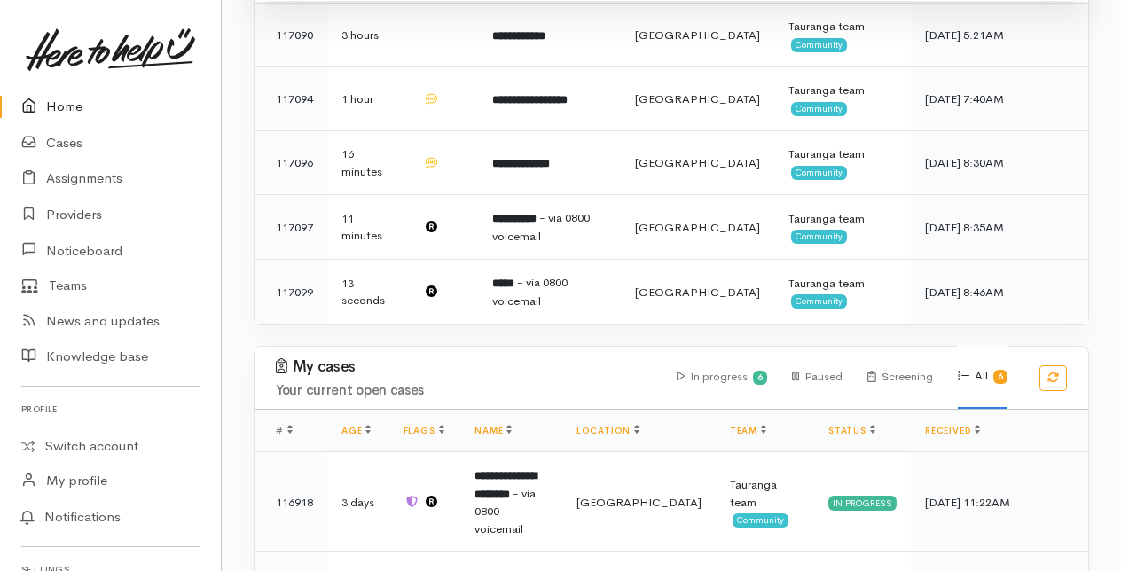
scroll to position [532, 0]
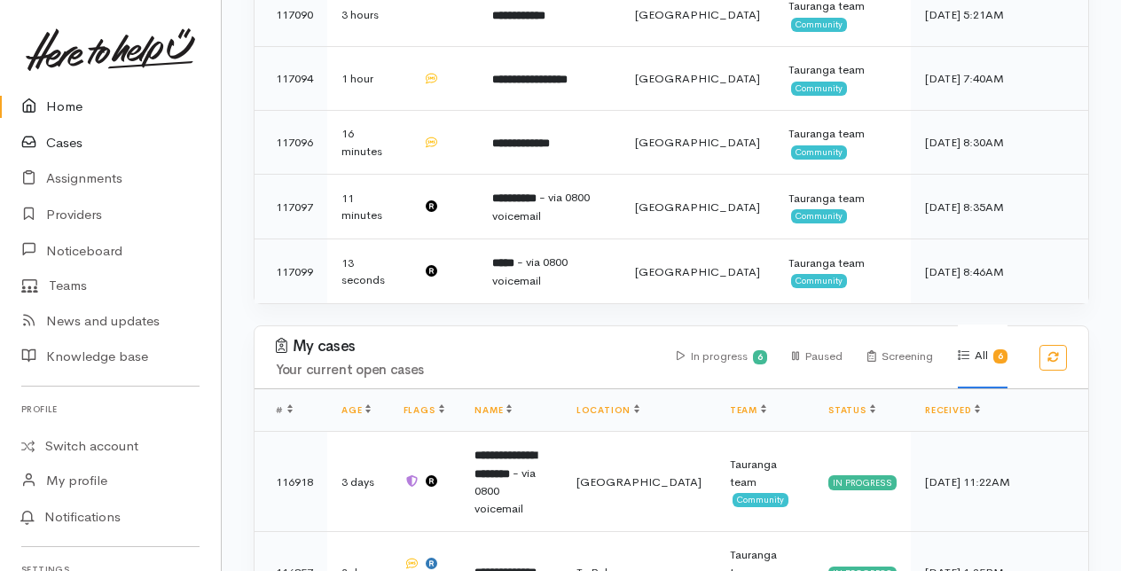
click at [65, 142] on link "Cases" at bounding box center [110, 143] width 221 height 36
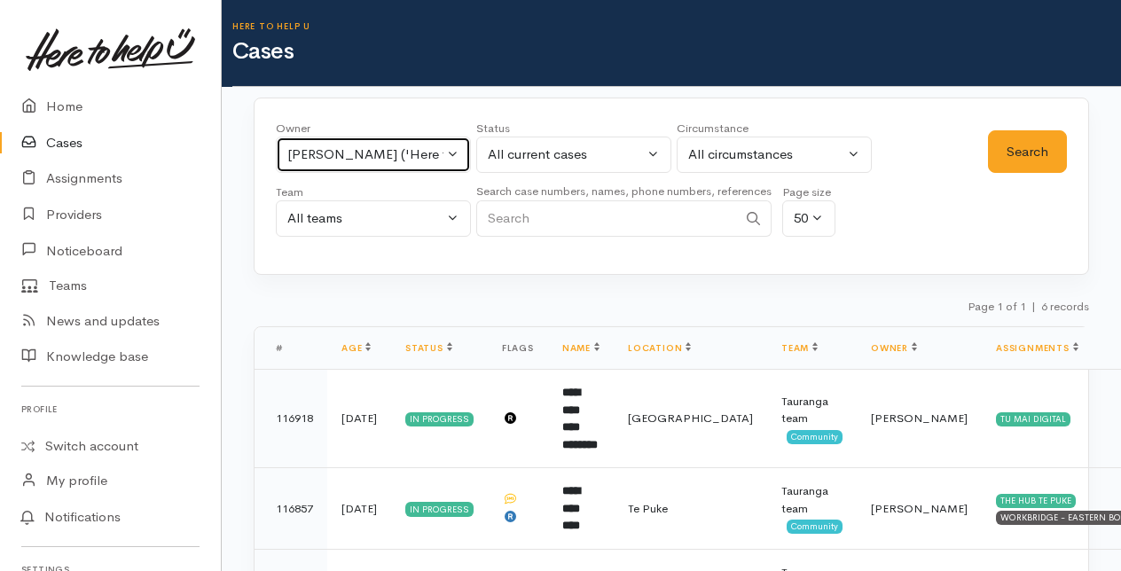
click at [455, 158] on button "[PERSON_NAME] ('Here to help u')" at bounding box center [373, 155] width 195 height 36
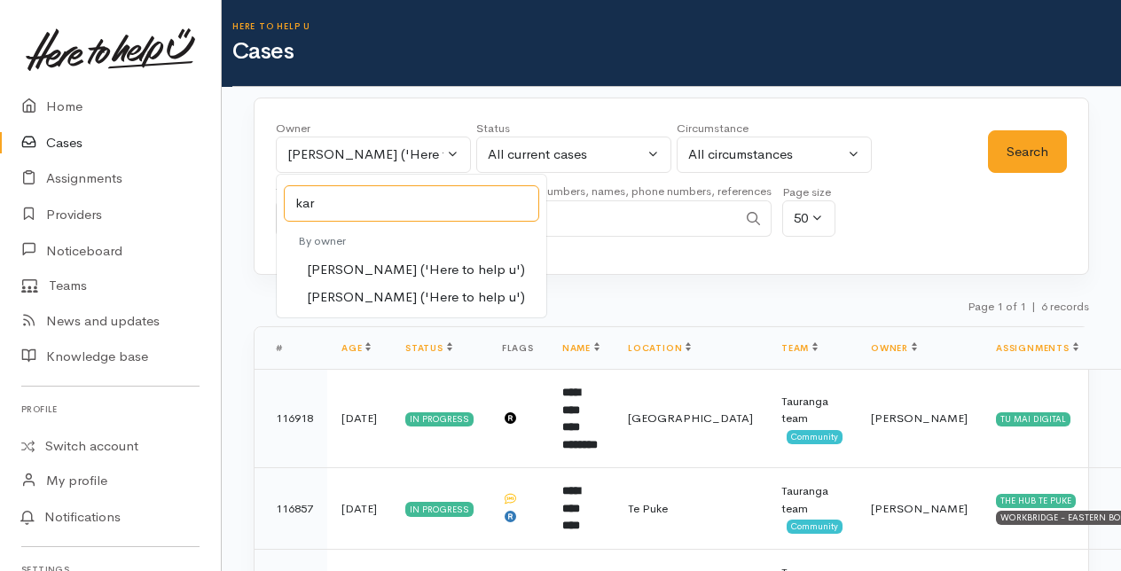
type input "kar"
click at [363, 262] on span "[PERSON_NAME] ('Here to help u')" at bounding box center [416, 270] width 218 height 20
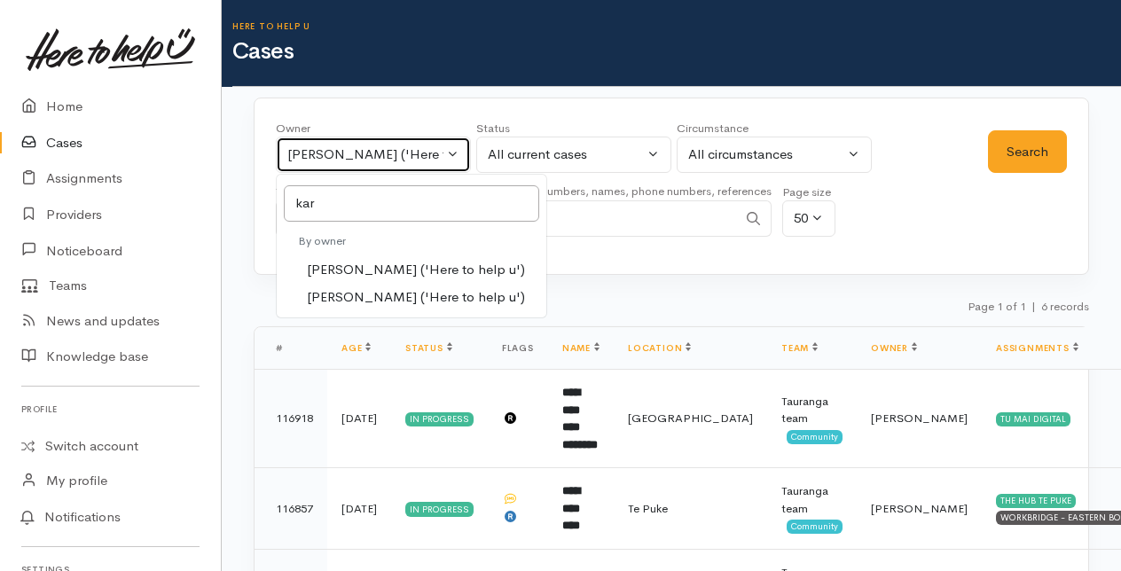
select select "435"
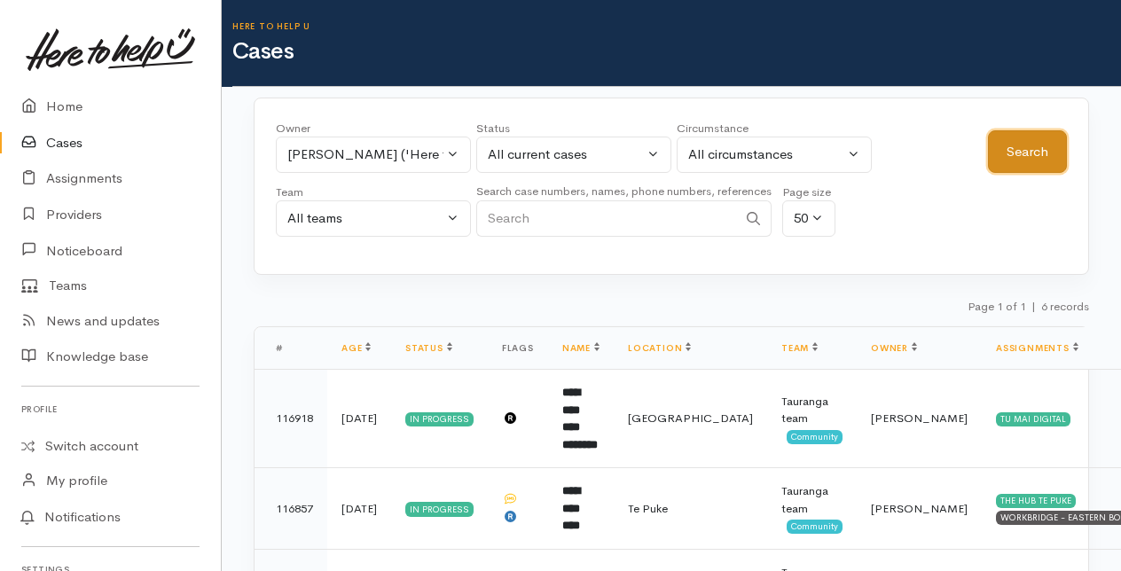
click at [1002, 150] on button "Search" at bounding box center [1027, 151] width 79 height 43
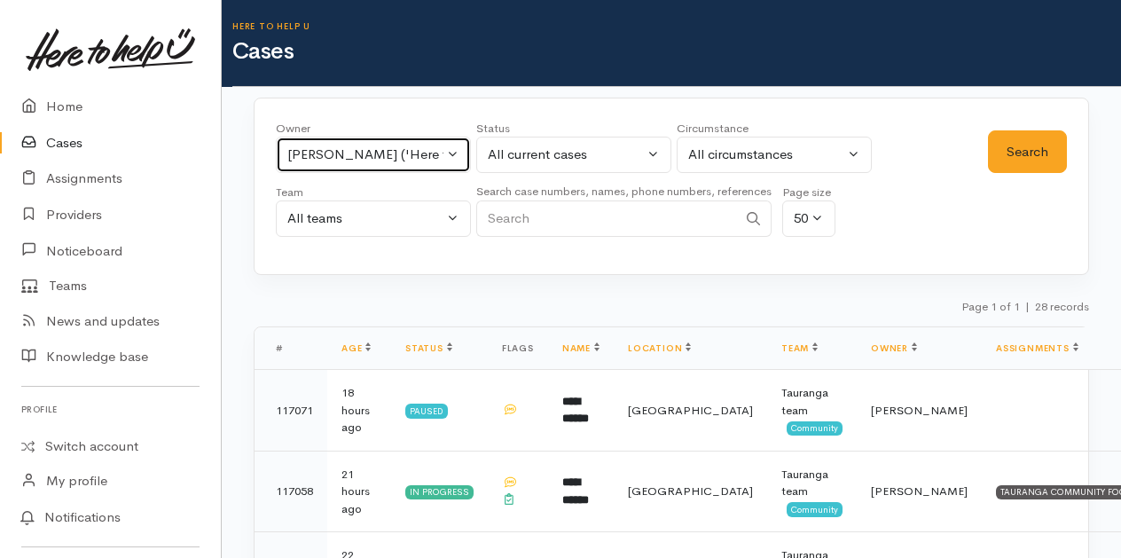
click at [450, 157] on button "Karli Morris ('Here to help u')" at bounding box center [373, 155] width 195 height 36
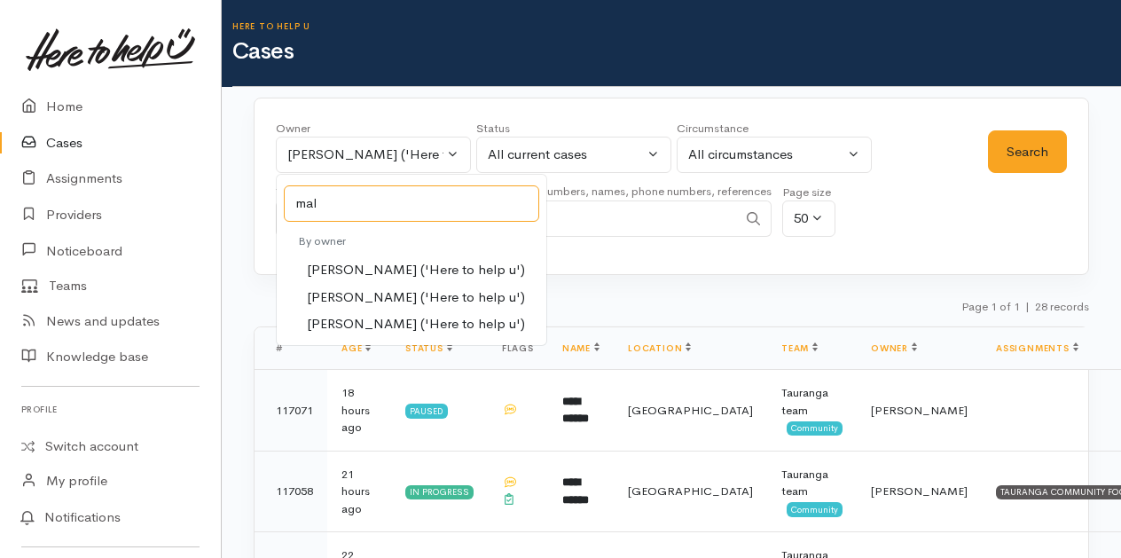
type input "mal"
click at [357, 291] on span "Malia Stowers ('Here to help u')" at bounding box center [416, 297] width 218 height 20
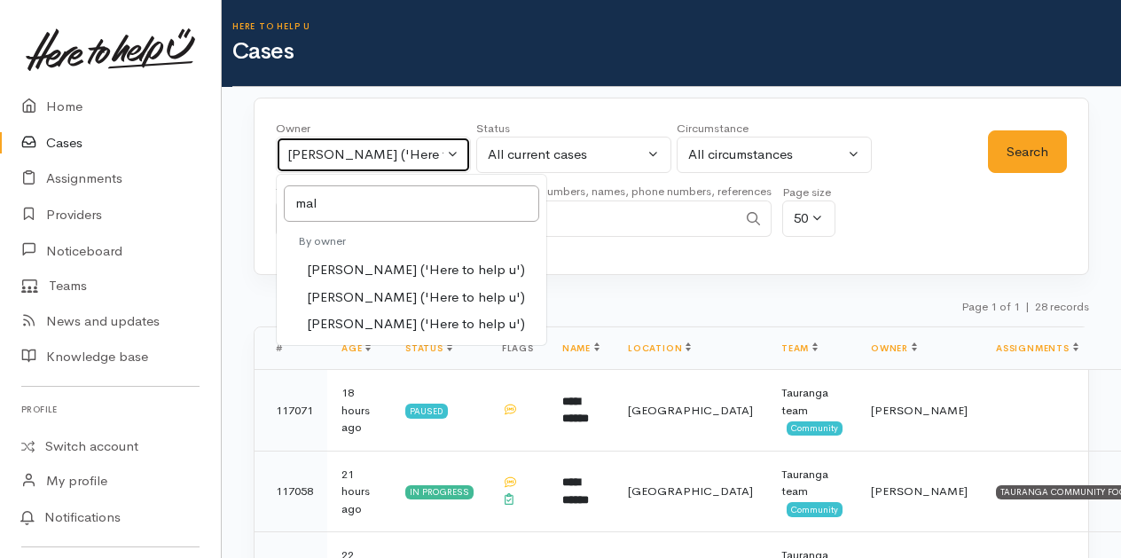
select select "1613"
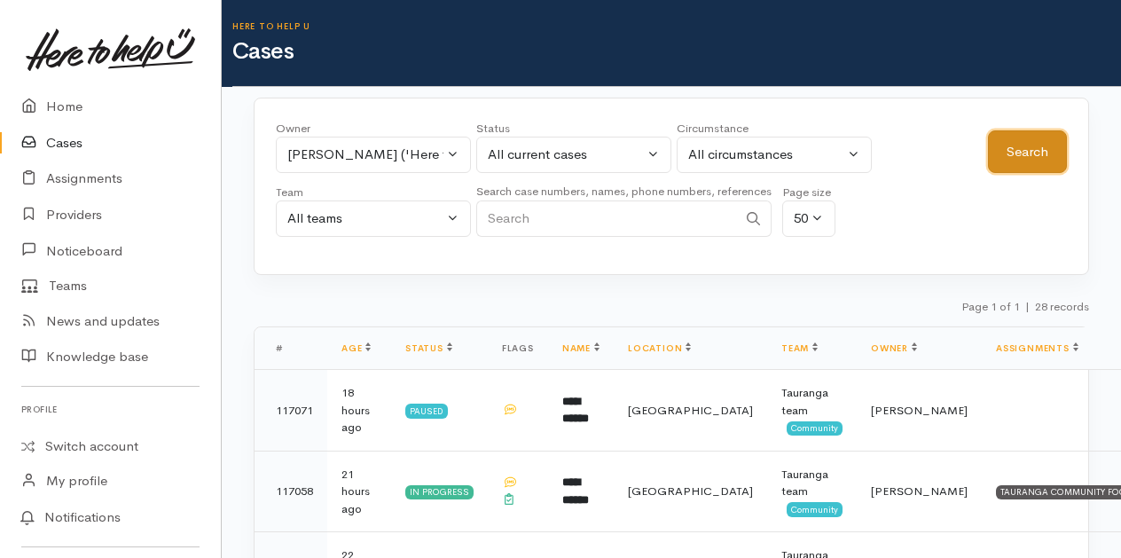
click at [1012, 145] on button "Search" at bounding box center [1027, 151] width 79 height 43
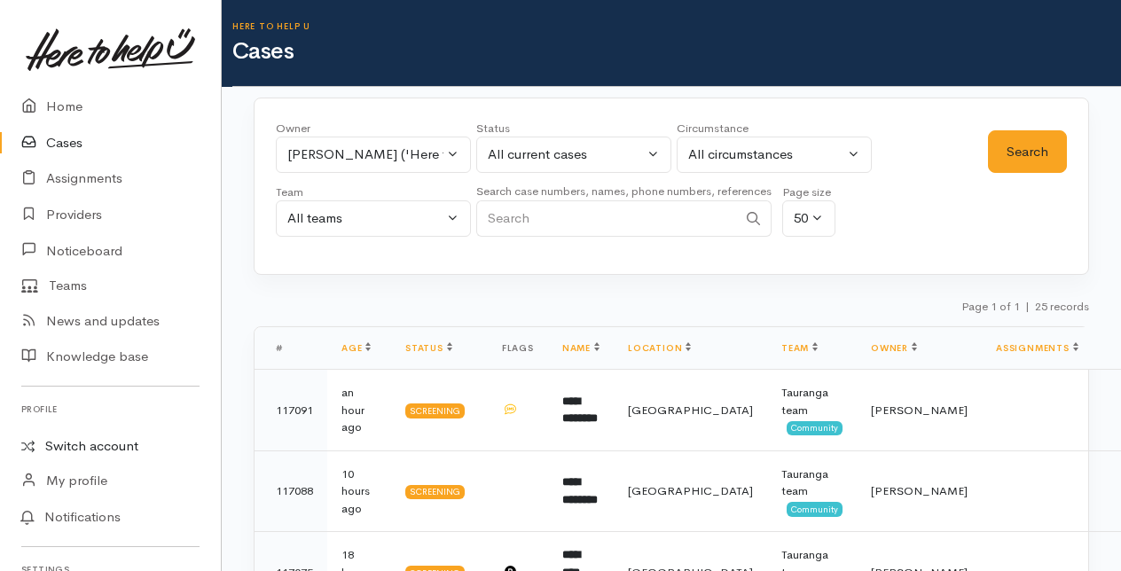
click at [83, 448] on link "Switch account" at bounding box center [110, 446] width 221 height 35
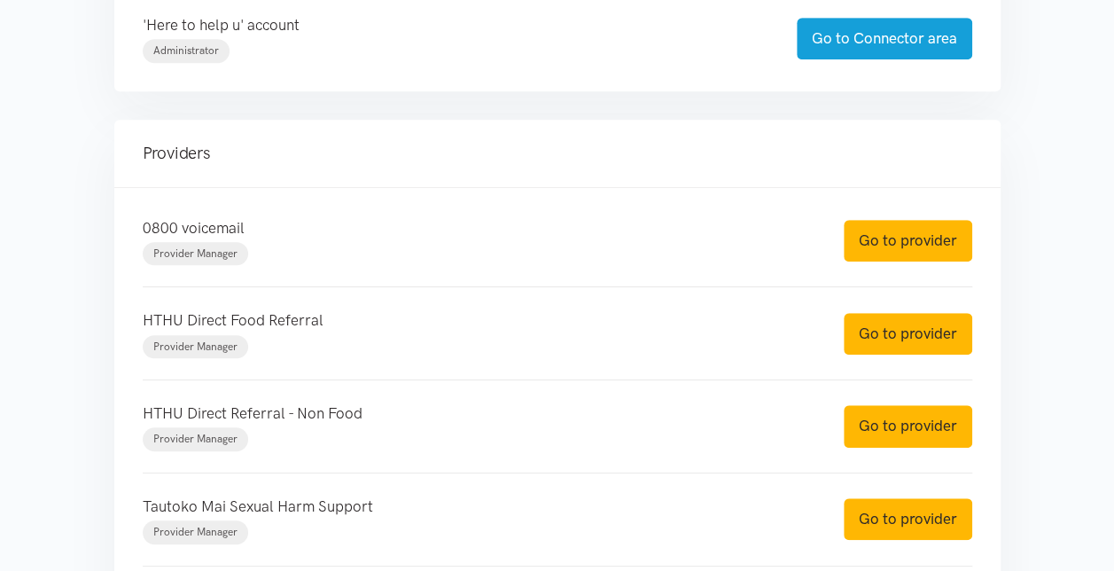
scroll to position [532, 0]
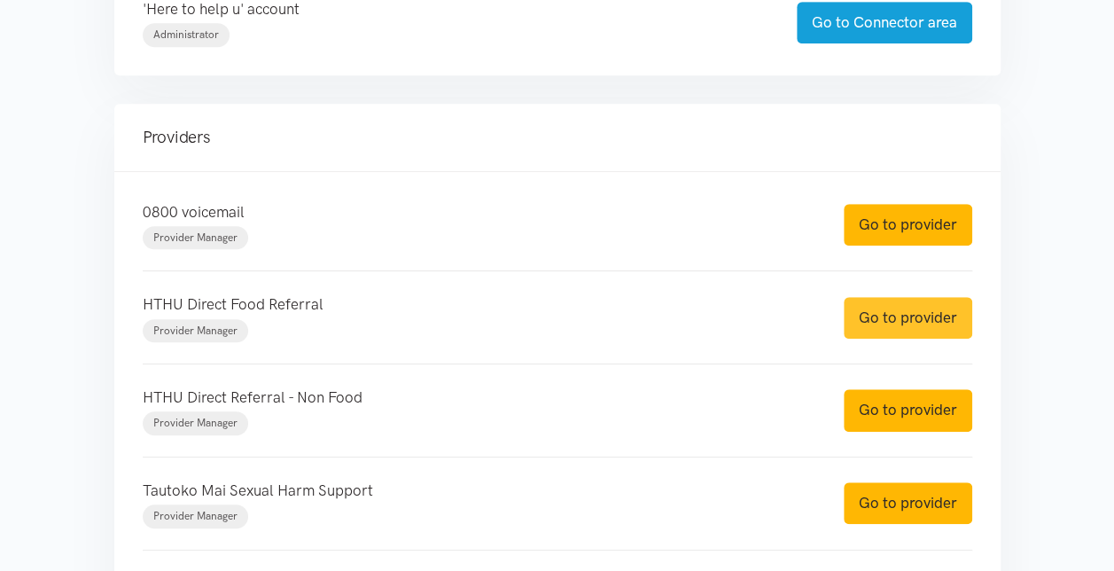
click at [871, 319] on link "Go to provider" at bounding box center [908, 318] width 129 height 42
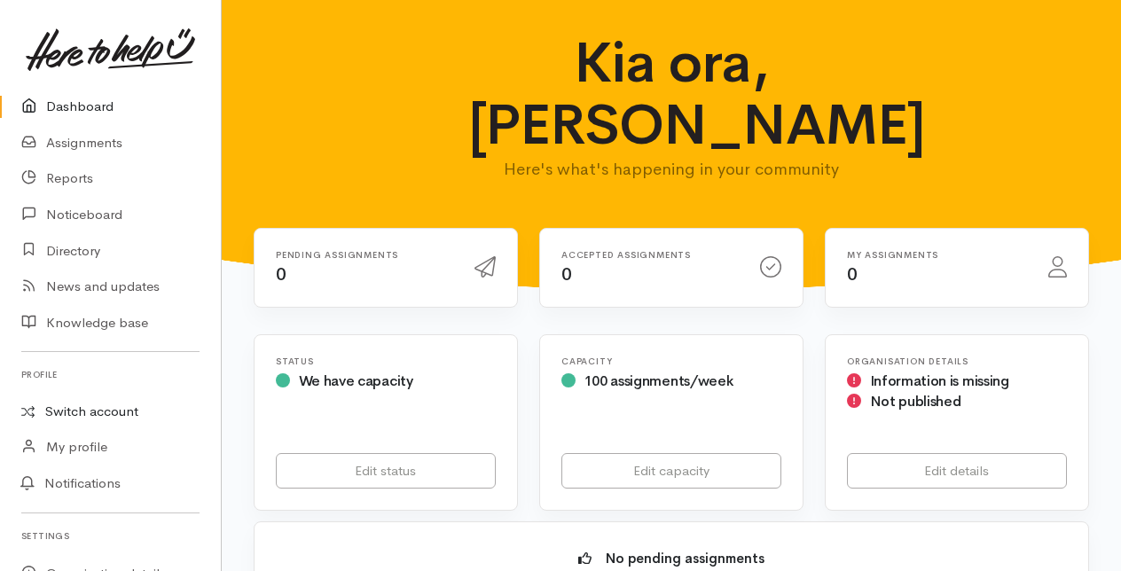
click at [74, 408] on link "Switch account" at bounding box center [110, 412] width 221 height 35
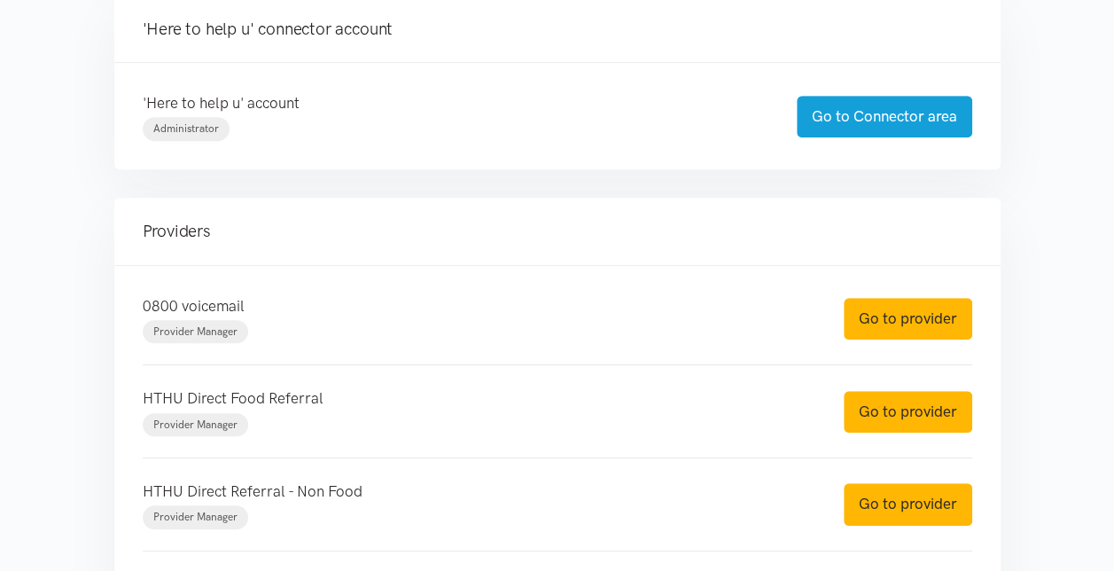
scroll to position [443, 0]
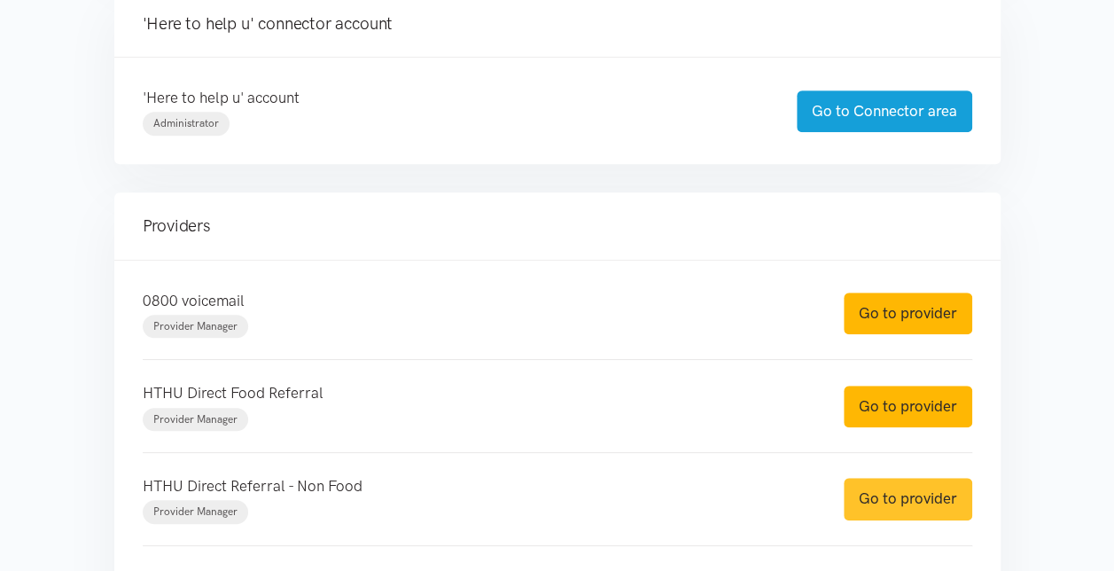
click at [910, 498] on link "Go to provider" at bounding box center [908, 499] width 129 height 42
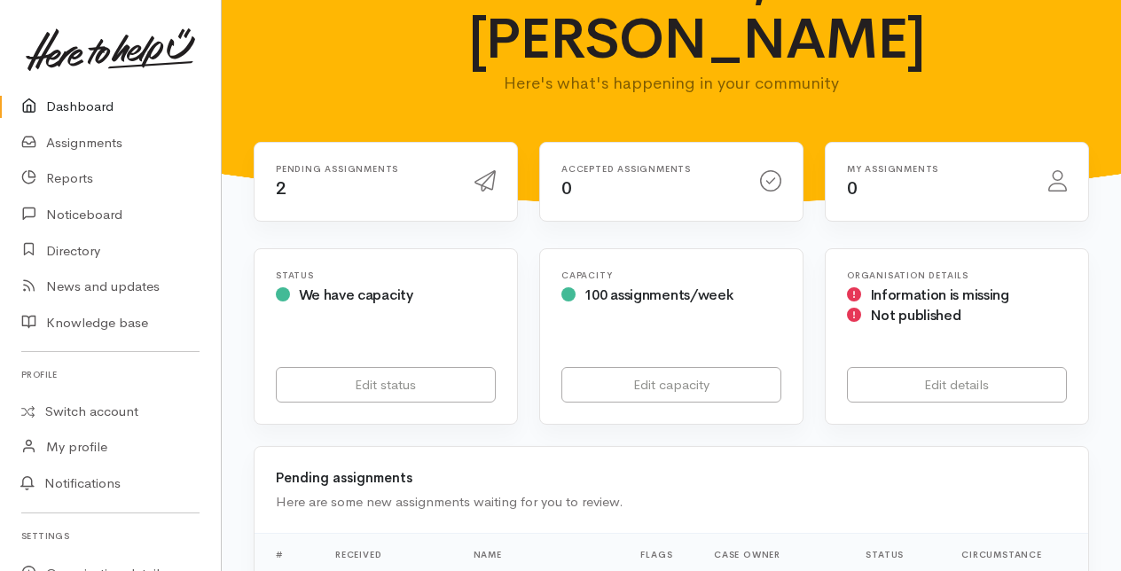
scroll to position [355, 0]
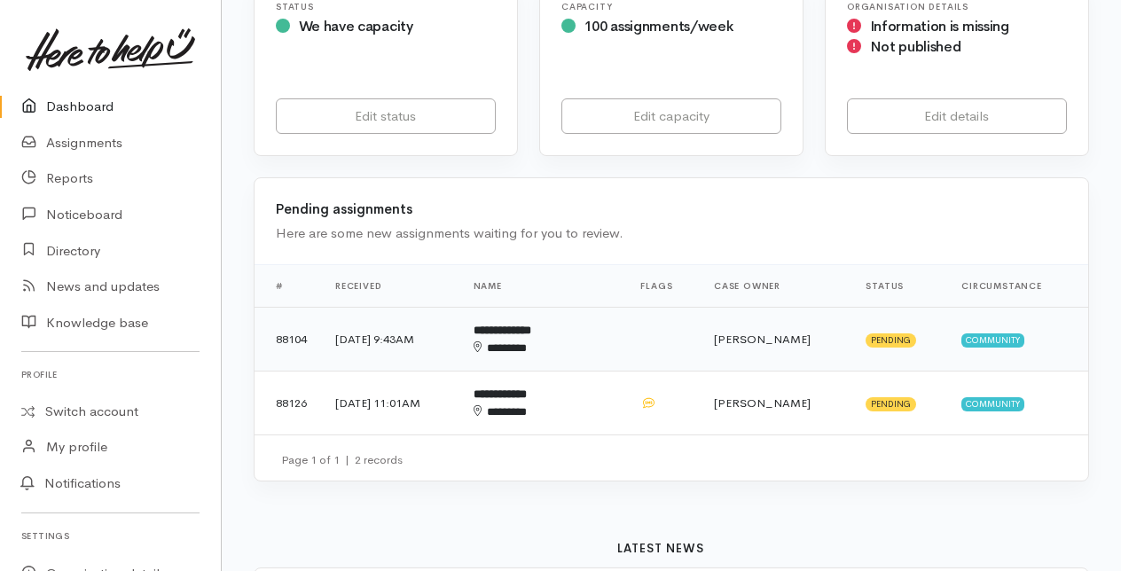
click at [531, 332] on b "**********" at bounding box center [502, 330] width 58 height 12
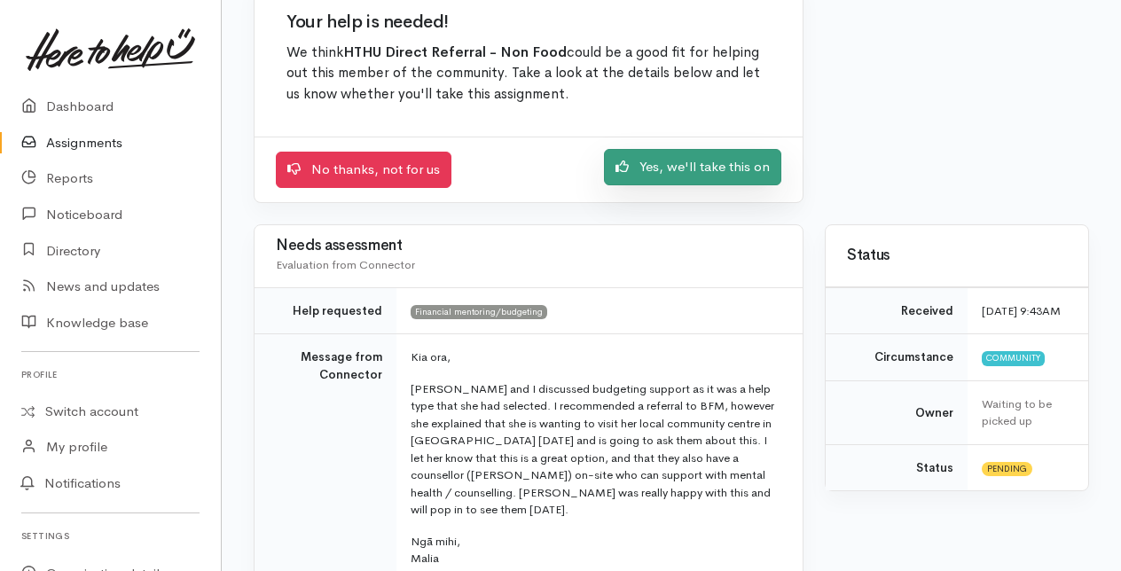
scroll to position [177, 0]
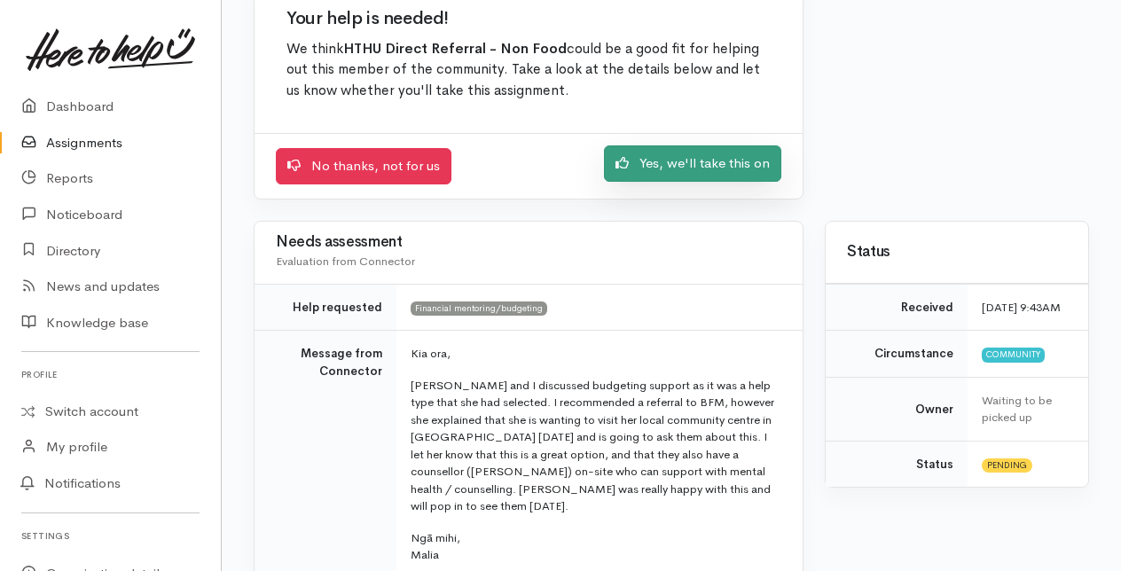
click at [671, 161] on link "Yes, we'll take this on" at bounding box center [692, 163] width 177 height 36
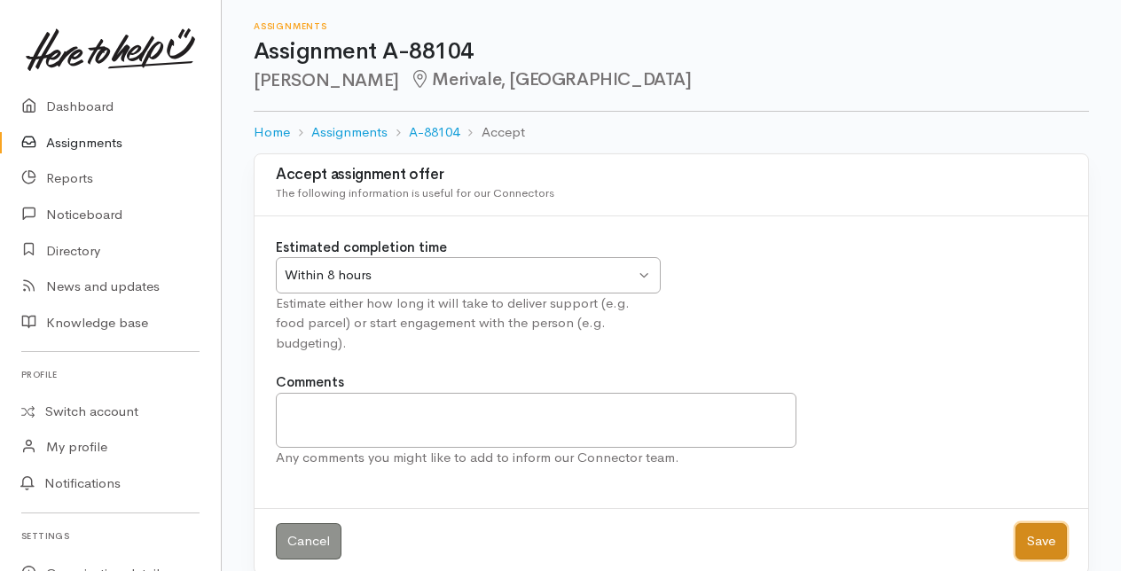
click at [1028, 523] on button "Save" at bounding box center [1040, 541] width 51 height 36
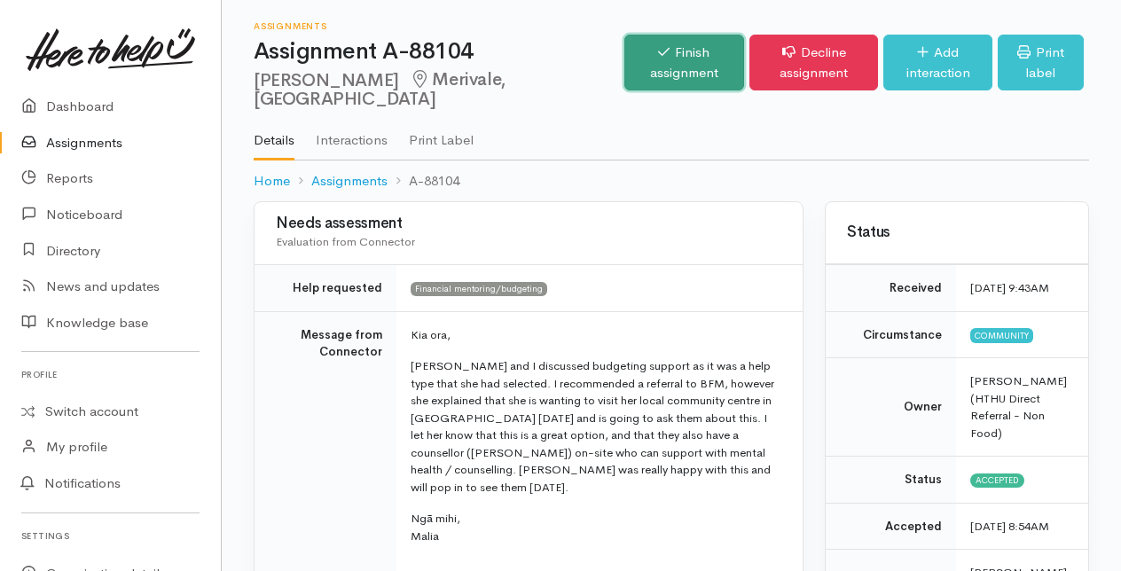
click at [624, 60] on link "Finish assignment" at bounding box center [684, 63] width 120 height 56
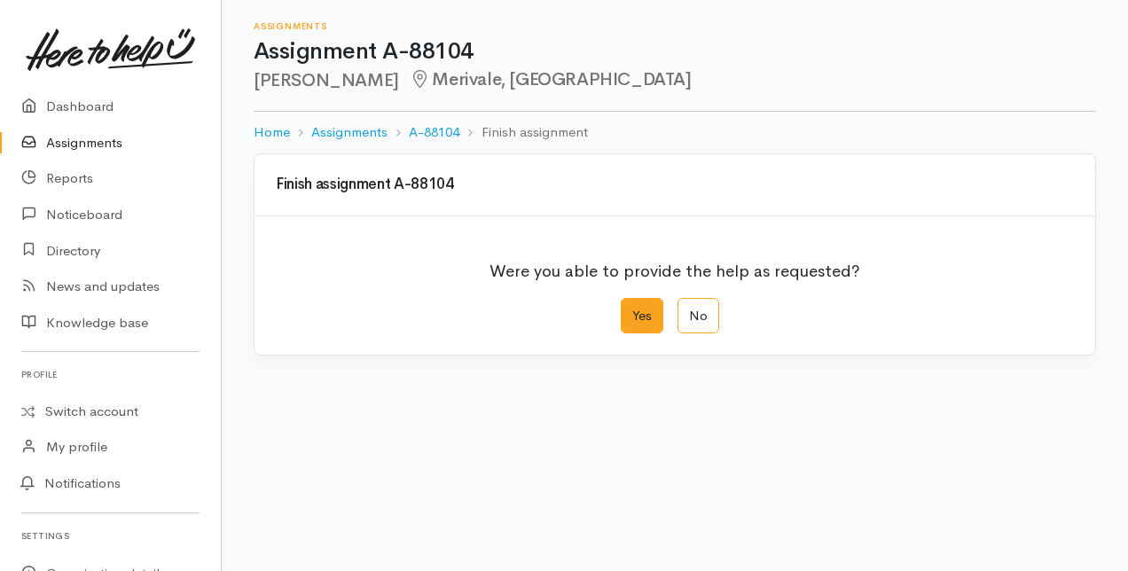
click at [640, 314] on label "Yes" at bounding box center [642, 316] width 43 height 36
click at [632, 309] on input "Yes" at bounding box center [627, 304] width 12 height 12
radio input "true"
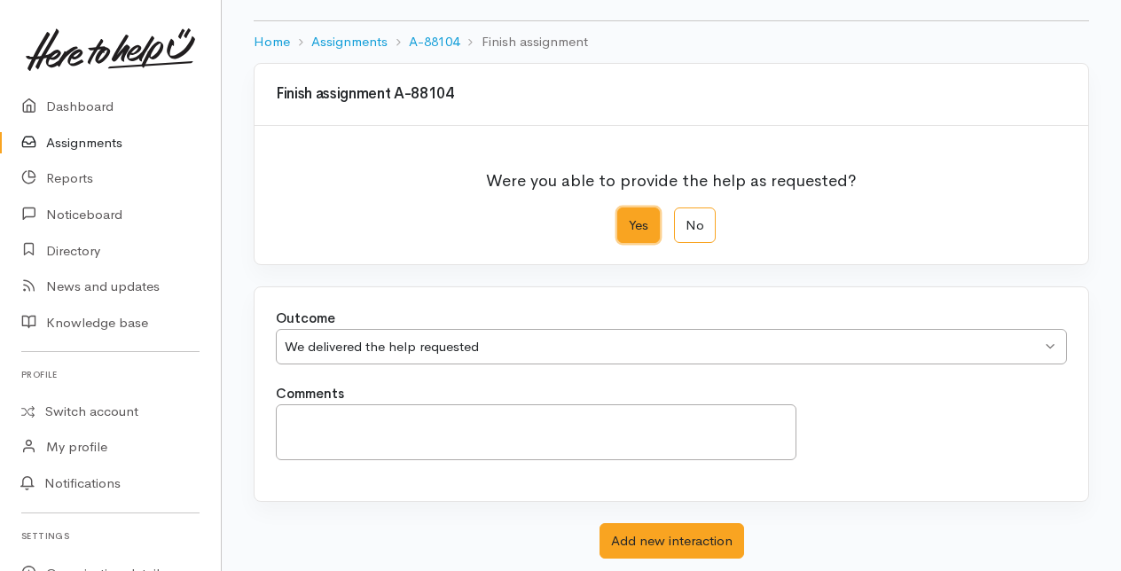
scroll to position [195, 0]
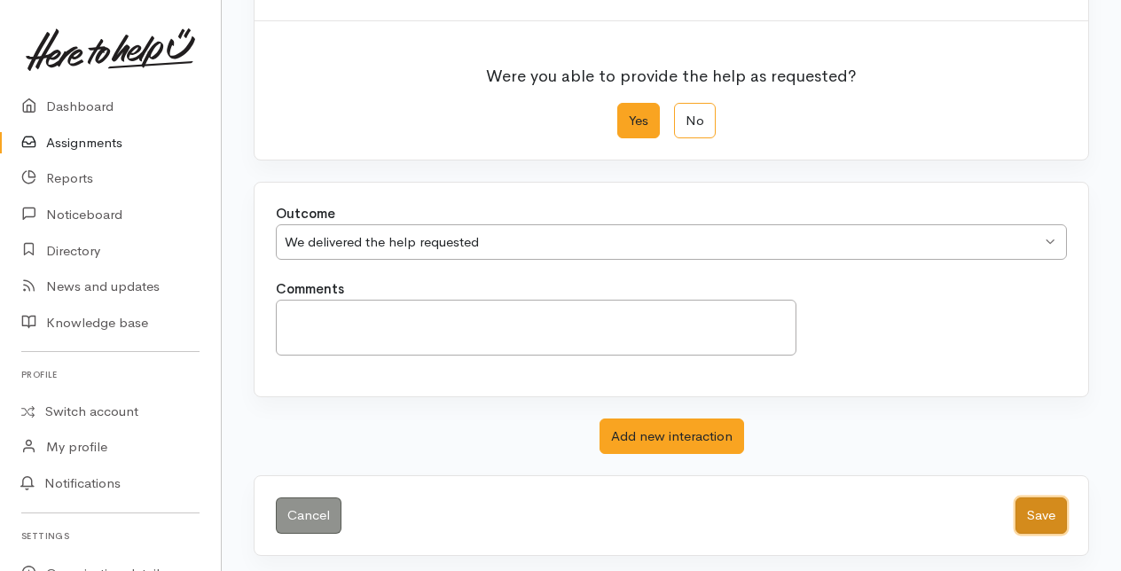
click at [1036, 500] on button "Save" at bounding box center [1040, 515] width 51 height 36
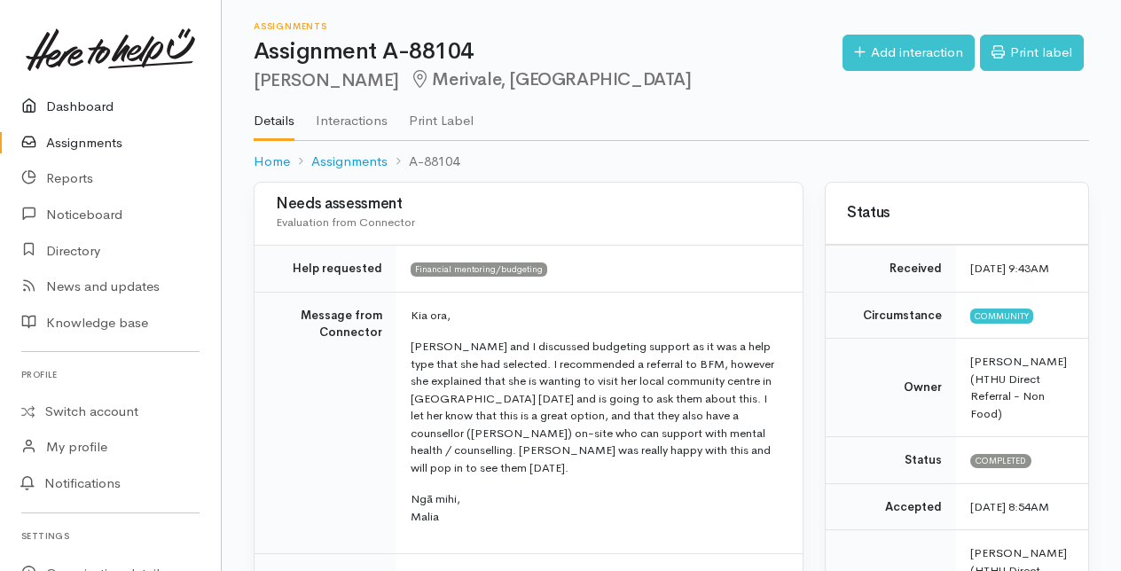
click at [73, 105] on link "Dashboard" at bounding box center [110, 107] width 221 height 36
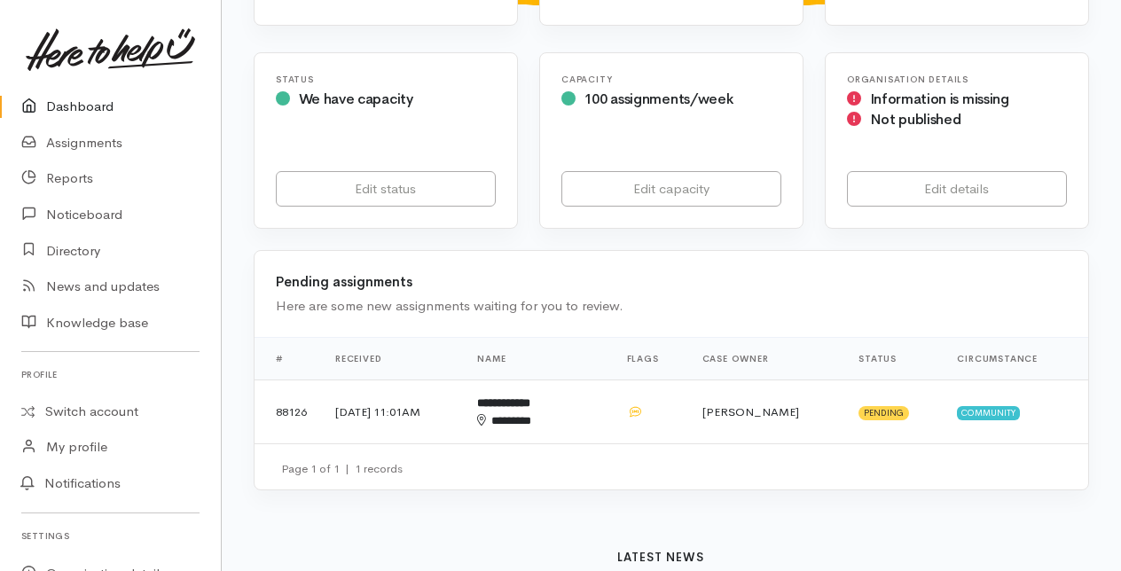
scroll to position [355, 0]
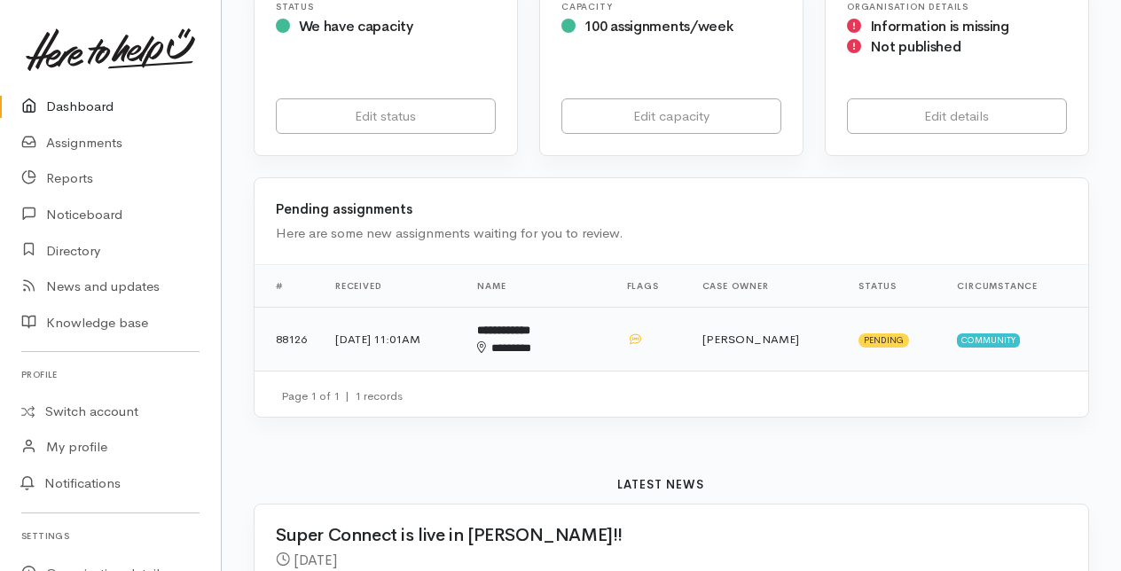
click at [561, 340] on div "********" at bounding box center [522, 349] width 90 height 18
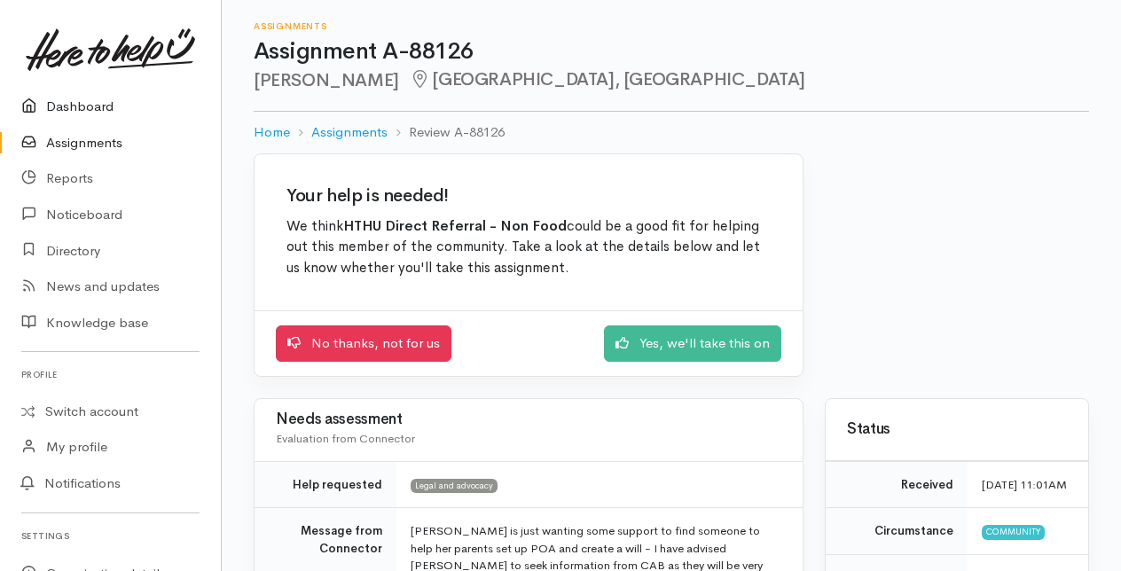
click at [78, 108] on link "Dashboard" at bounding box center [110, 107] width 221 height 36
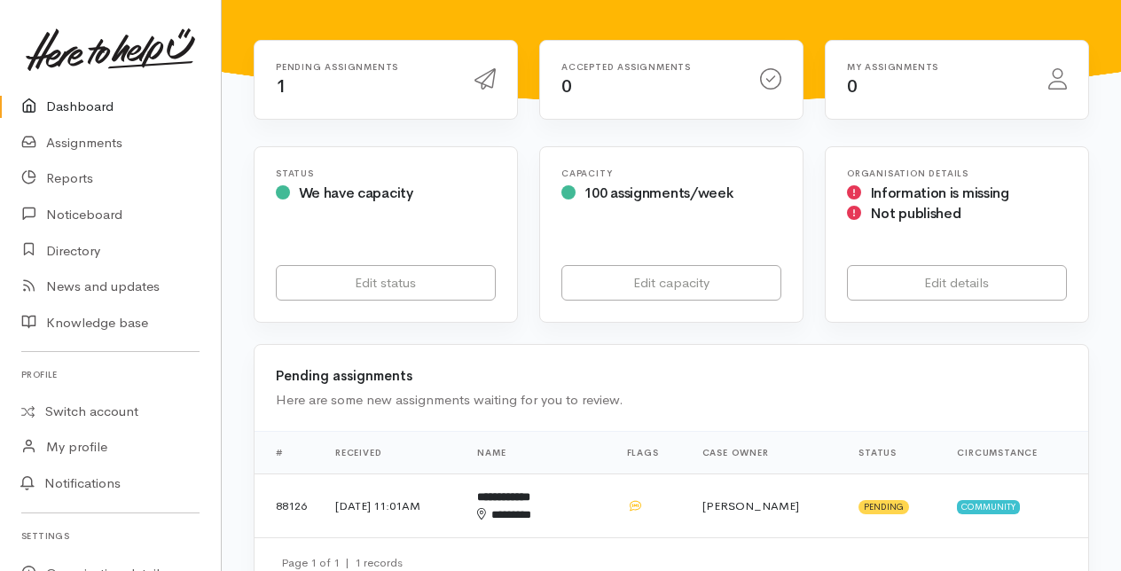
scroll to position [177, 0]
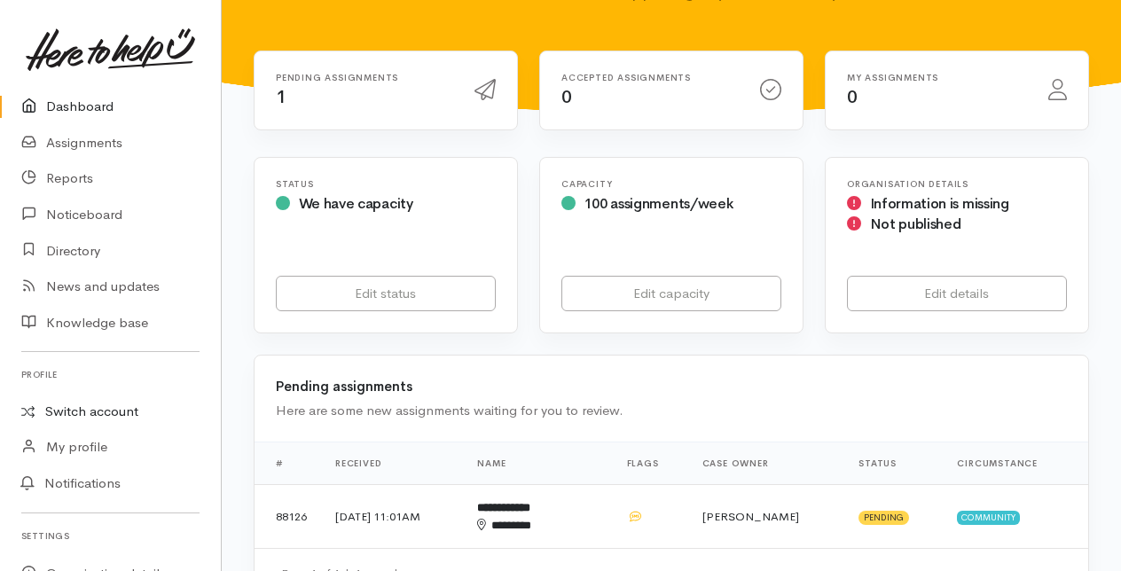
click at [72, 406] on link "Switch account" at bounding box center [110, 412] width 221 height 35
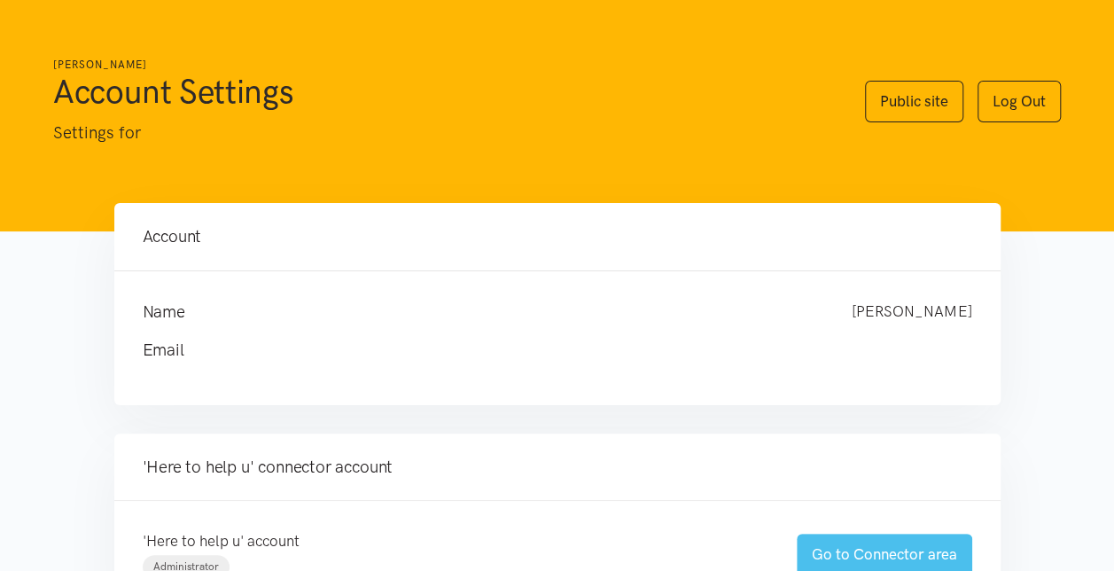
click at [858, 557] on link "Go to Connector area" at bounding box center [885, 555] width 176 height 42
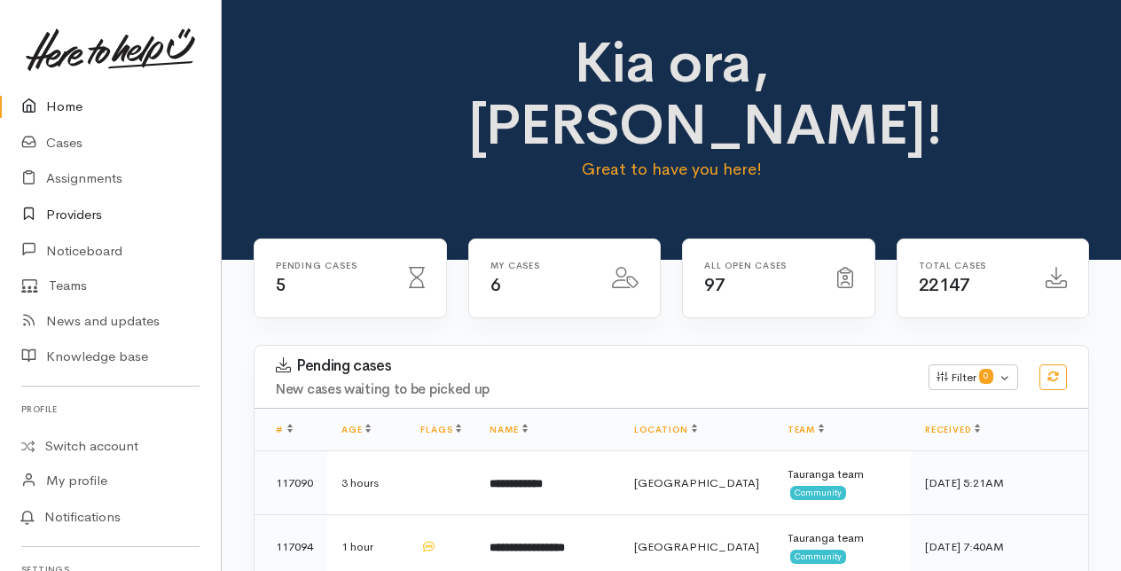
click at [64, 211] on link "Providers" at bounding box center [110, 215] width 221 height 36
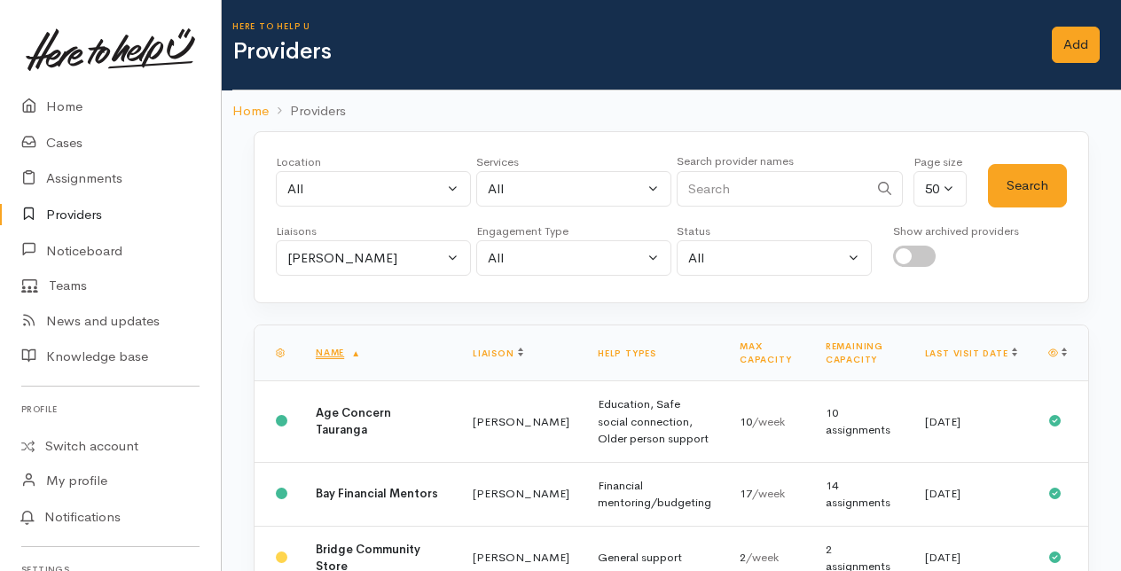
click at [748, 181] on input "Search" at bounding box center [771, 189] width 191 height 36
type input "universal"
click at [456, 249] on button "Amanda Gabb" at bounding box center [373, 258] width 195 height 36
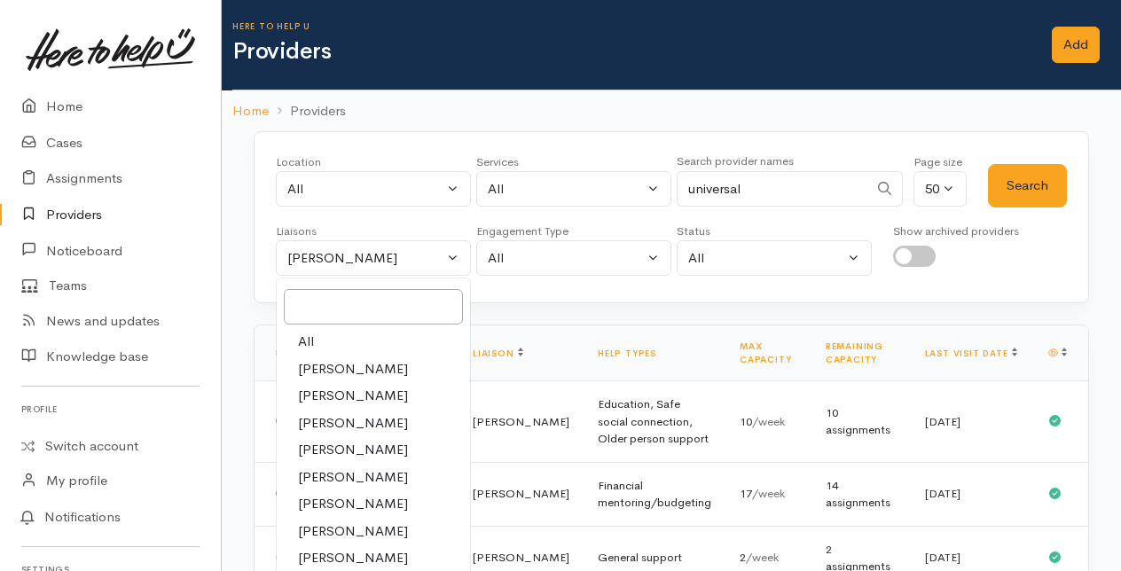
click at [321, 340] on link "All" at bounding box center [373, 341] width 193 height 27
select select "null"
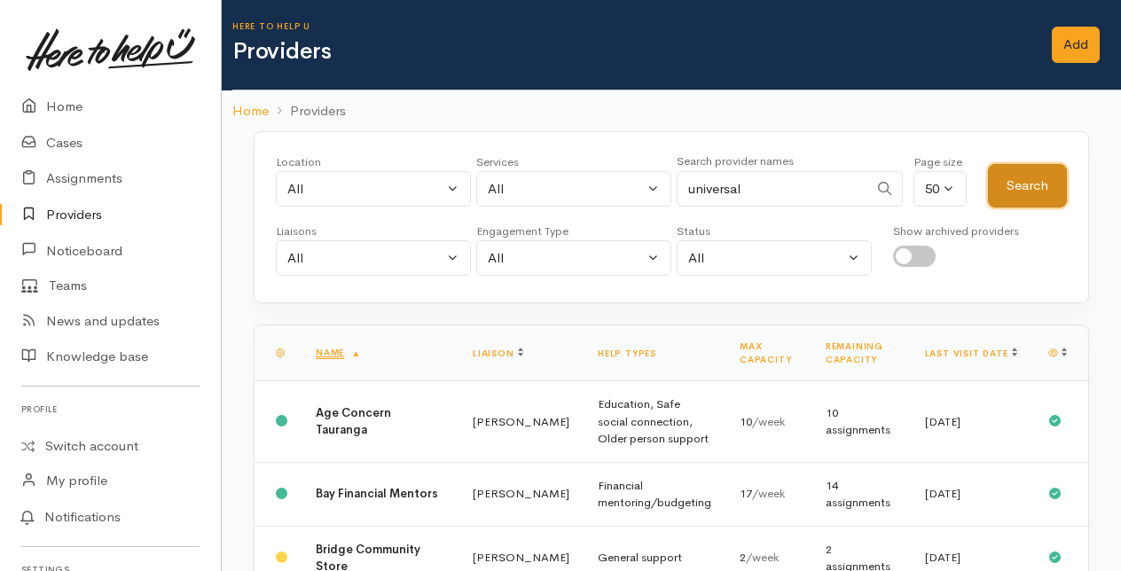
click at [1015, 181] on button "Search" at bounding box center [1027, 185] width 79 height 43
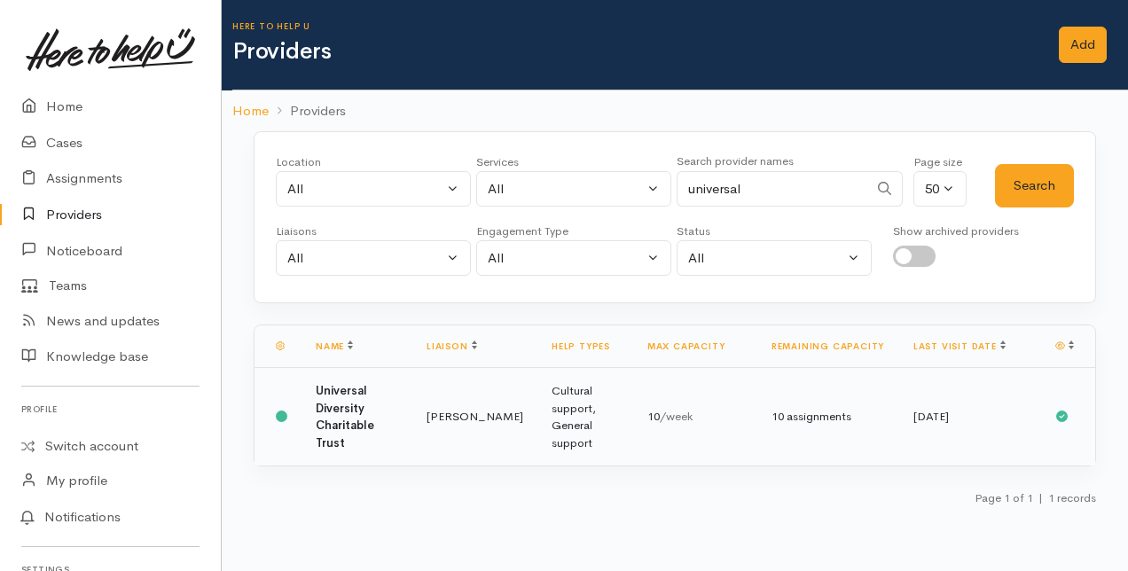
click at [456, 419] on td "Malia Stowers" at bounding box center [474, 417] width 125 height 98
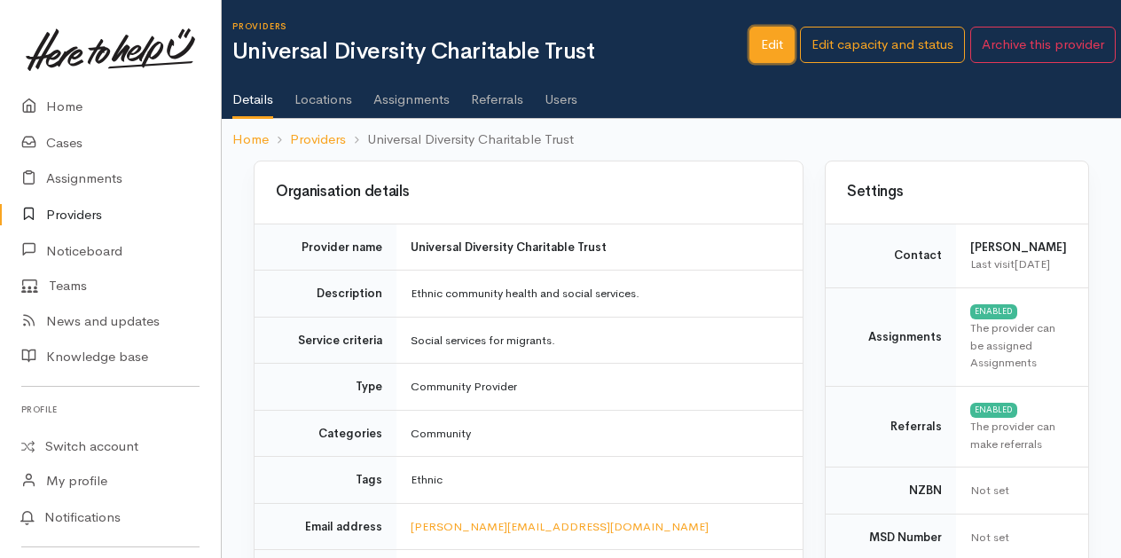
click at [773, 46] on link "Edit" at bounding box center [771, 45] width 45 height 36
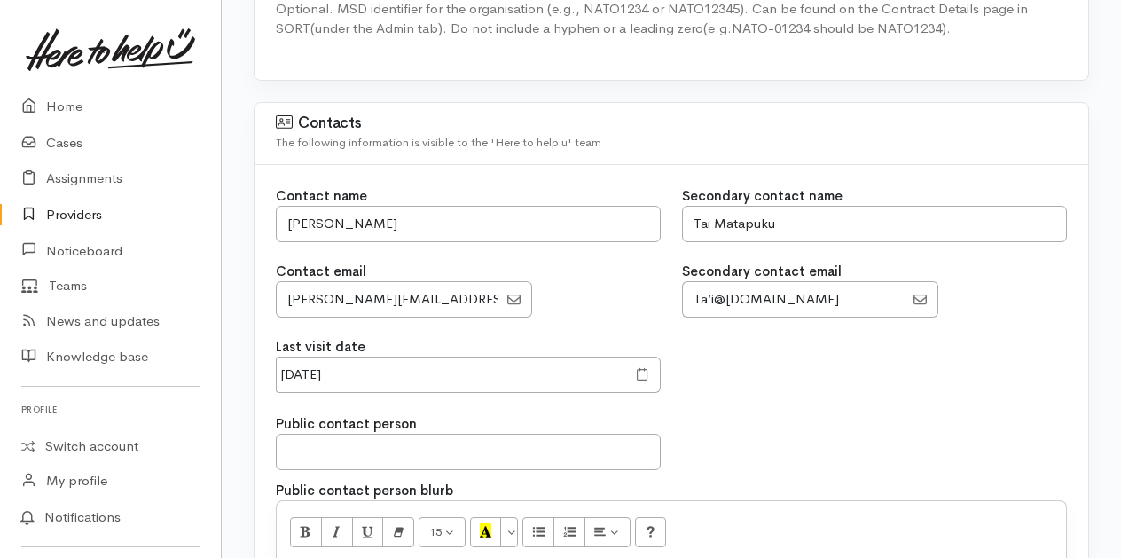
scroll to position [1398, 0]
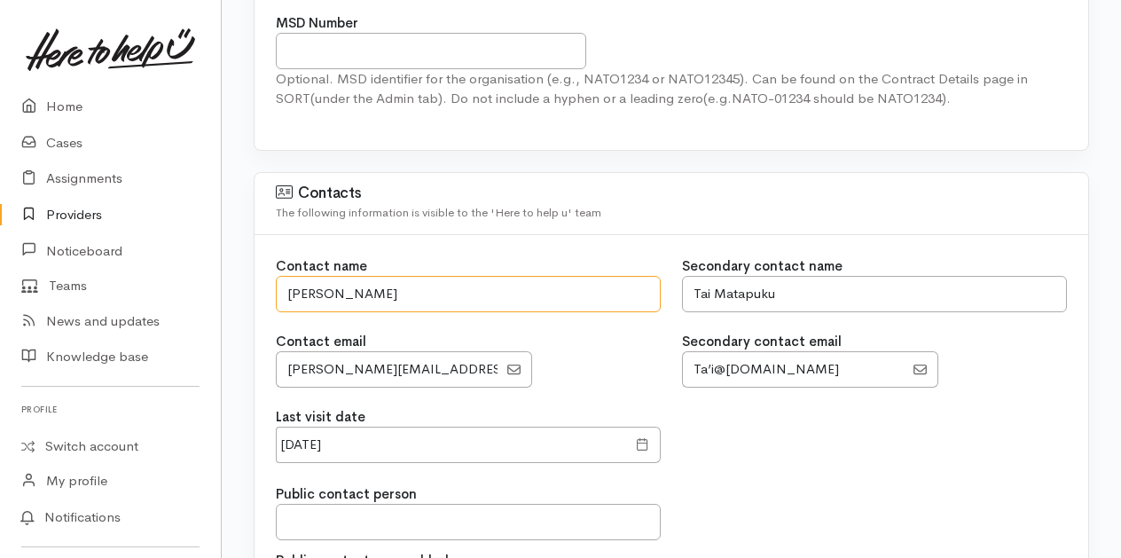
click at [433, 278] on input "[PERSON_NAME]" at bounding box center [468, 294] width 385 height 36
type input "G"
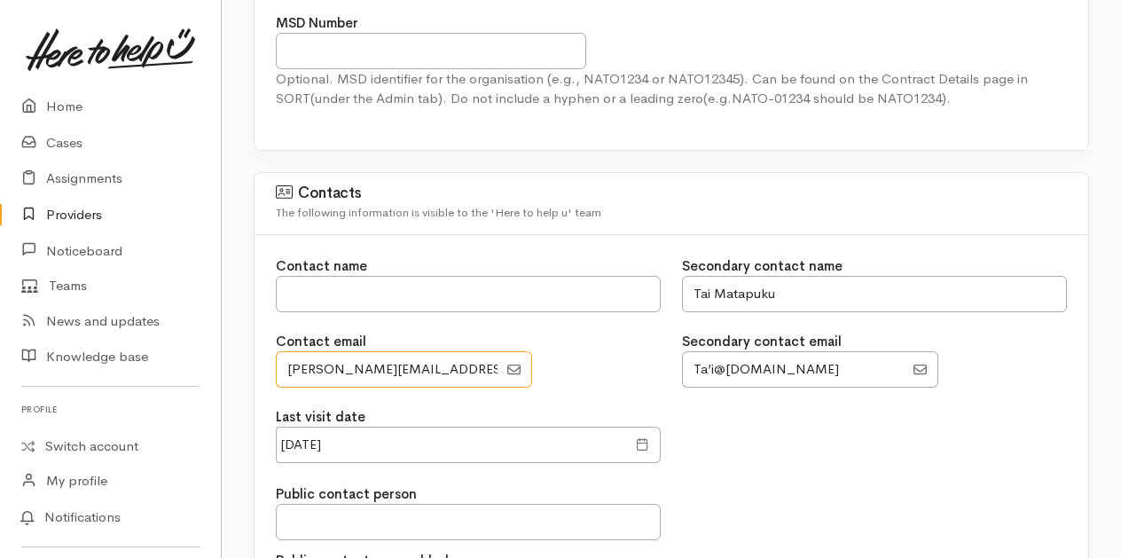
click at [480, 362] on input "EmailAddress" at bounding box center [387, 369] width 222 height 36
type input "G"
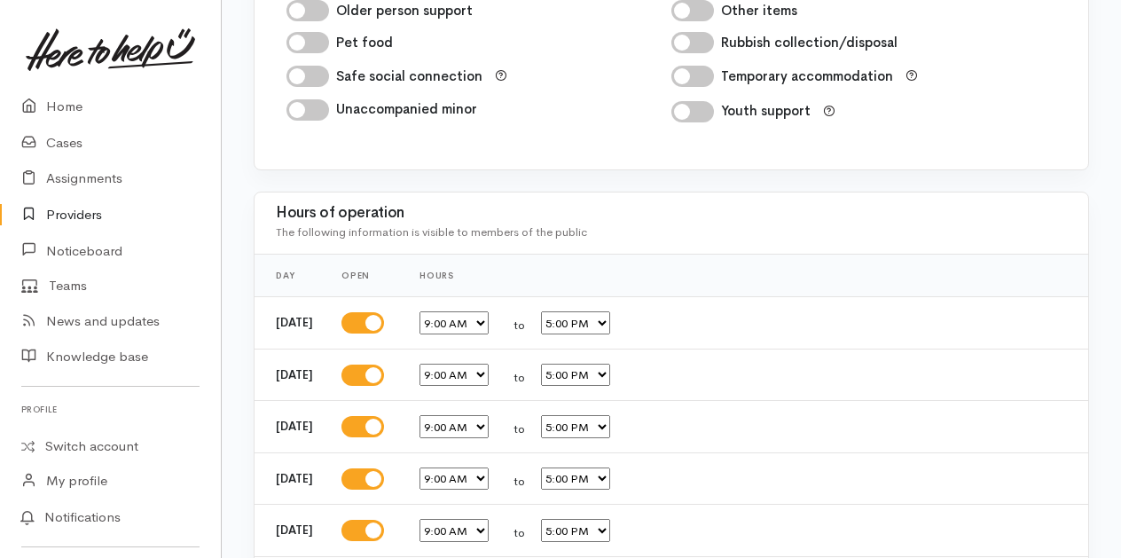
scroll to position [3260, 0]
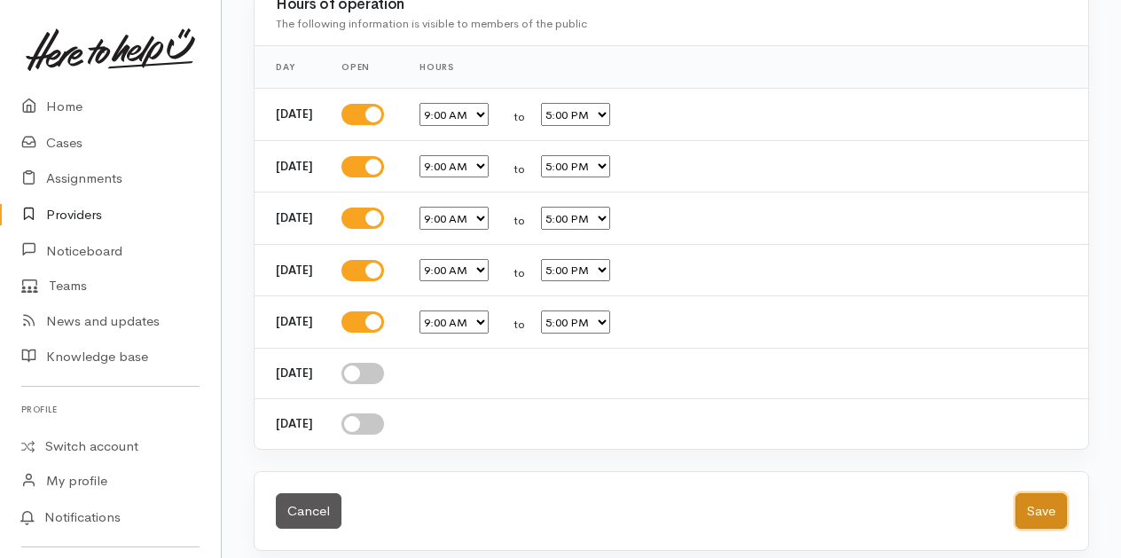
click at [1048, 494] on button "Save" at bounding box center [1040, 511] width 51 height 36
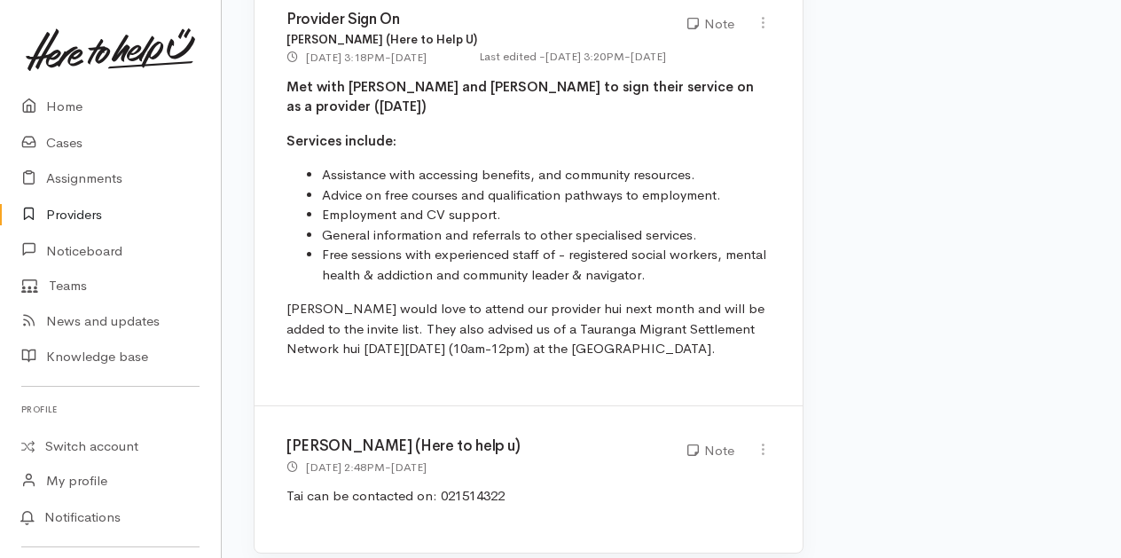
scroll to position [1673, 0]
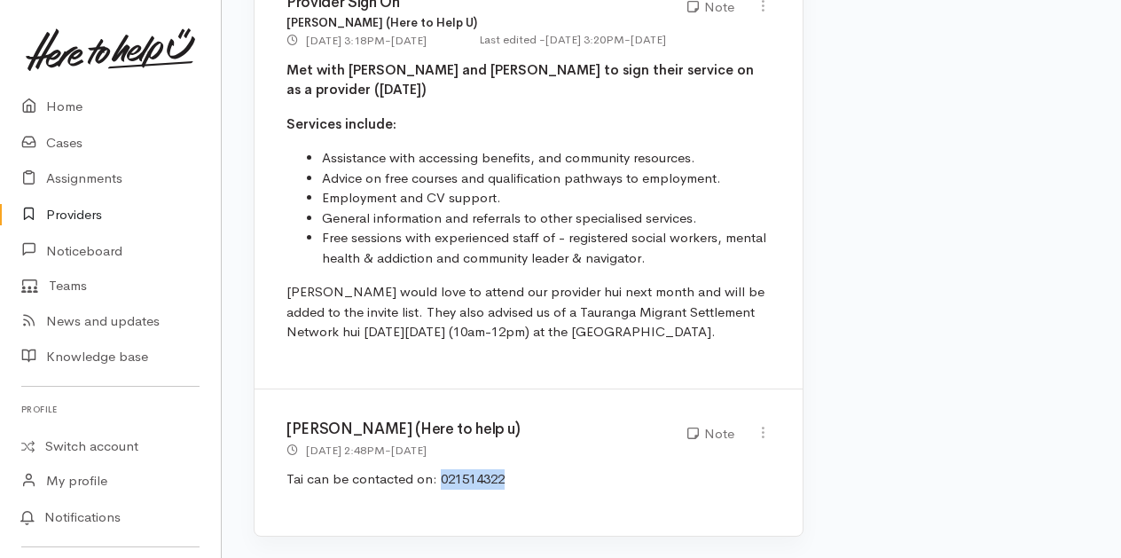
drag, startPoint x: 439, startPoint y: 477, endPoint x: 512, endPoint y: 477, distance: 72.7
click at [512, 477] on p "Tai can be contacted on: 021514322" at bounding box center [528, 479] width 484 height 20
drag, startPoint x: 512, startPoint y: 477, endPoint x: 491, endPoint y: 477, distance: 20.4
copy p "021514322"
